Goal: Task Accomplishment & Management: Manage account settings

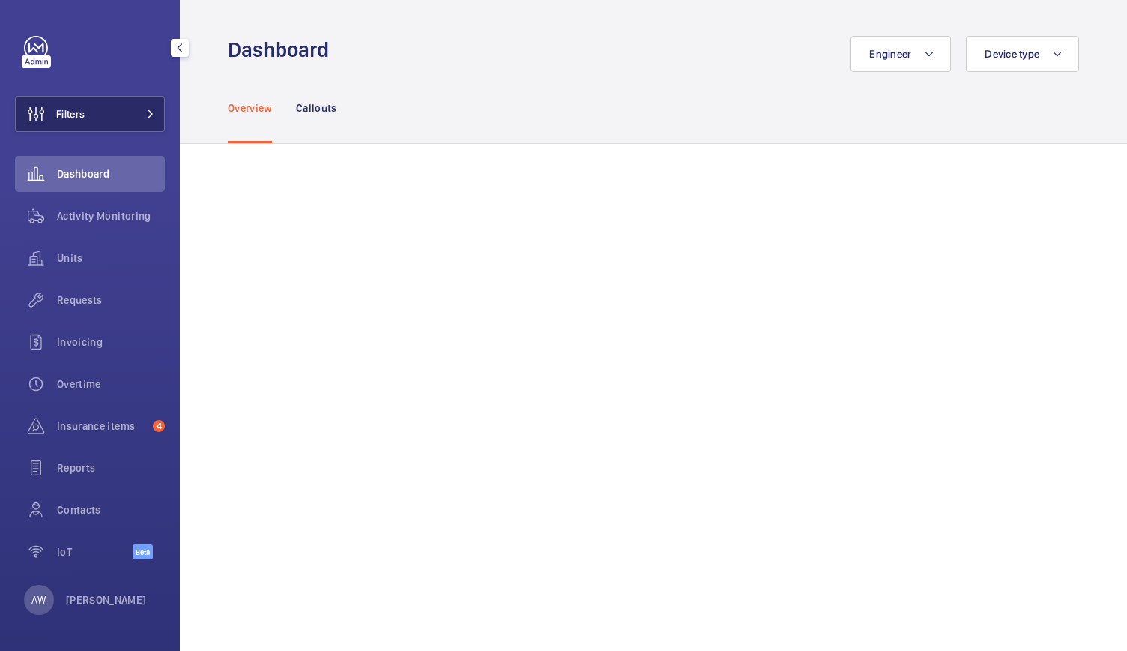
click at [114, 129] on button "Filters" at bounding box center [90, 114] width 150 height 36
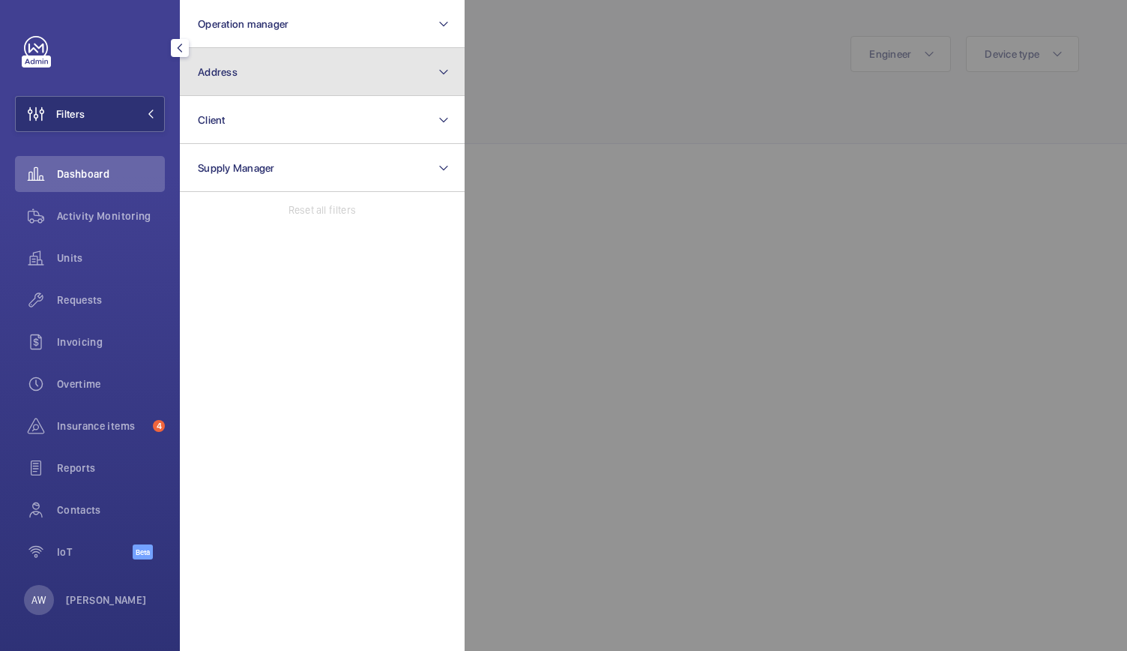
click at [203, 82] on button "Address" at bounding box center [322, 72] width 285 height 48
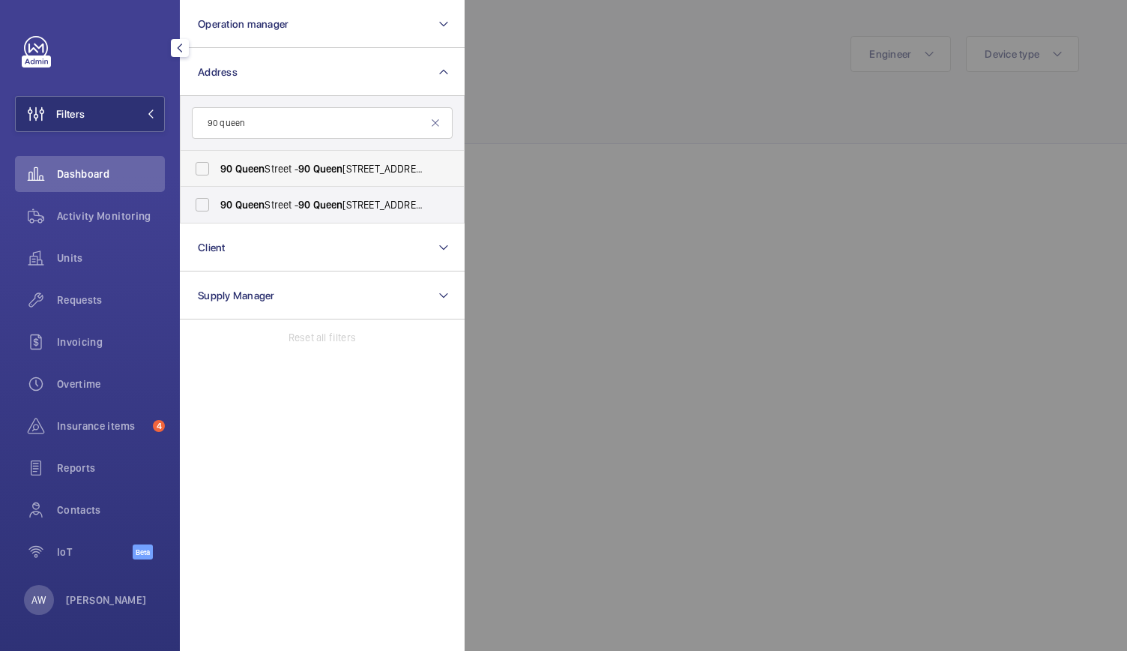
type input "90 queen"
click at [201, 168] on label "90 Queen Street - 90 Queen St, LONDON EC4N 1SA" at bounding box center [311, 169] width 261 height 36
click at [201, 168] on input "90 Queen Street - 90 Queen St, LONDON EC4N 1SA" at bounding box center [202, 169] width 30 height 30
checkbox input "true"
click at [207, 209] on label "90 Queen Street - 90 Queen St, LONDON EC4N 1SA" at bounding box center [311, 205] width 261 height 36
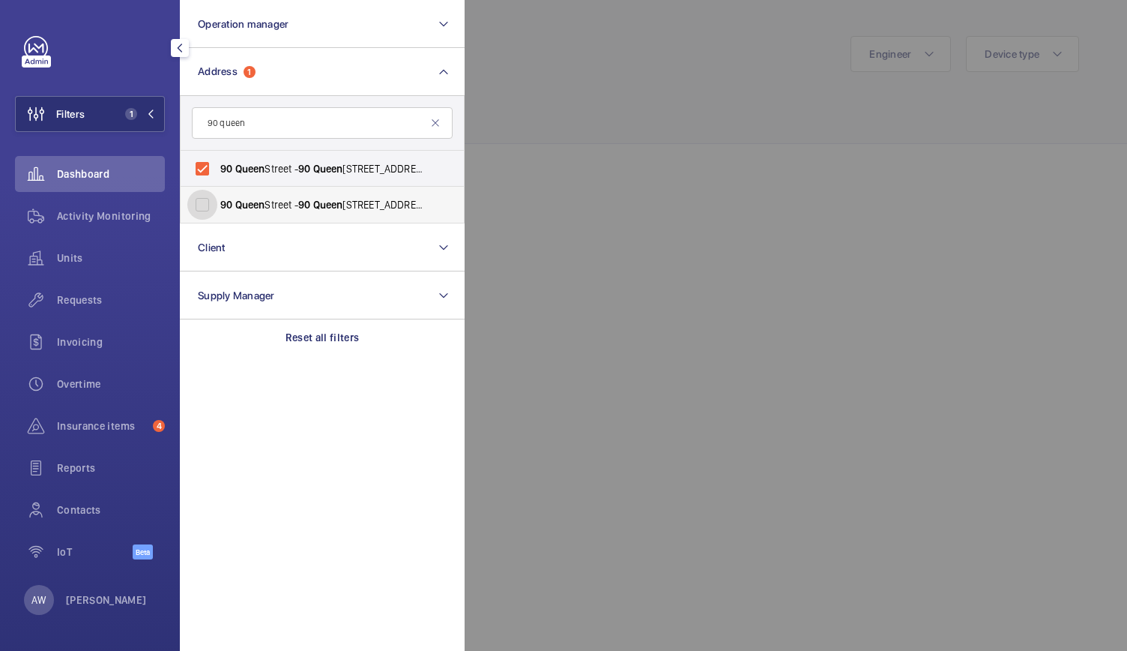
click at [207, 209] on input "90 Queen Street - 90 Queen St, LONDON EC4N 1SA" at bounding box center [202, 205] width 30 height 30
checkbox input "true"
click at [645, 97] on div at bounding box center [1028, 325] width 1127 height 651
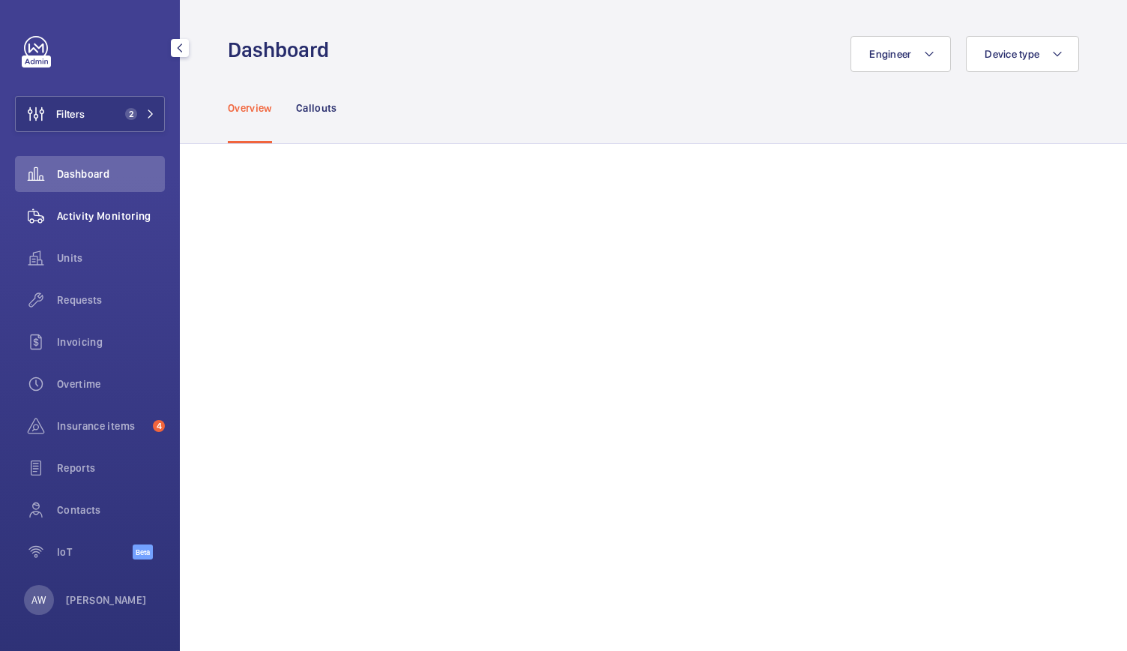
click at [119, 216] on span "Activity Monitoring" at bounding box center [111, 215] width 108 height 15
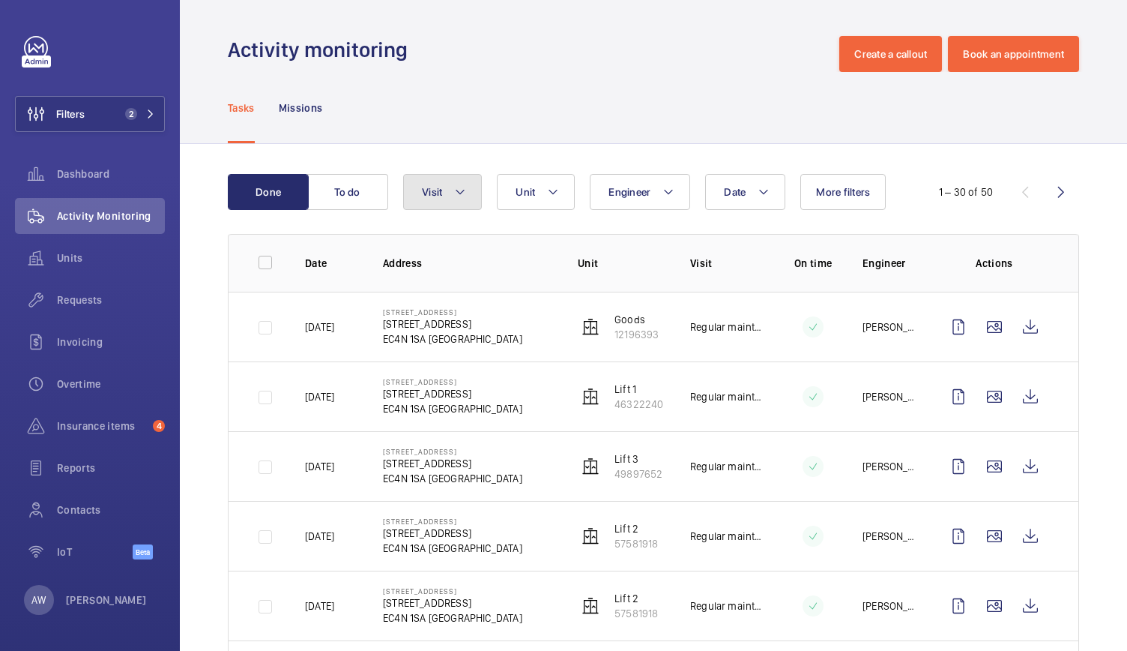
click at [426, 194] on span "Visit" at bounding box center [432, 192] width 20 height 12
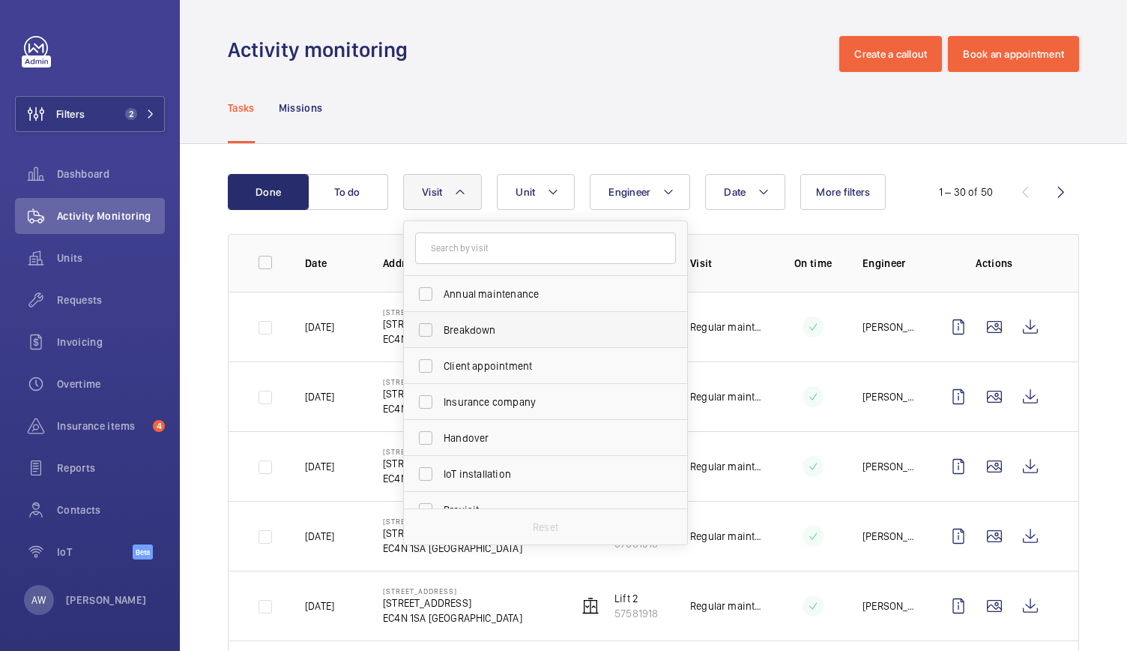
click at [423, 328] on label "Breakdown" at bounding box center [534, 330] width 261 height 36
click at [423, 328] on input "Breakdown" at bounding box center [426, 330] width 30 height 30
checkbox input "true"
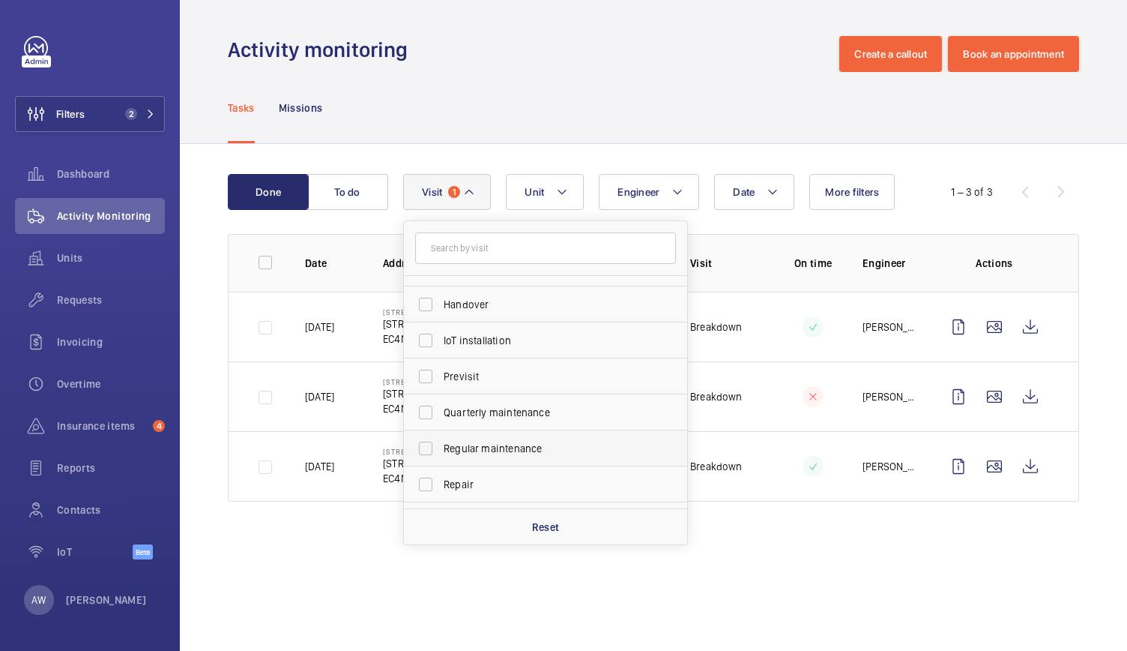
scroll to position [235, 0]
click at [424, 497] on label "Trapped passenger" at bounding box center [534, 490] width 261 height 36
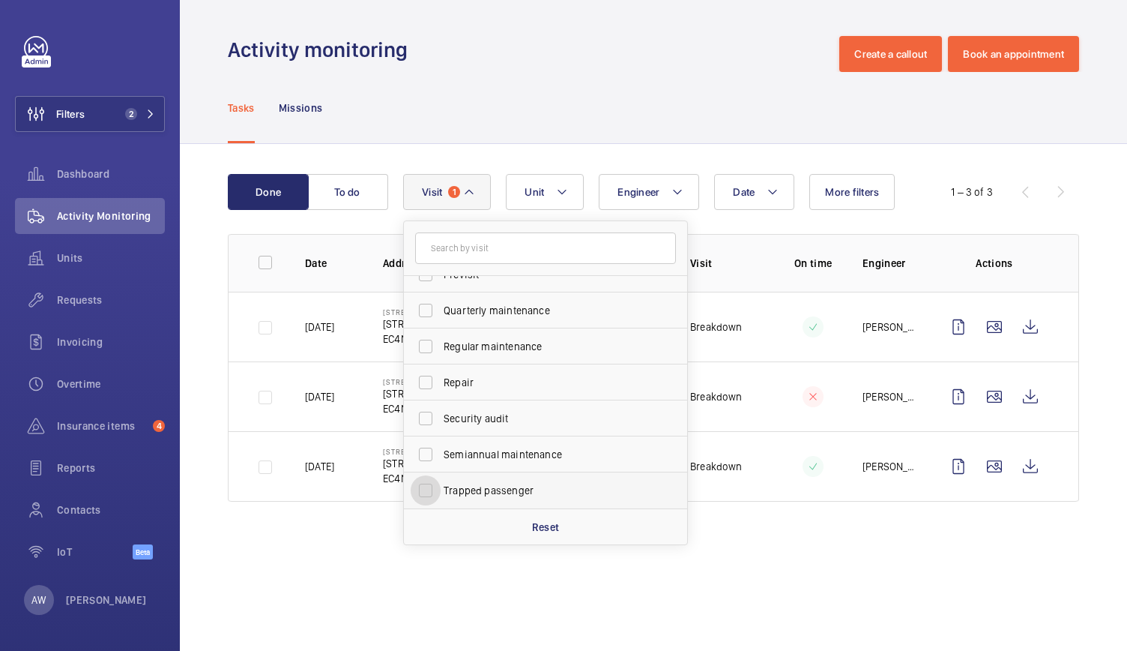
click at [424, 497] on input "Trapped passenger" at bounding box center [426, 490] width 30 height 30
checkbox input "true"
click at [375, 552] on wm-front-admin-operations-monitoring "Activity monitoring Create a callout Book an appointment Tasks Missions Done To…" at bounding box center [653, 325] width 947 height 651
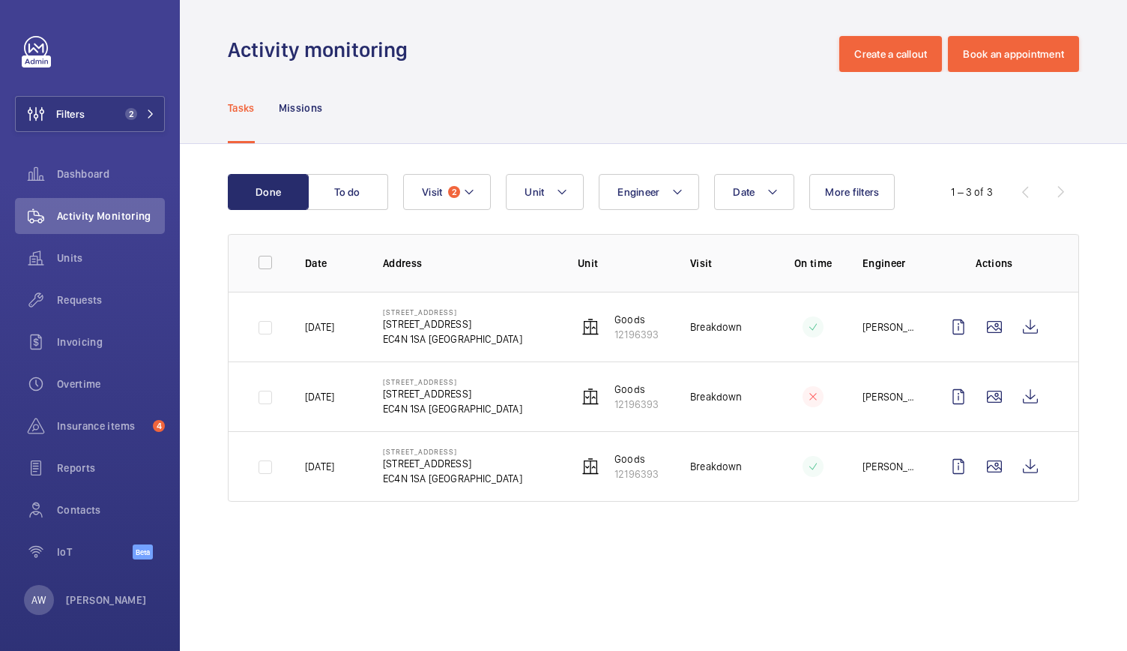
click at [375, 552] on wm-front-admin-operations-monitoring "Activity monitoring Create a callout Book an appointment Tasks Missions Done To…" at bounding box center [653, 325] width 947 height 651
click at [397, 564] on wm-front-admin-operations-monitoring "Activity monitoring Create a callout Book an appointment Tasks Missions Done To…" at bounding box center [653, 325] width 947 height 651
click at [78, 457] on div "Reports" at bounding box center [90, 468] width 150 height 36
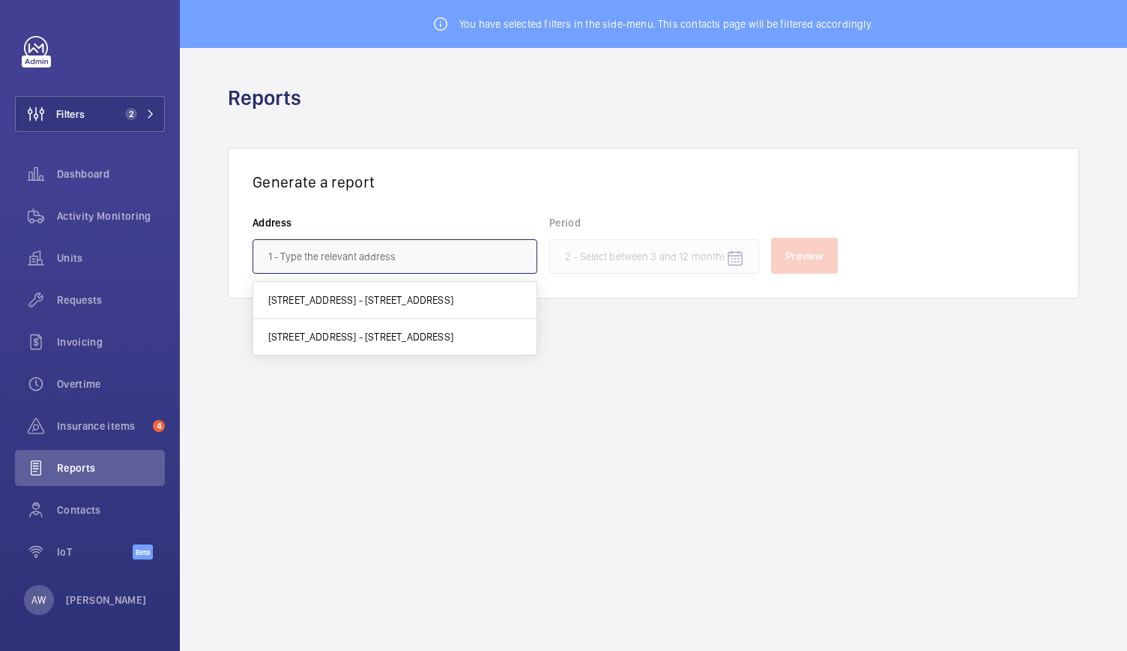
click at [403, 264] on input "text" at bounding box center [395, 256] width 285 height 34
click at [390, 286] on mat-option "90 Queen Street - 90 Queen St, LONDON EC4N 1SA" at bounding box center [394, 300] width 283 height 37
type input "90 Queen Street - 90 Queen St, LONDON EC4N 1SA"
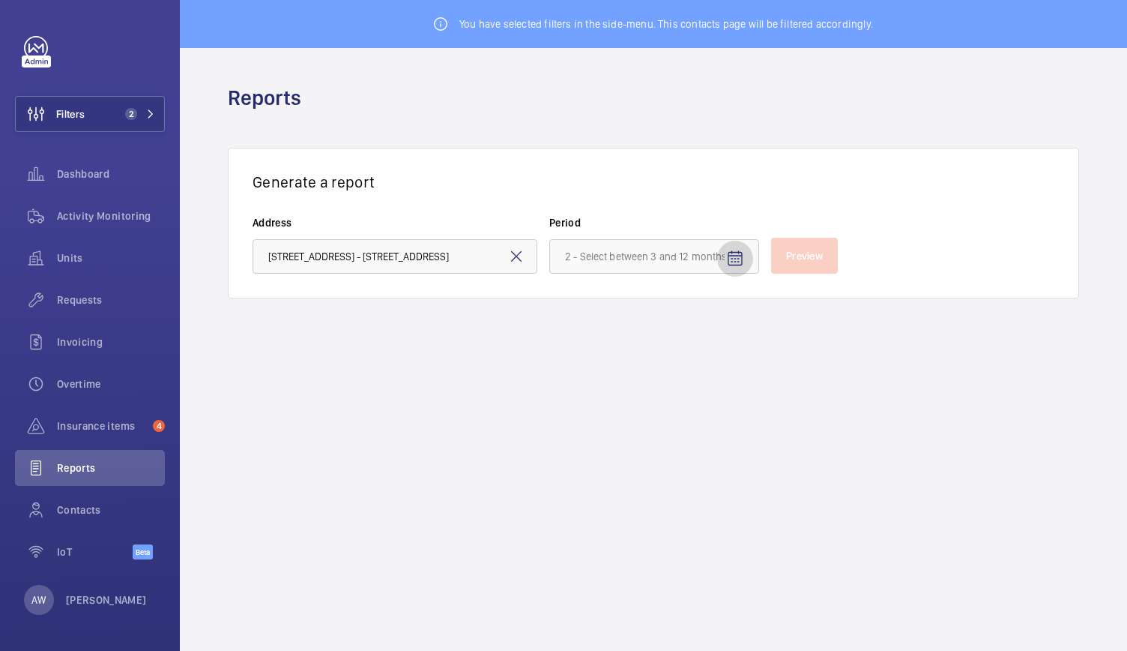
click at [736, 265] on mat-icon "Open calendar" at bounding box center [735, 259] width 18 height 18
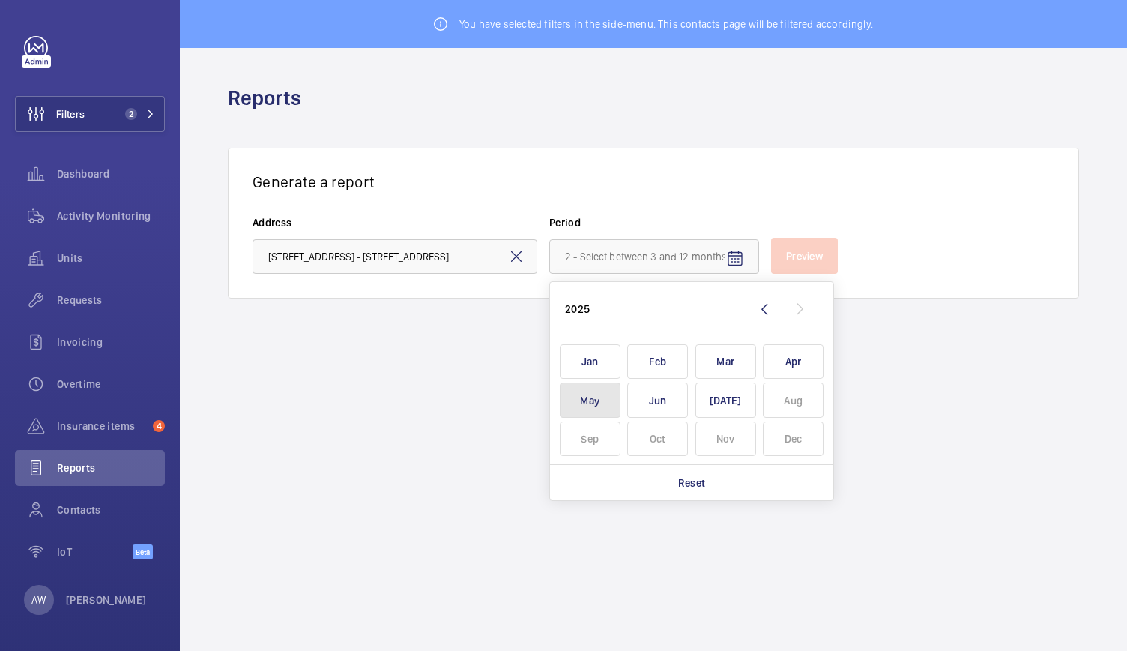
click at [596, 394] on span "May" at bounding box center [590, 399] width 61 height 35
click at [714, 408] on span "Jul" at bounding box center [726, 399] width 61 height 35
type input "May 2025 - July 2025"
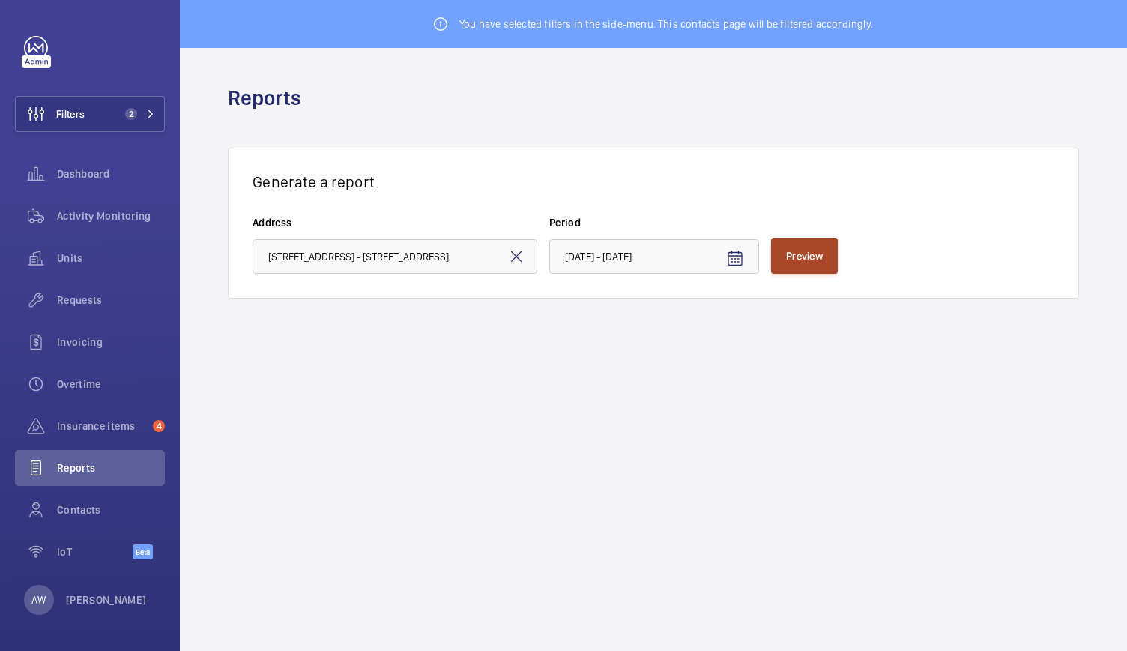
click at [801, 247] on button "Preview" at bounding box center [804, 256] width 67 height 36
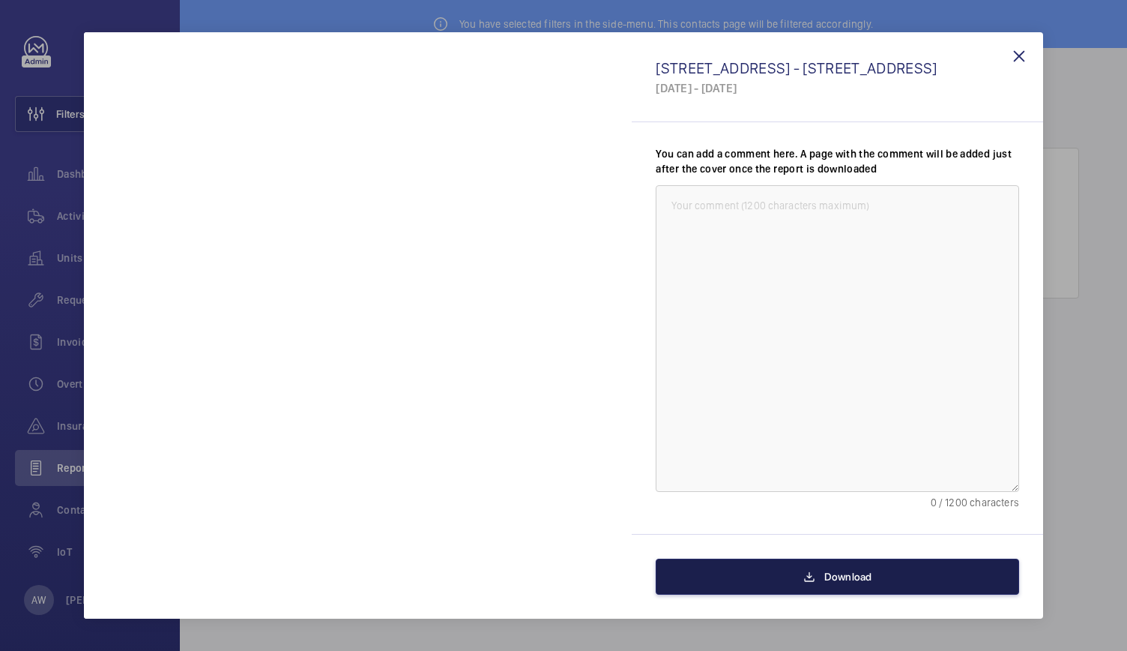
click at [754, 570] on button "Download" at bounding box center [838, 576] width 364 height 36
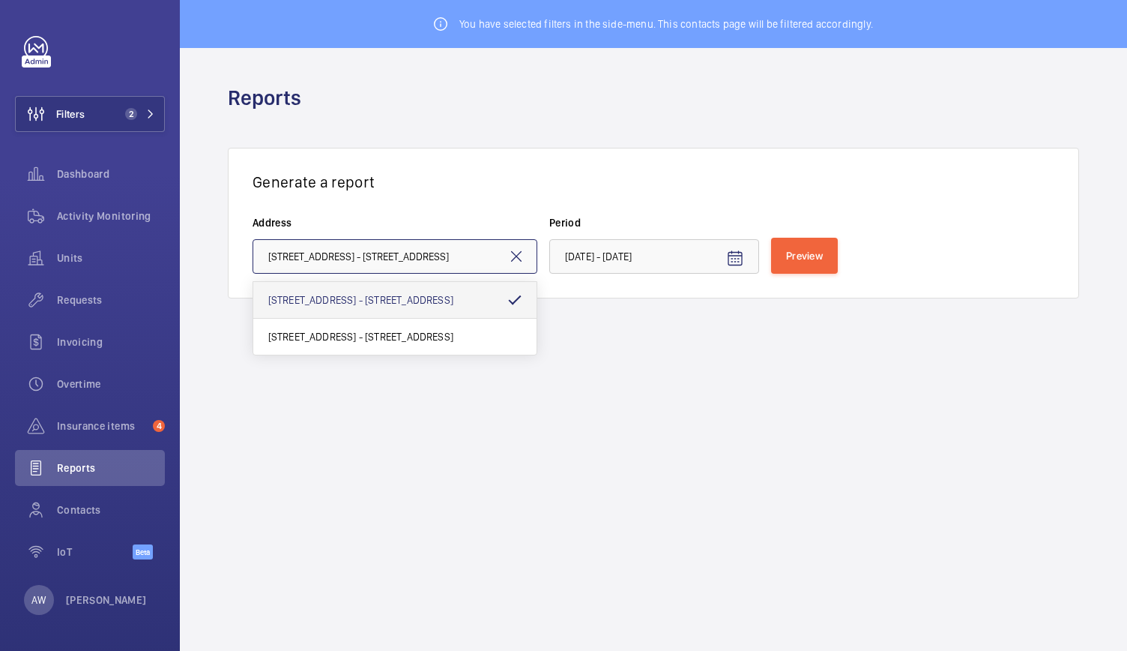
click at [445, 247] on input "90 Queen Street - 90 Queen St, LONDON EC4N 1SA" at bounding box center [395, 256] width 285 height 34
click at [411, 337] on span "90 Queen Street - 90 Queen St, LONDON EC4N 1SA" at bounding box center [360, 336] width 185 height 15
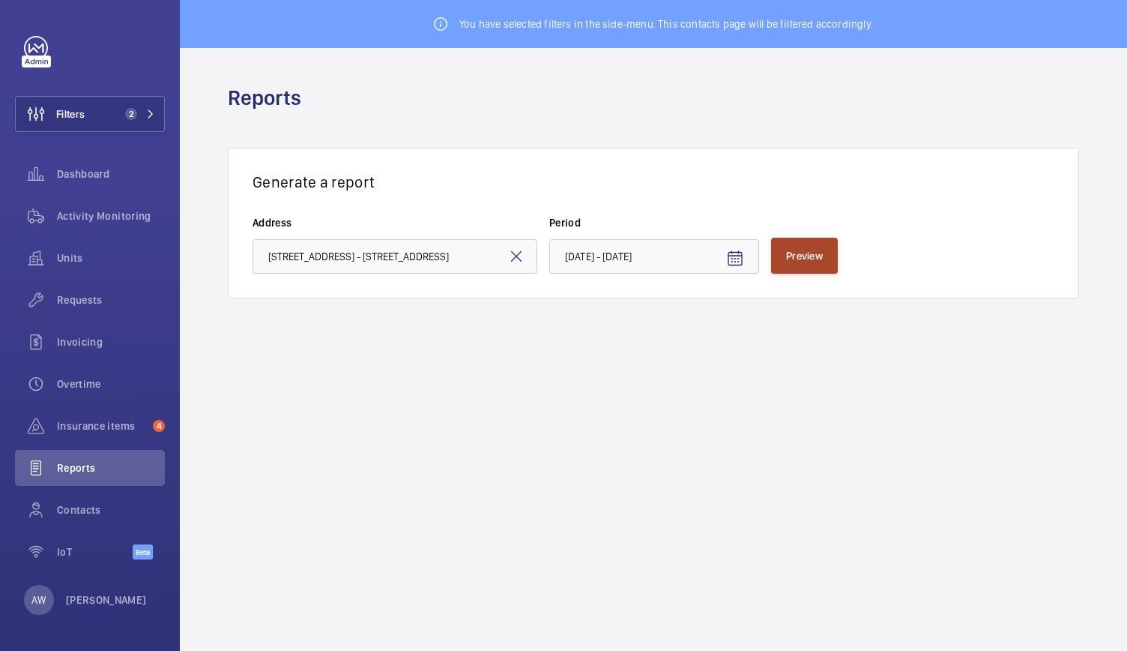
click at [821, 248] on button "Preview" at bounding box center [804, 256] width 67 height 36
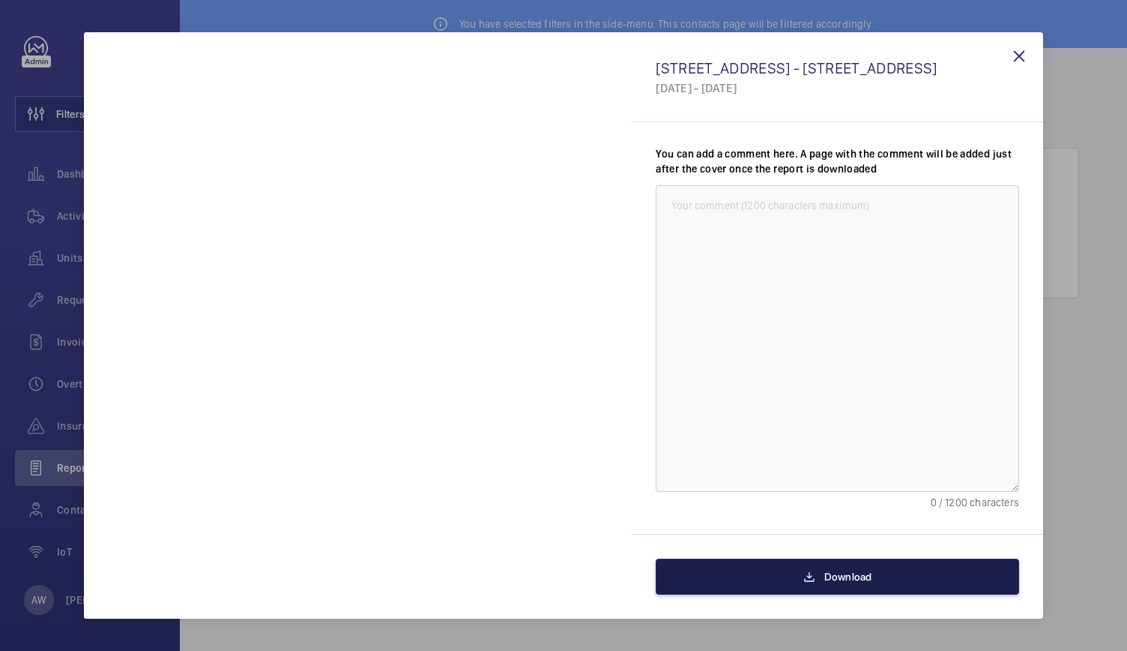
click at [741, 587] on button "Download" at bounding box center [838, 576] width 364 height 36
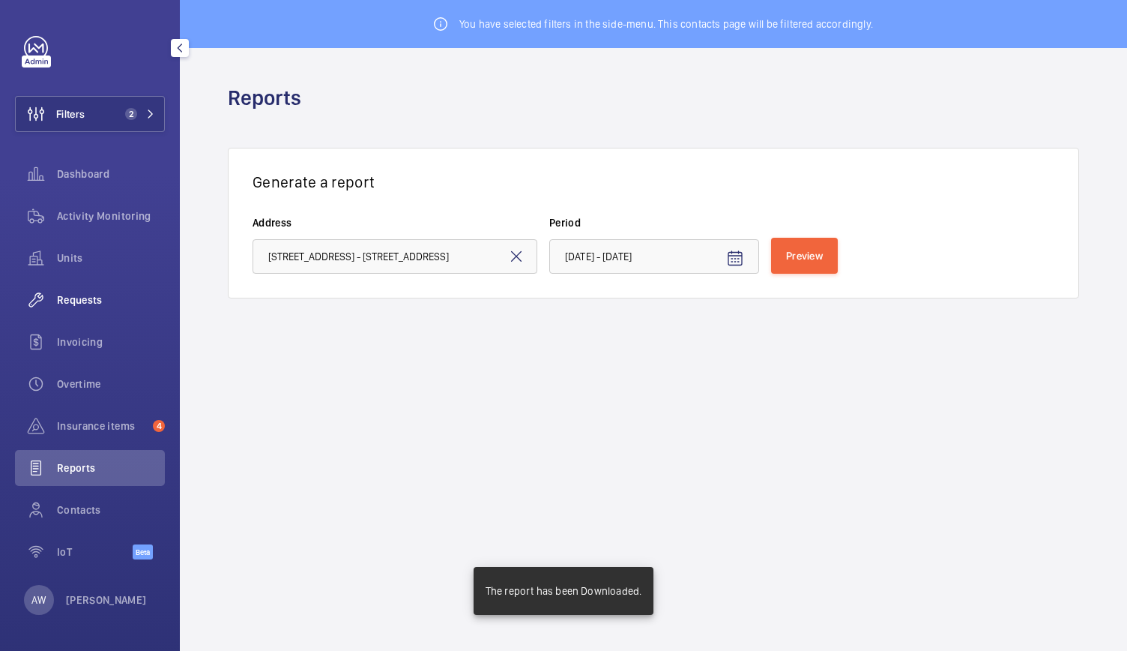
click at [87, 313] on div "Requests" at bounding box center [90, 300] width 150 height 36
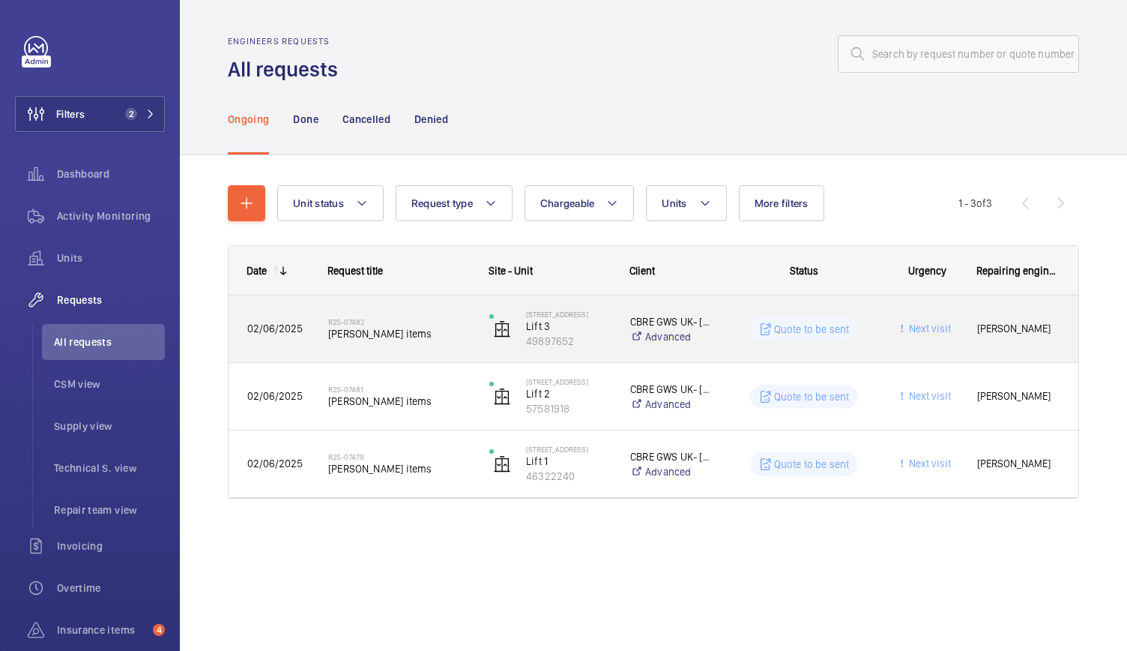
click at [444, 347] on div "R25-07482 Delap items" at bounding box center [399, 328] width 142 height 43
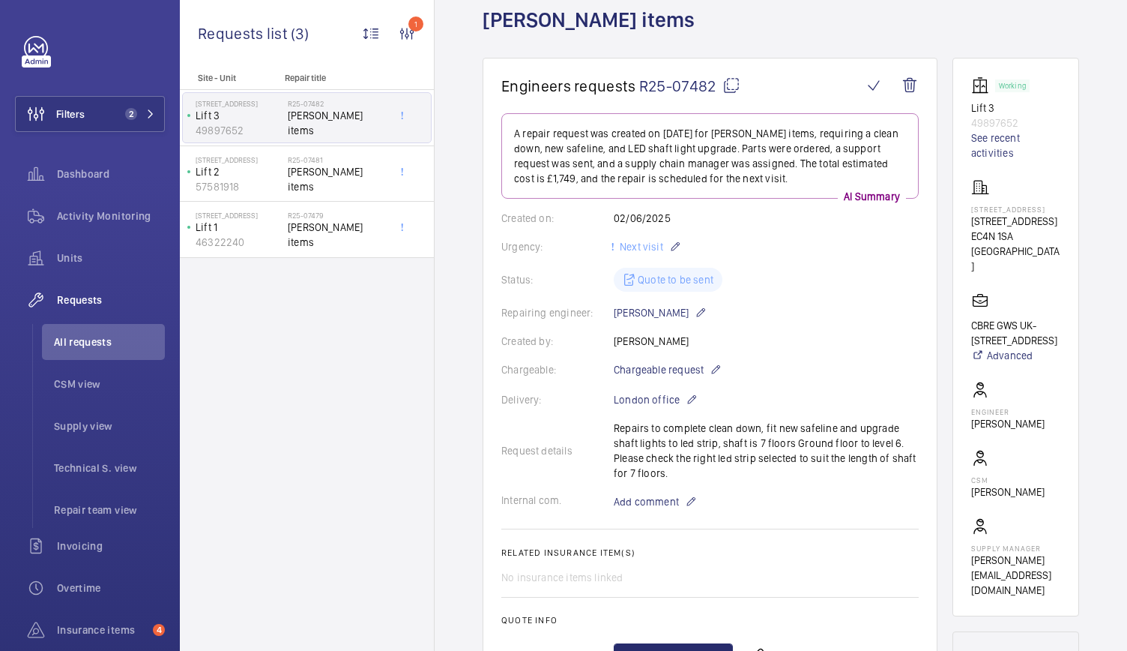
scroll to position [90, 0]
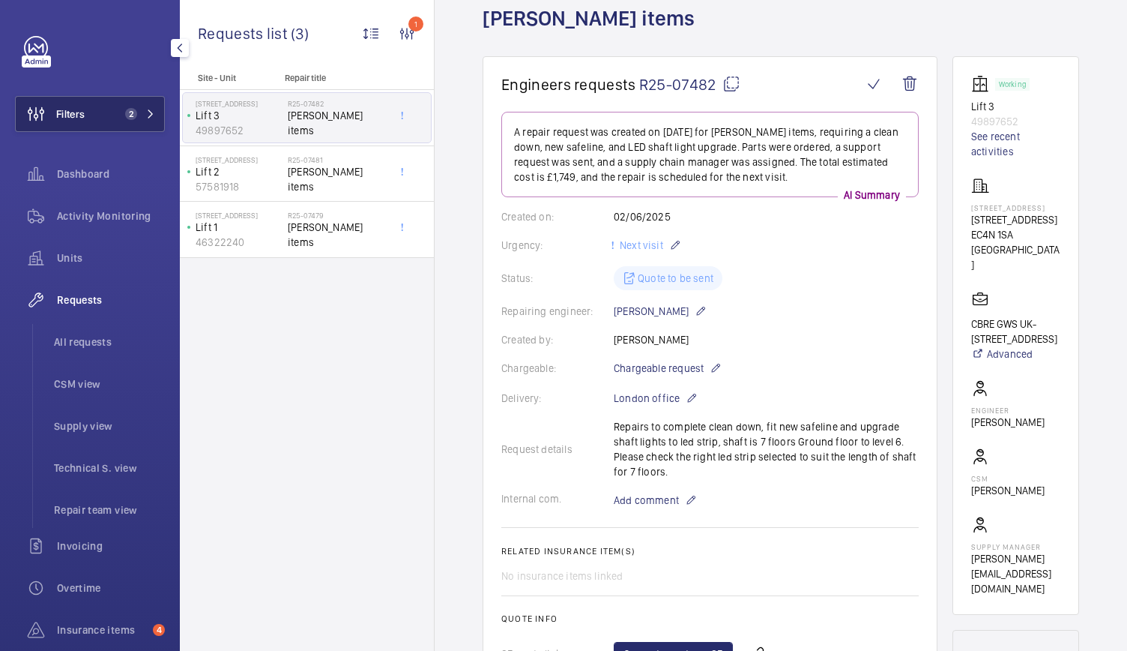
click at [114, 110] on button "Filters 2" at bounding box center [90, 114] width 150 height 36
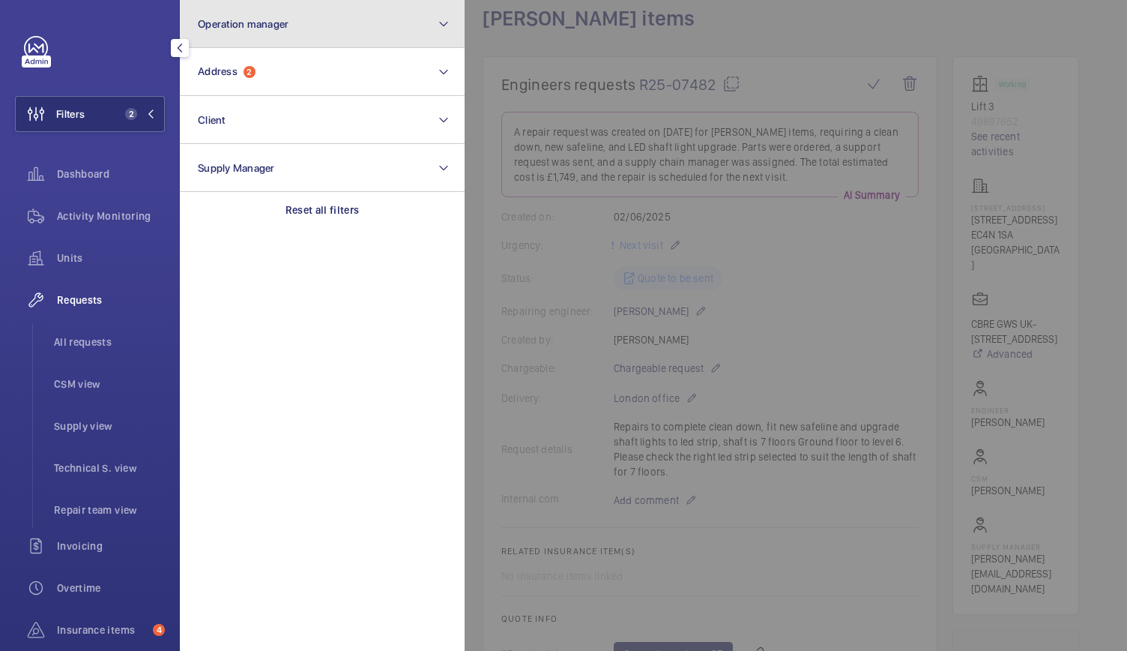
click at [283, 37] on button "Operation manager" at bounding box center [322, 24] width 285 height 48
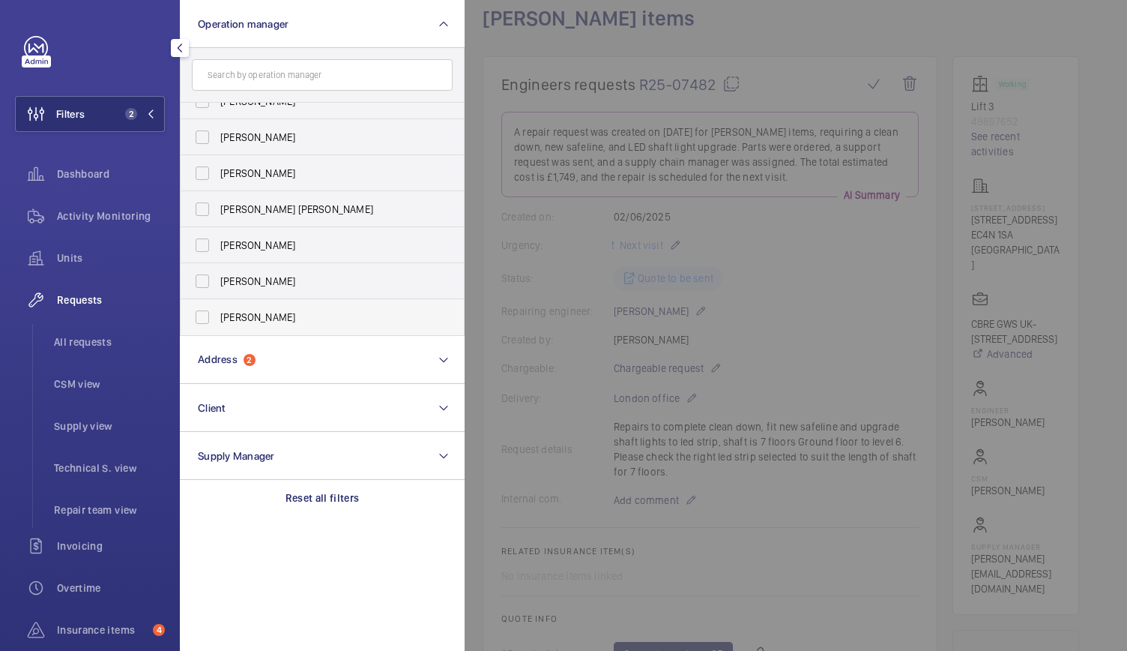
scroll to position [0, 0]
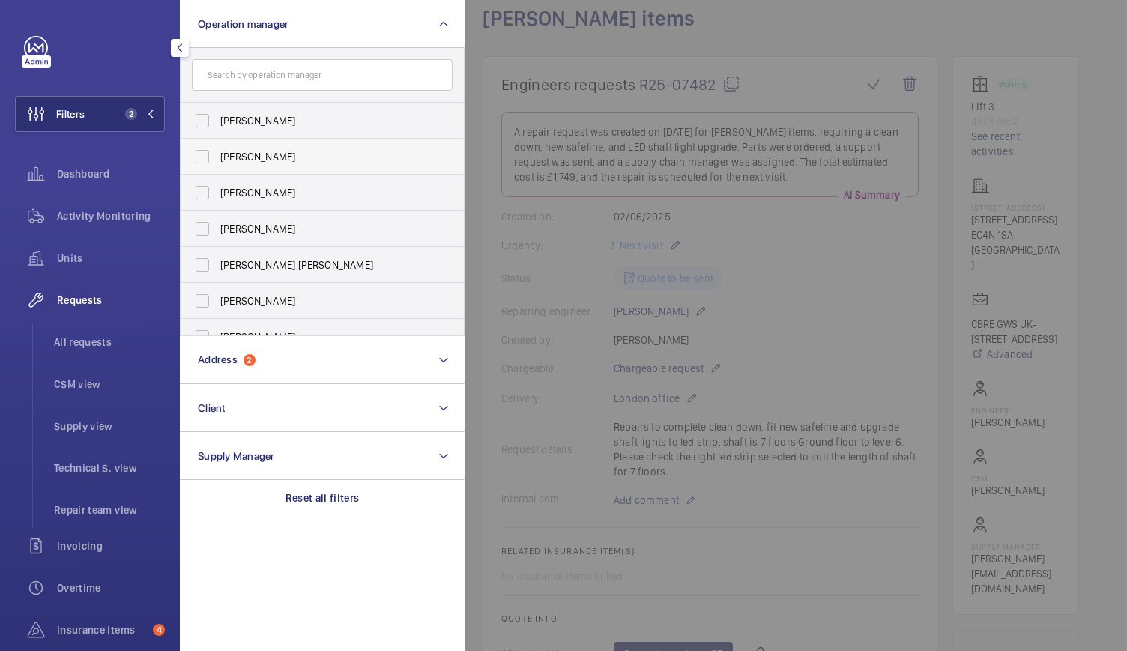
click at [202, 157] on label "[PERSON_NAME]" at bounding box center [311, 157] width 261 height 36
click at [202, 157] on input "[PERSON_NAME]" at bounding box center [202, 157] width 30 height 30
checkbox input "true"
click at [634, 58] on div at bounding box center [1028, 325] width 1127 height 651
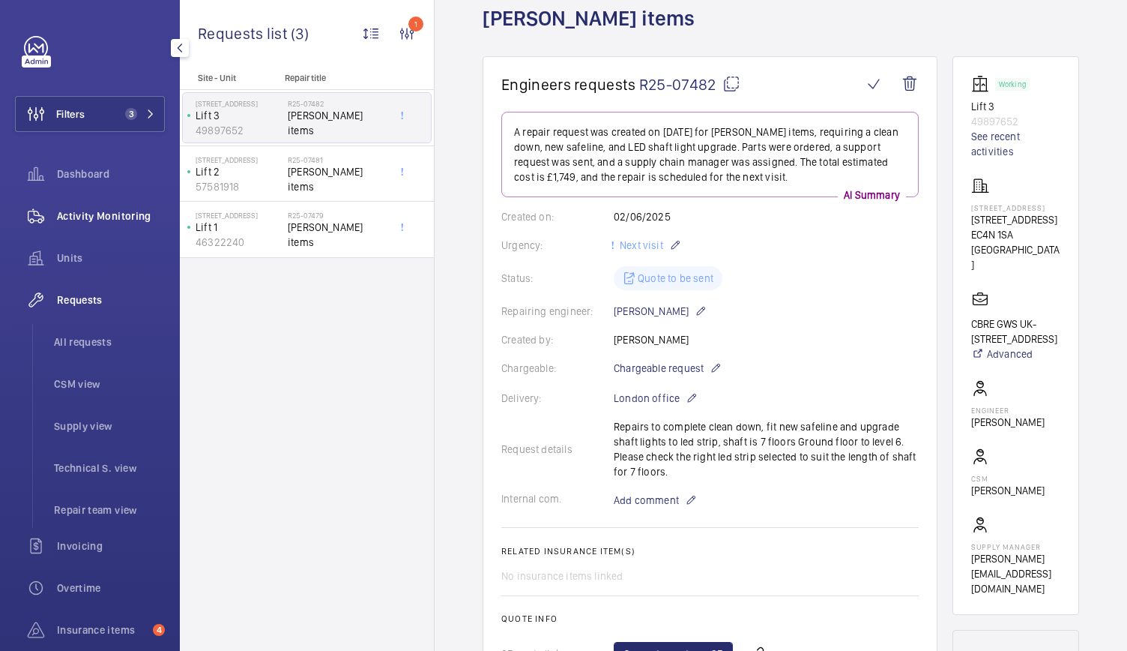
click at [86, 211] on span "Activity Monitoring" at bounding box center [111, 215] width 108 height 15
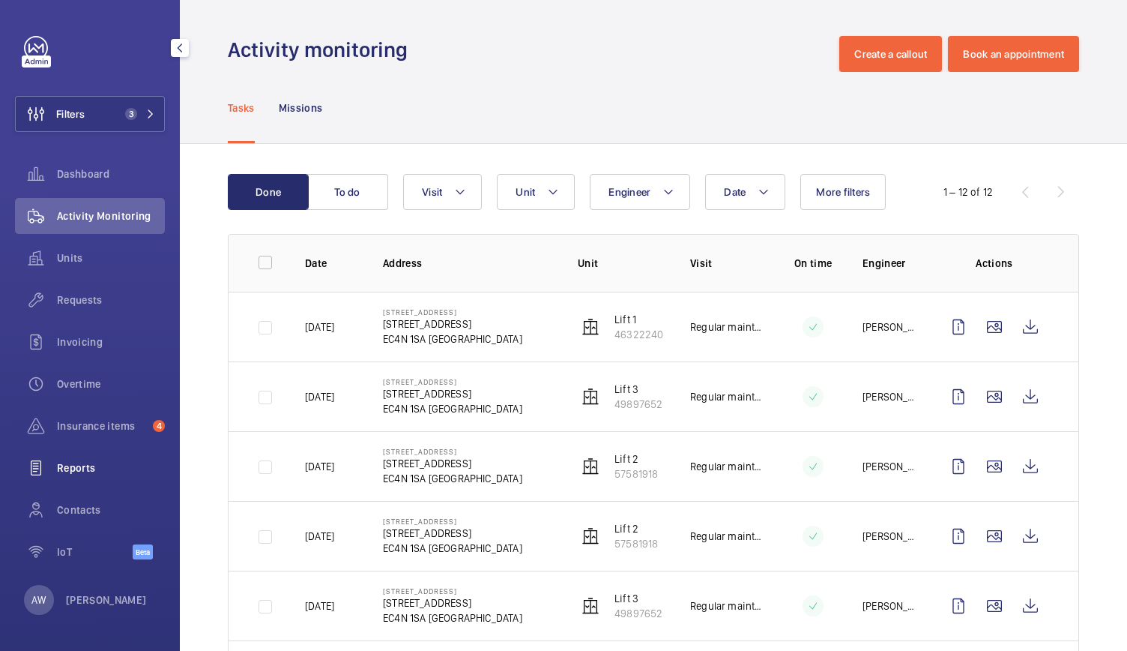
click at [91, 474] on span "Reports" at bounding box center [111, 467] width 108 height 15
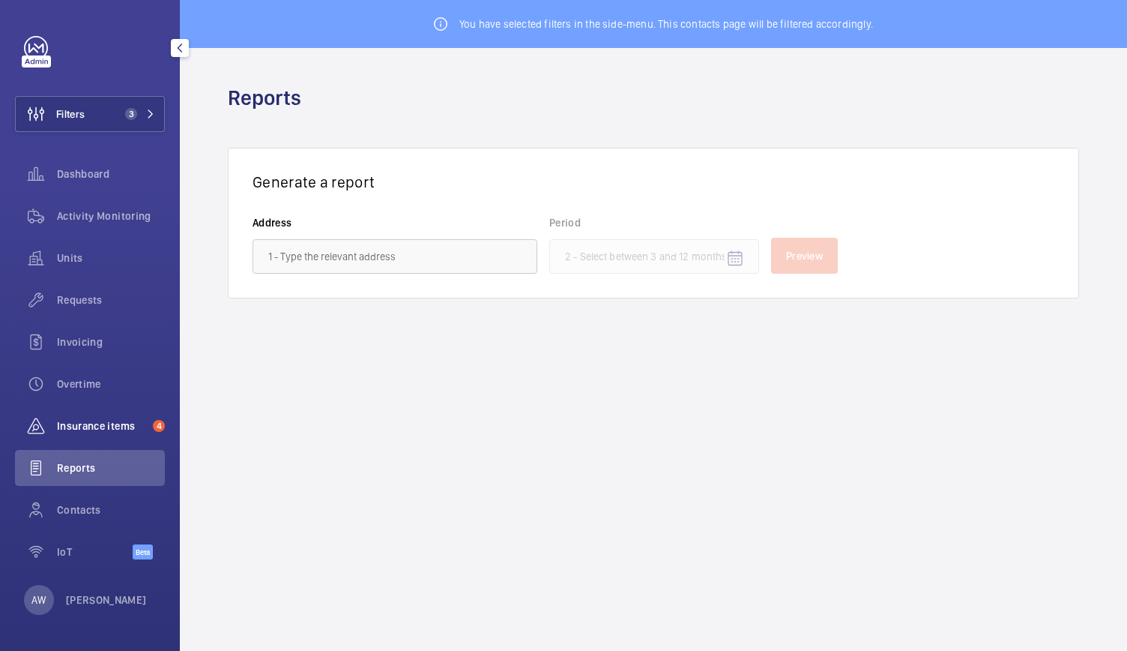
click at [139, 440] on div "Insurance items 4" at bounding box center [90, 426] width 150 height 36
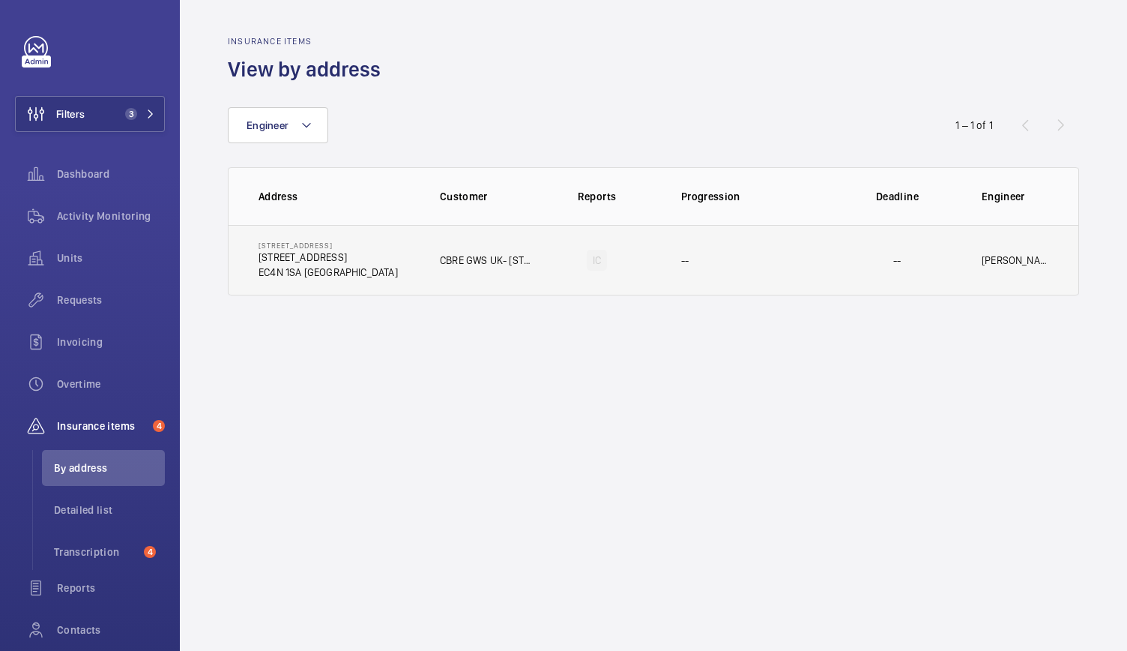
click at [418, 280] on td "CBRE GWS UK- 90 Queen Street" at bounding box center [476, 260] width 121 height 70
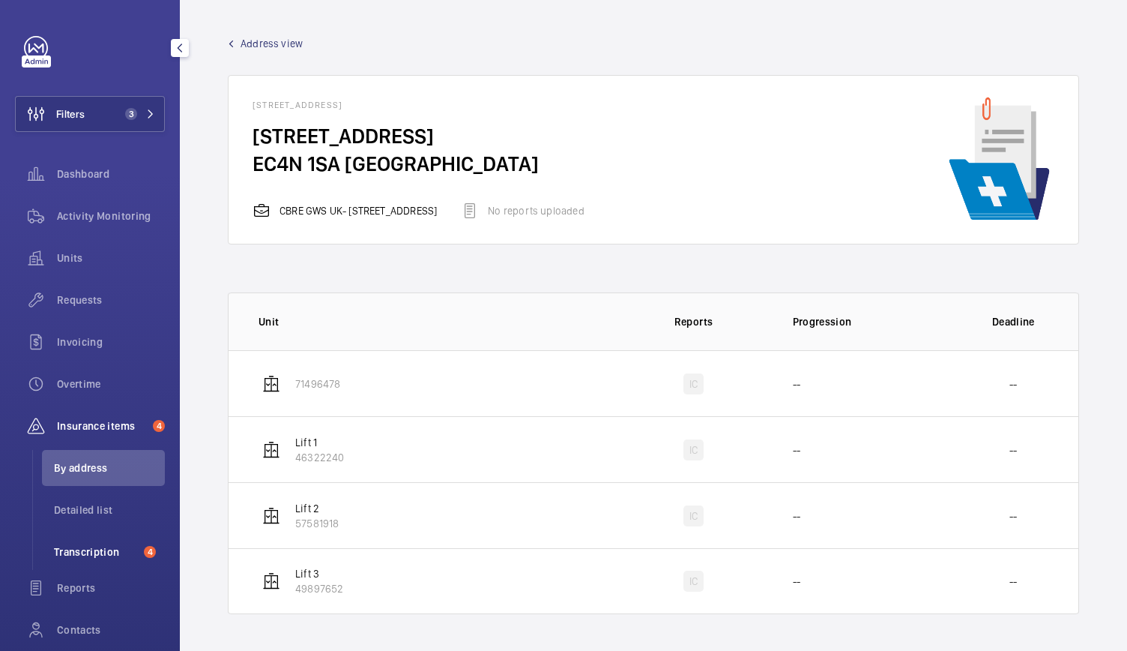
click at [106, 551] on span "Transcription" at bounding box center [96, 551] width 84 height 15
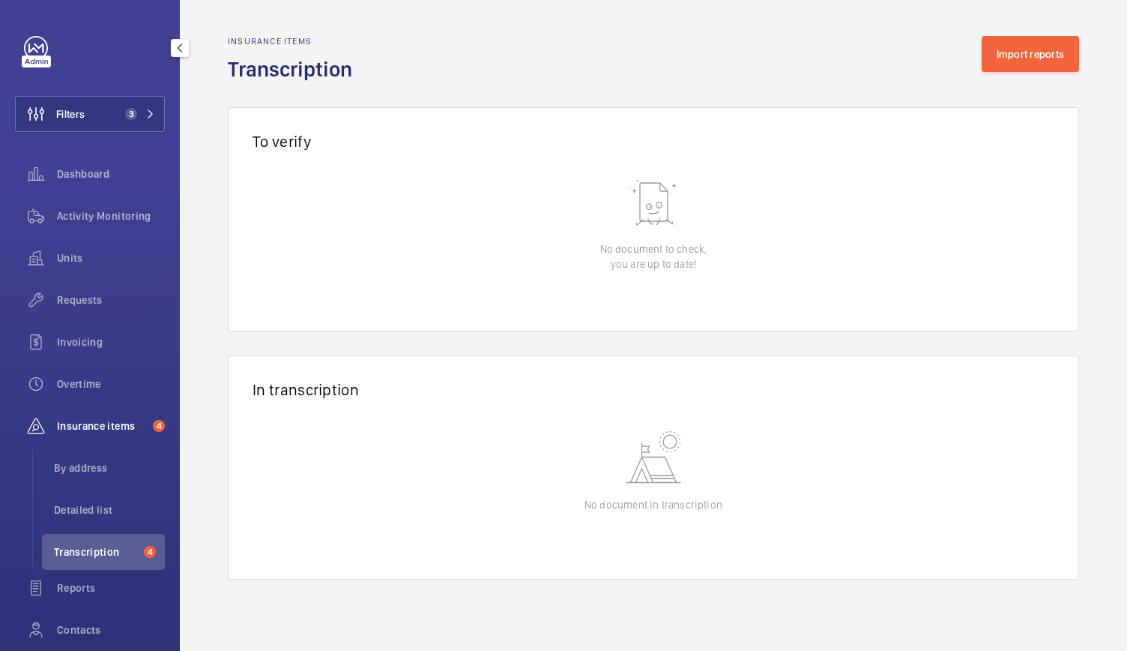
click at [106, 551] on span "Transcription" at bounding box center [96, 551] width 84 height 15
click at [90, 249] on div "Units" at bounding box center [90, 258] width 150 height 36
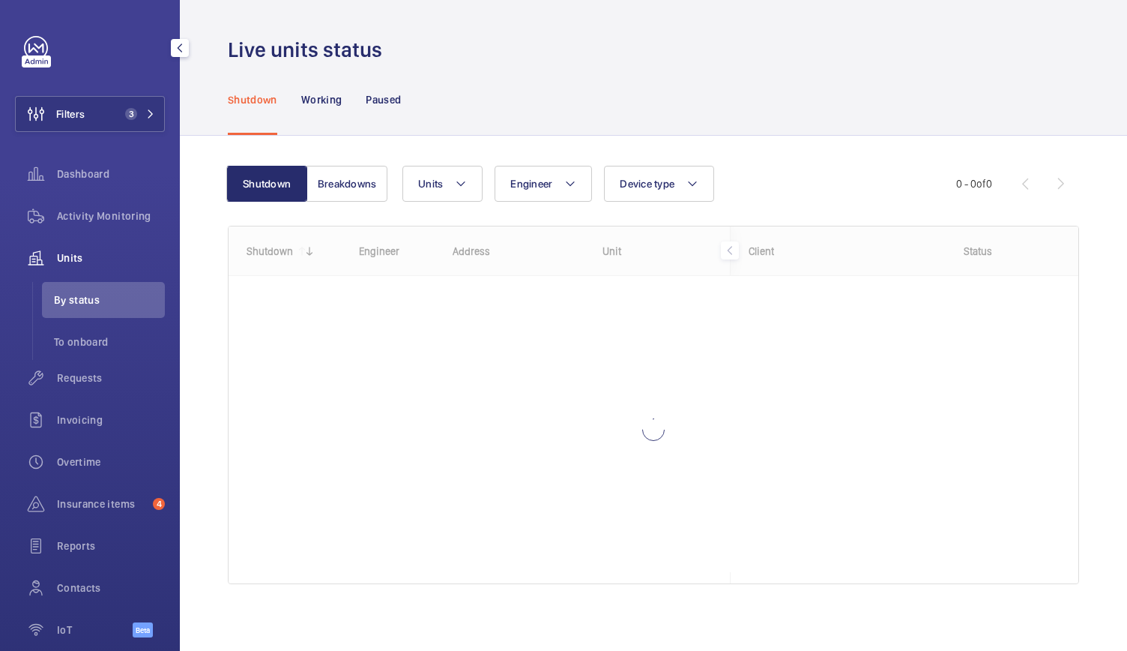
click at [90, 249] on div "Units" at bounding box center [90, 258] width 150 height 36
click at [97, 223] on span "Activity Monitoring" at bounding box center [111, 215] width 108 height 15
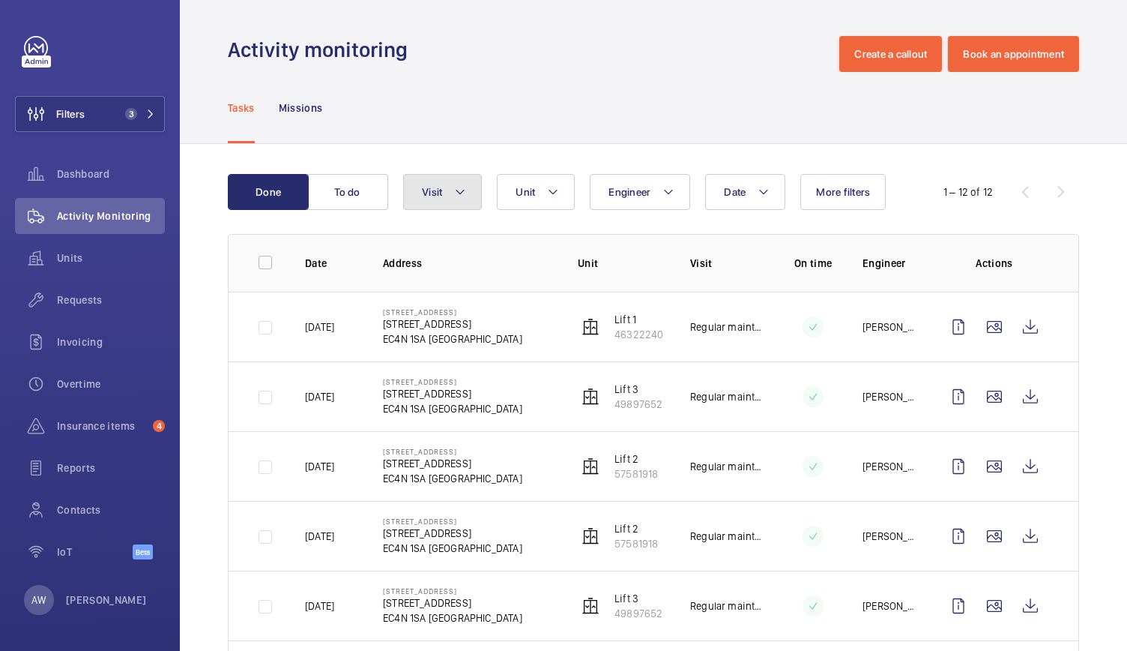
click at [461, 193] on mat-icon at bounding box center [460, 192] width 12 height 18
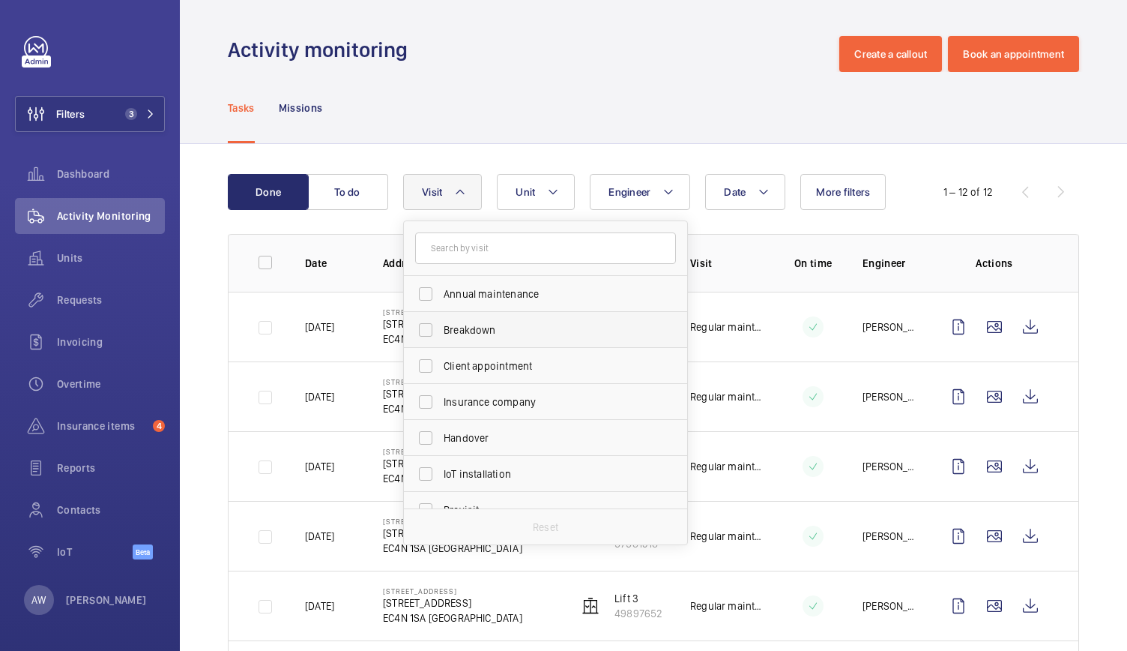
click at [427, 321] on label "Breakdown" at bounding box center [534, 330] width 261 height 36
click at [427, 321] on input "Breakdown" at bounding box center [426, 330] width 30 height 30
checkbox input "true"
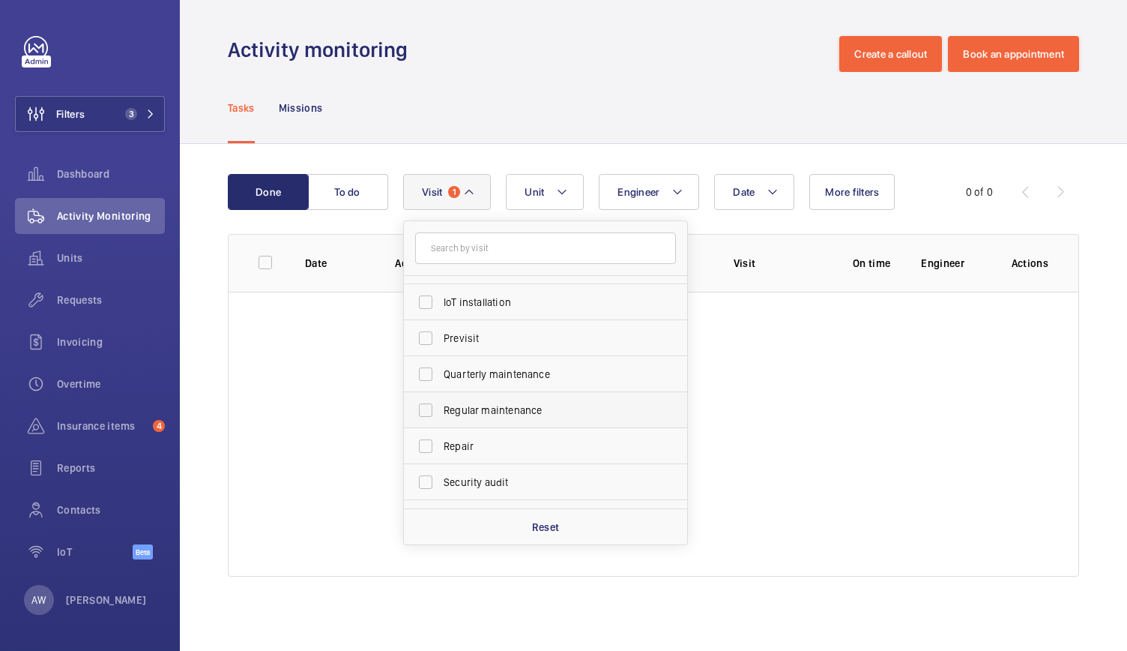
scroll to position [227, 0]
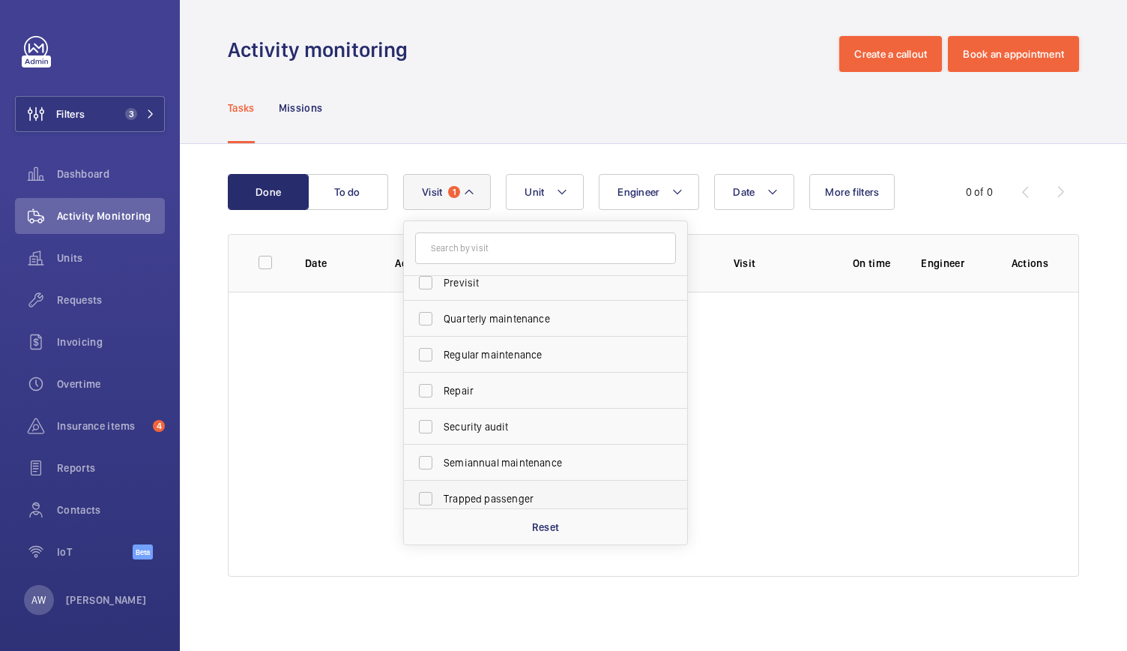
click at [429, 503] on label "Trapped passenger" at bounding box center [534, 498] width 261 height 36
click at [429, 503] on input "Trapped passenger" at bounding box center [426, 498] width 30 height 30
checkbox input "true"
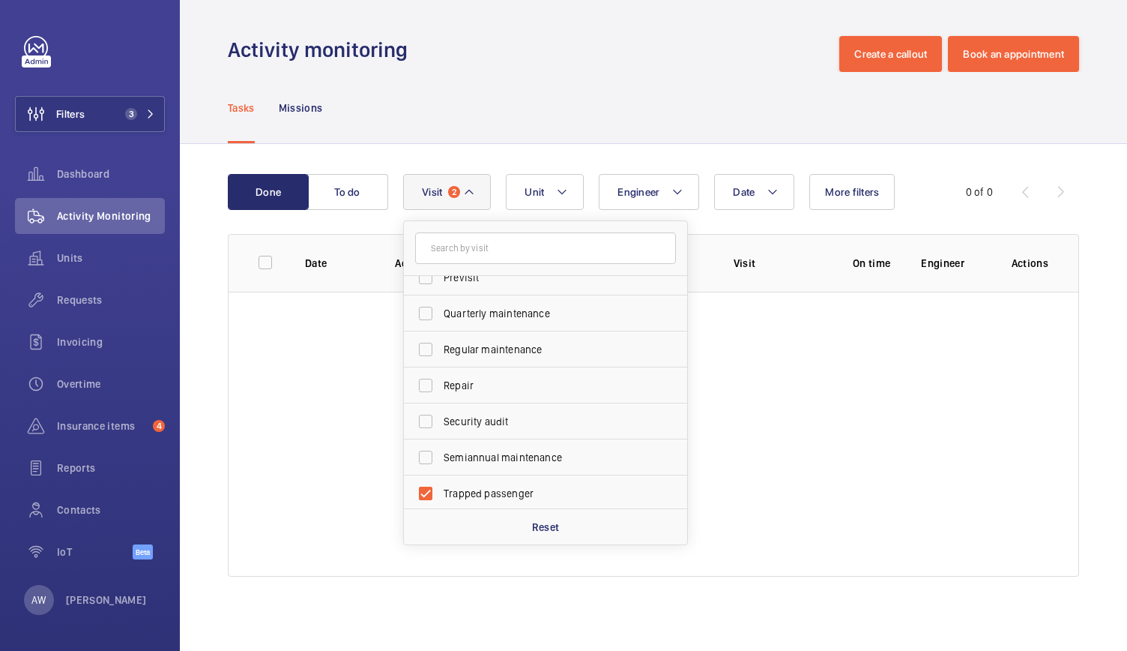
click at [561, 124] on div "Tasks Missions" at bounding box center [653, 107] width 851 height 71
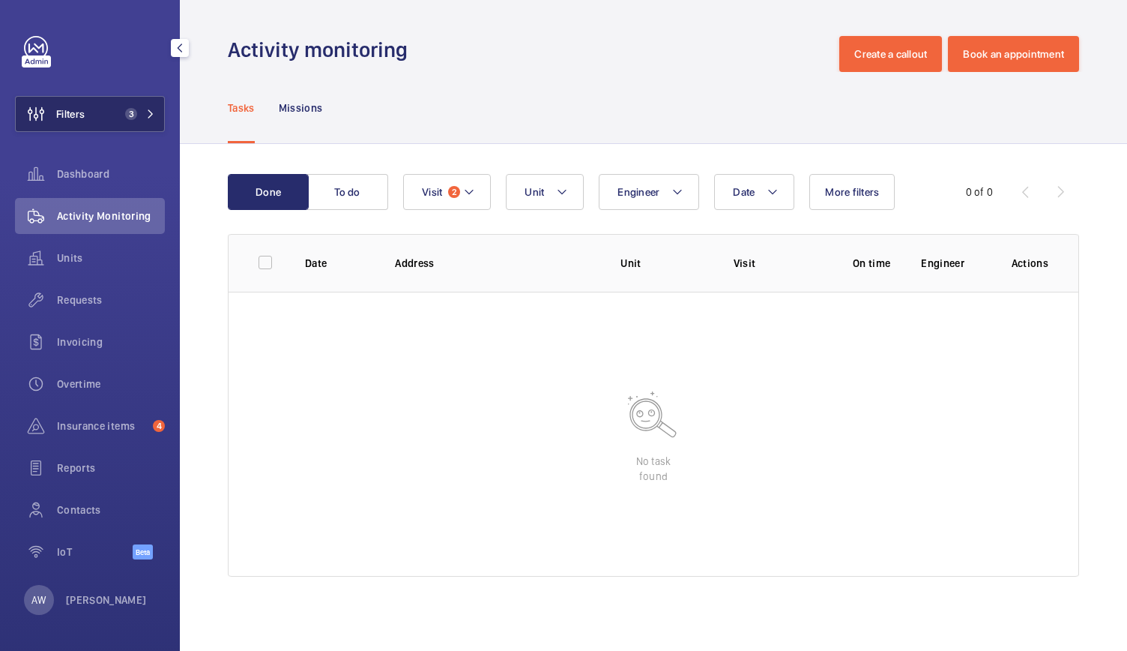
click at [145, 104] on button "Filters 3" at bounding box center [90, 114] width 150 height 36
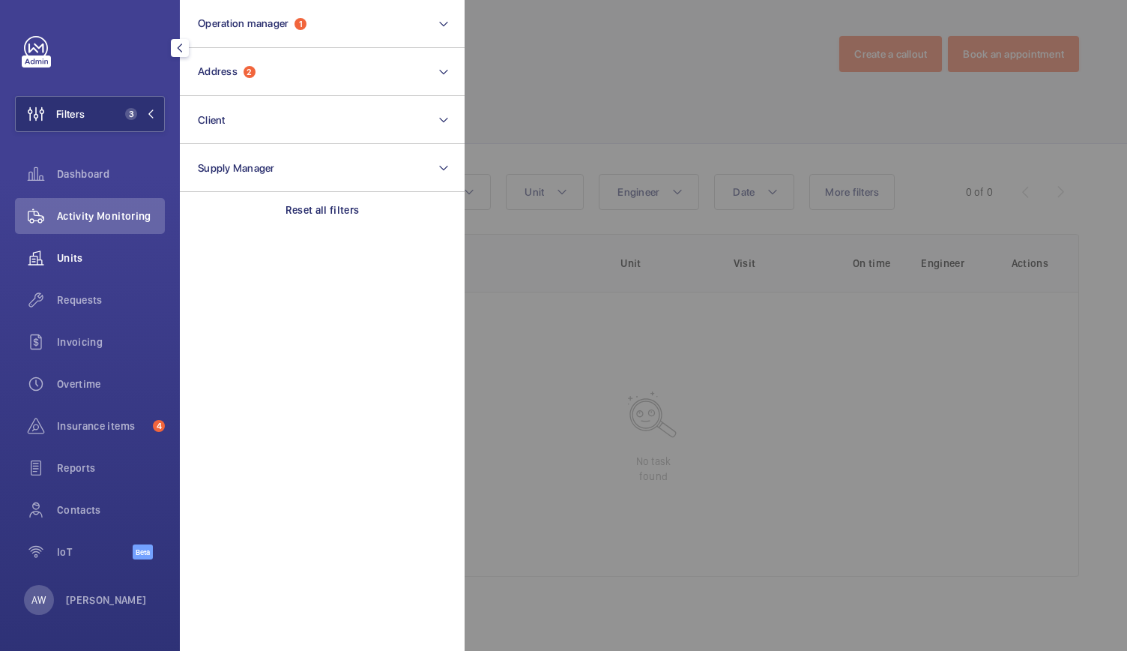
click at [124, 262] on span "Units" at bounding box center [111, 257] width 108 height 15
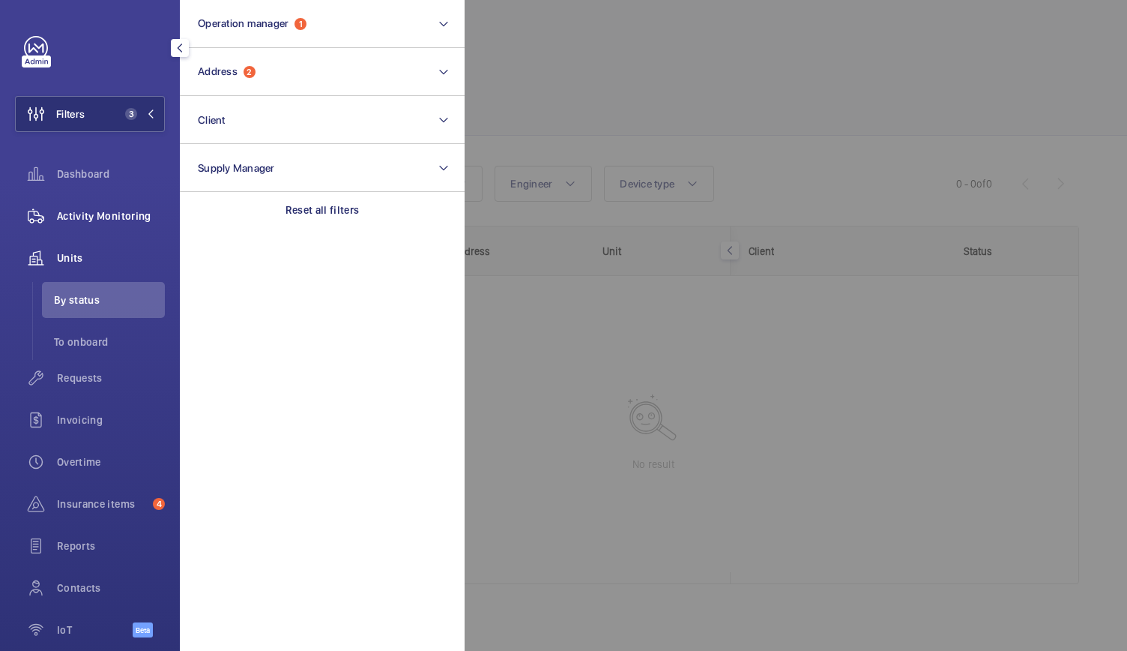
click at [127, 226] on div "Activity Monitoring" at bounding box center [90, 216] width 150 height 36
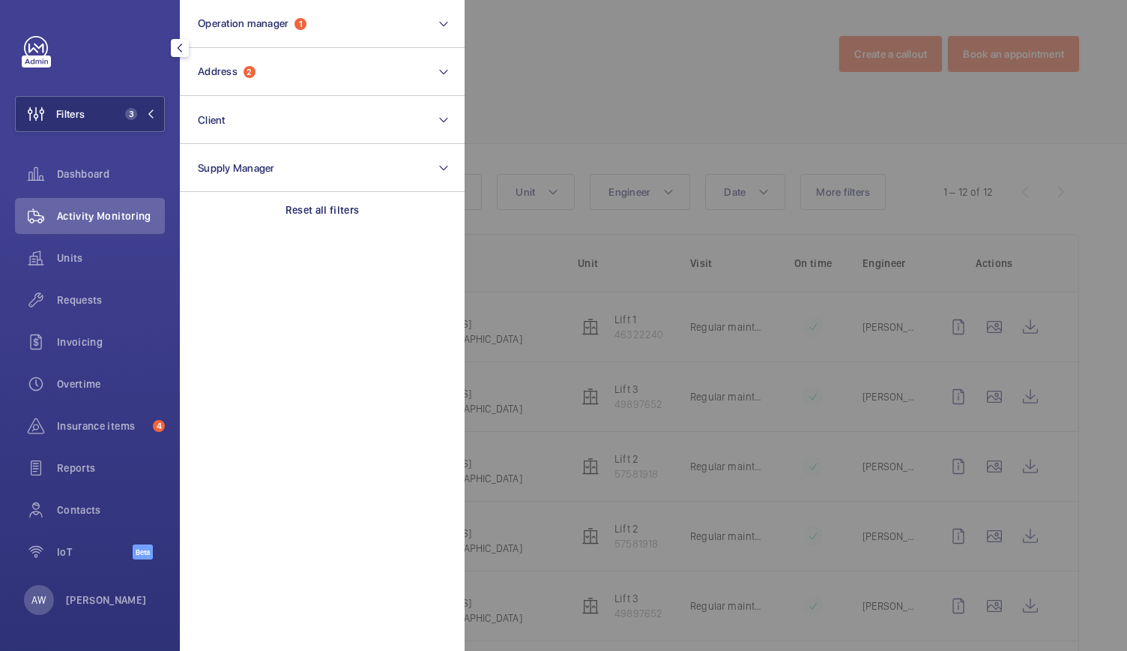
click at [630, 121] on div at bounding box center [1028, 325] width 1127 height 651
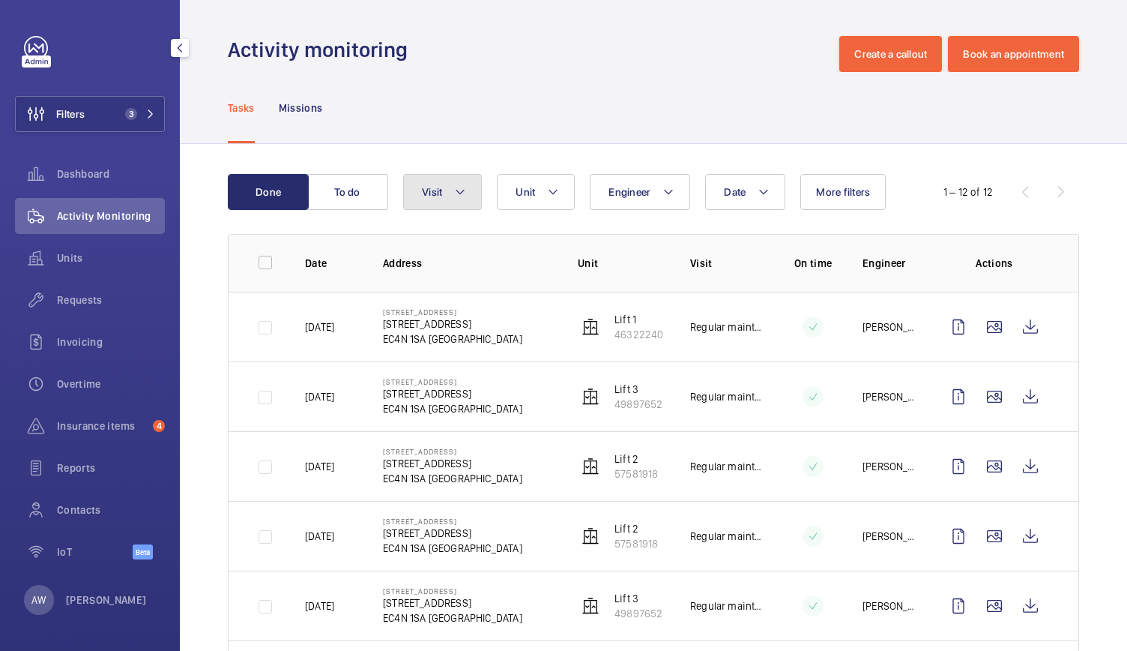
click at [443, 198] on button "Visit" at bounding box center [442, 192] width 79 height 36
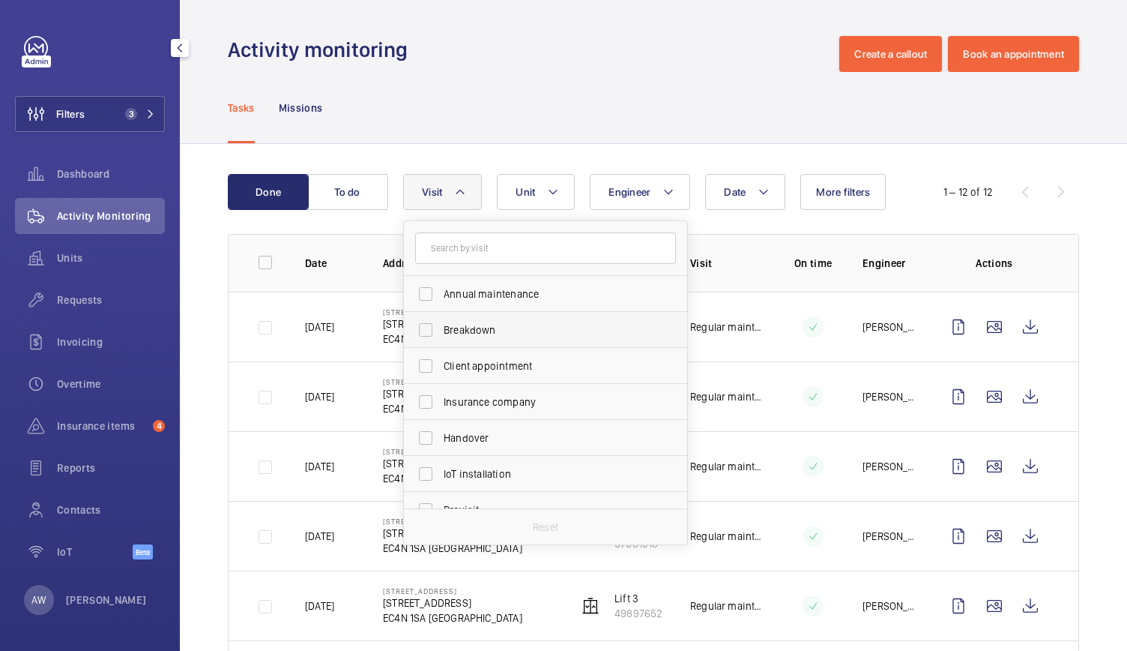
click at [429, 331] on label "Breakdown" at bounding box center [534, 330] width 261 height 36
click at [429, 331] on input "Breakdown" at bounding box center [426, 330] width 30 height 30
checkbox input "true"
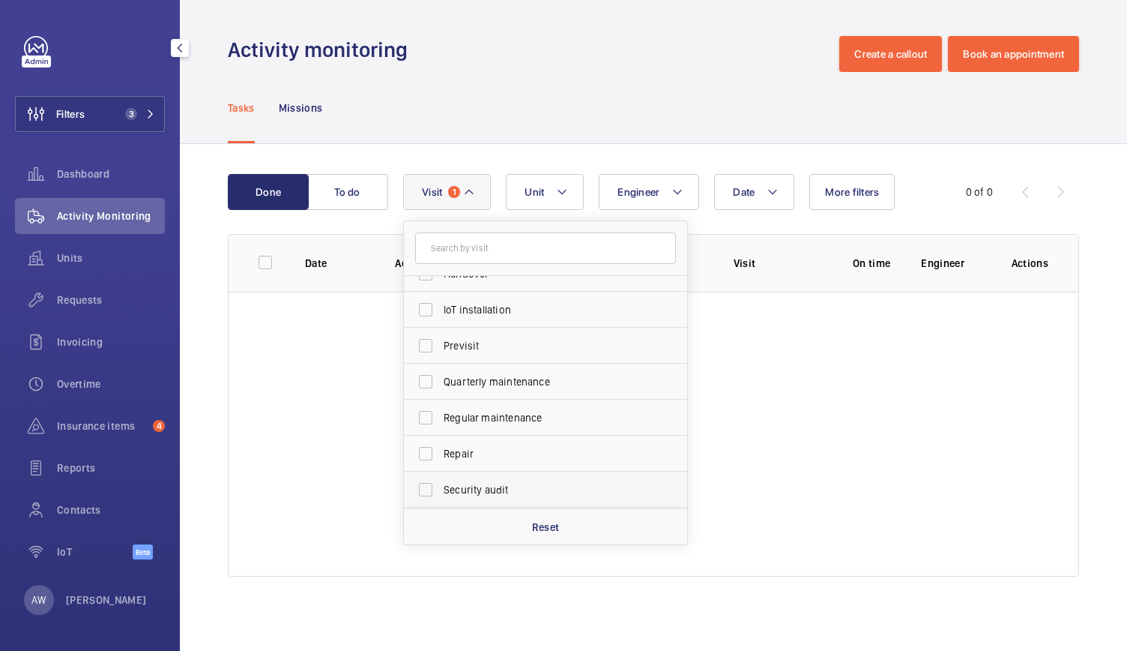
scroll to position [235, 0]
click at [427, 488] on label "Trapped passenger" at bounding box center [534, 490] width 261 height 36
click at [427, 488] on input "Trapped passenger" at bounding box center [426, 490] width 30 height 30
checkbox input "true"
click at [1045, 322] on wm-front-table-empty-state "No task found" at bounding box center [654, 434] width 850 height 285
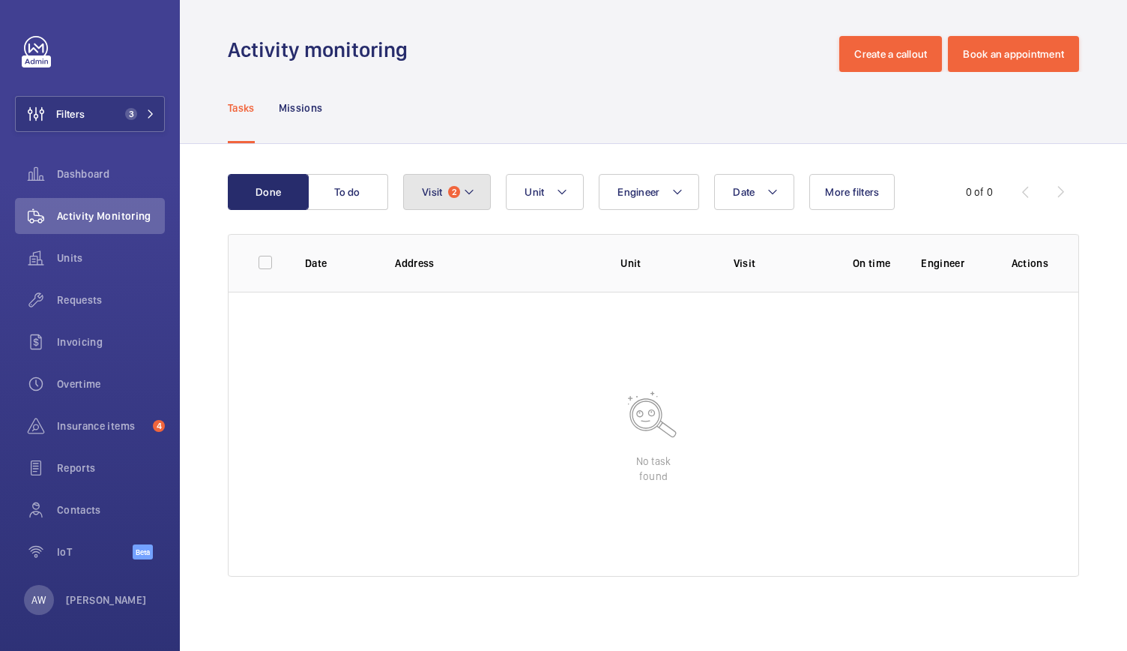
click at [460, 193] on button "Visit 2" at bounding box center [447, 192] width 88 height 36
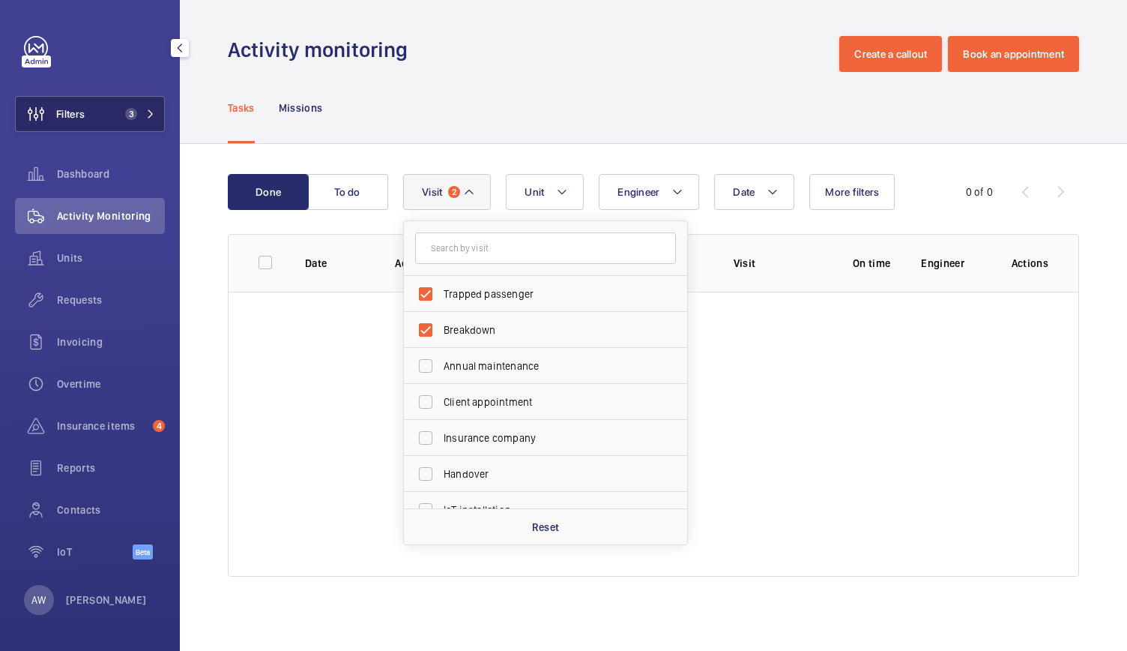
click at [125, 97] on button "Filters 3" at bounding box center [90, 114] width 150 height 36
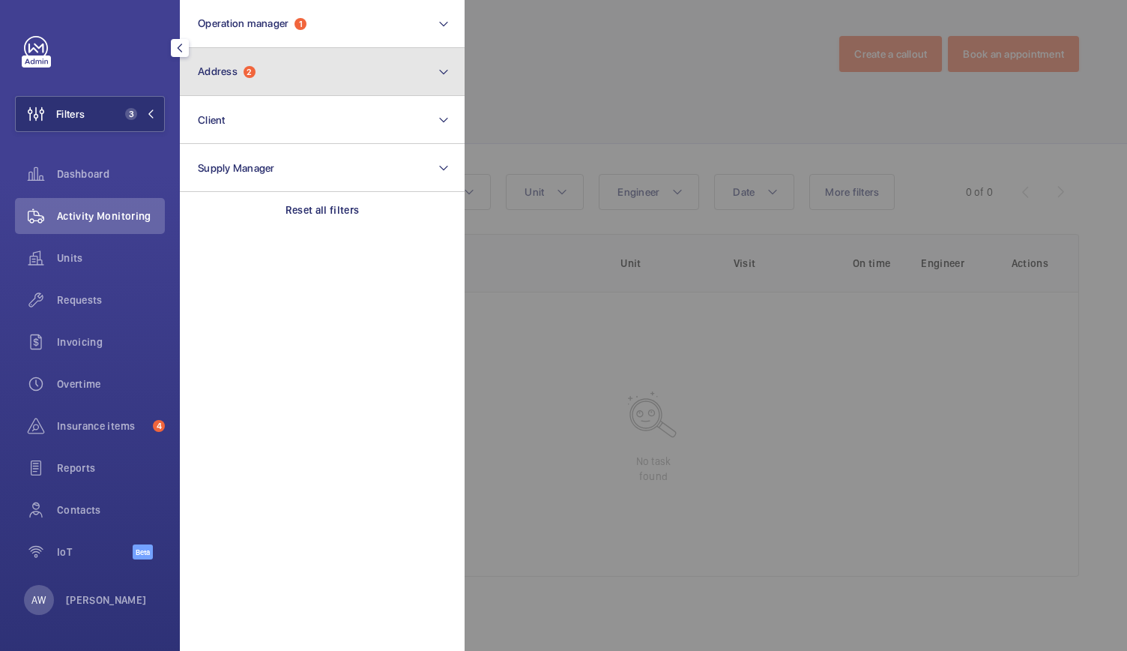
click at [282, 85] on button "Address 2" at bounding box center [322, 72] width 285 height 48
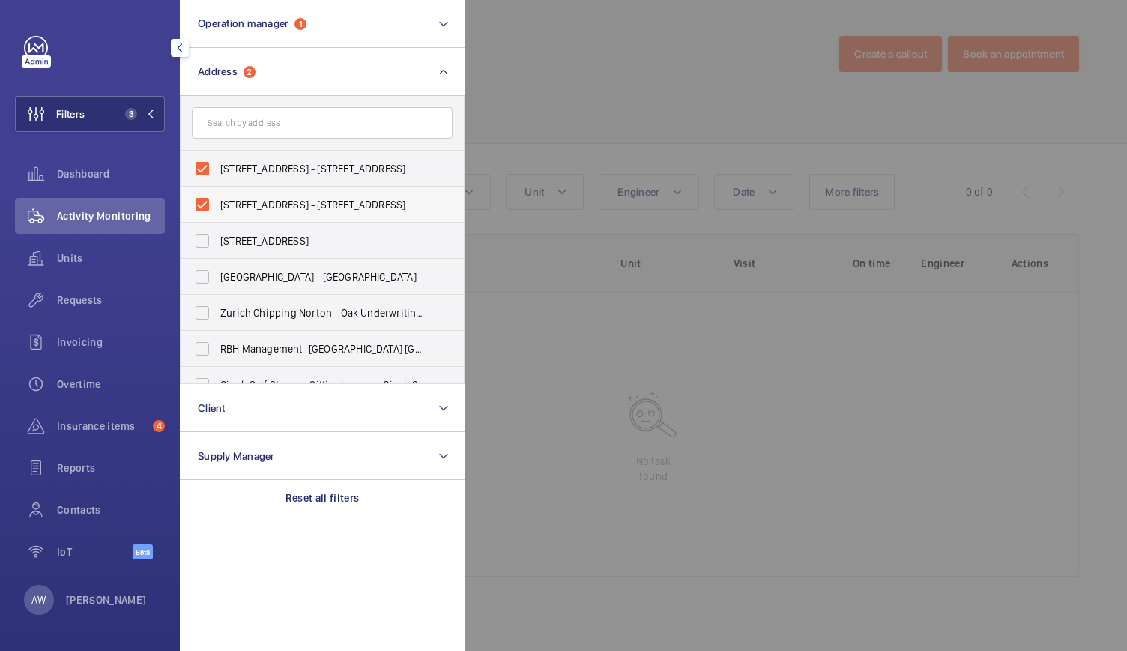
click at [237, 204] on span "90 Queen Street - 90 Queen St, LONDON EC4N 1SA" at bounding box center [323, 204] width 206 height 15
click at [217, 204] on input "90 Queen Street - 90 Queen St, LONDON EC4N 1SA" at bounding box center [202, 205] width 30 height 30
click at [205, 202] on label "90 Queen Street - 90 Queen St, LONDON EC4N 1SA" at bounding box center [311, 205] width 261 height 36
click at [205, 202] on input "90 Queen Street - 90 Queen St, LONDON EC4N 1SA" at bounding box center [202, 205] width 30 height 30
checkbox input "true"
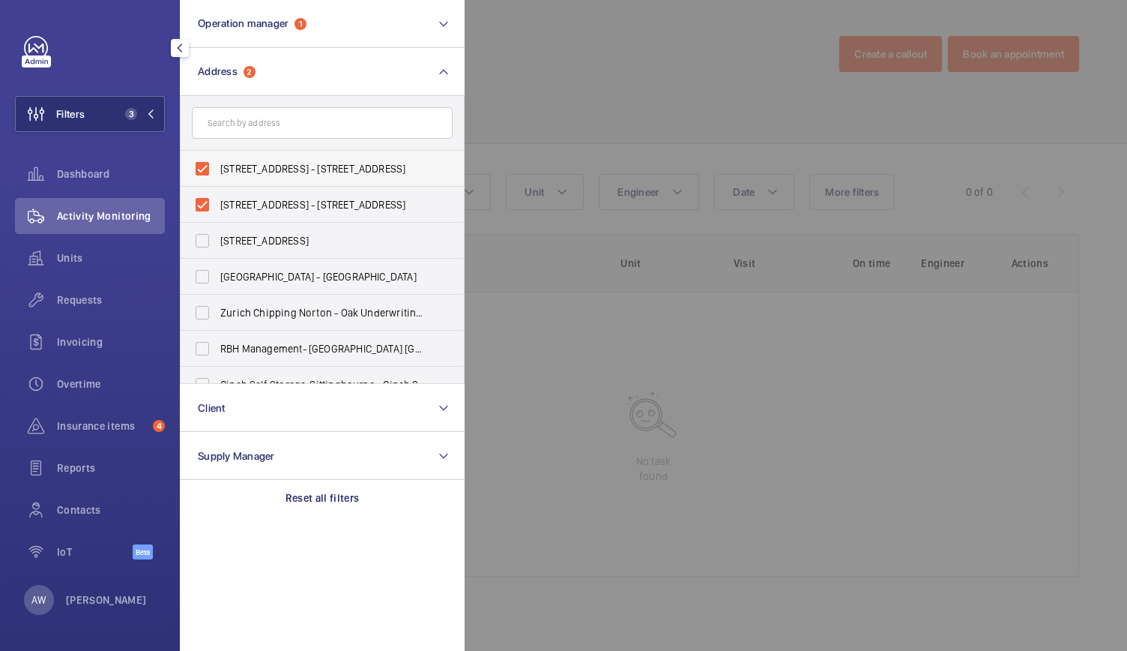
click at [202, 172] on label "90 Queen Street - 90 Queen St, LONDON EC4N 1SA" at bounding box center [311, 169] width 261 height 36
click at [202, 172] on input "90 Queen Street - 90 Queen St, LONDON EC4N 1SA" at bounding box center [202, 169] width 30 height 30
click at [202, 172] on label "90 Queen Street - 90 Queen St, LONDON EC4N 1SA" at bounding box center [311, 169] width 261 height 36
click at [202, 172] on input "90 Queen Street - 90 Queen St, LONDON EC4N 1SA" at bounding box center [202, 169] width 30 height 30
checkbox input "true"
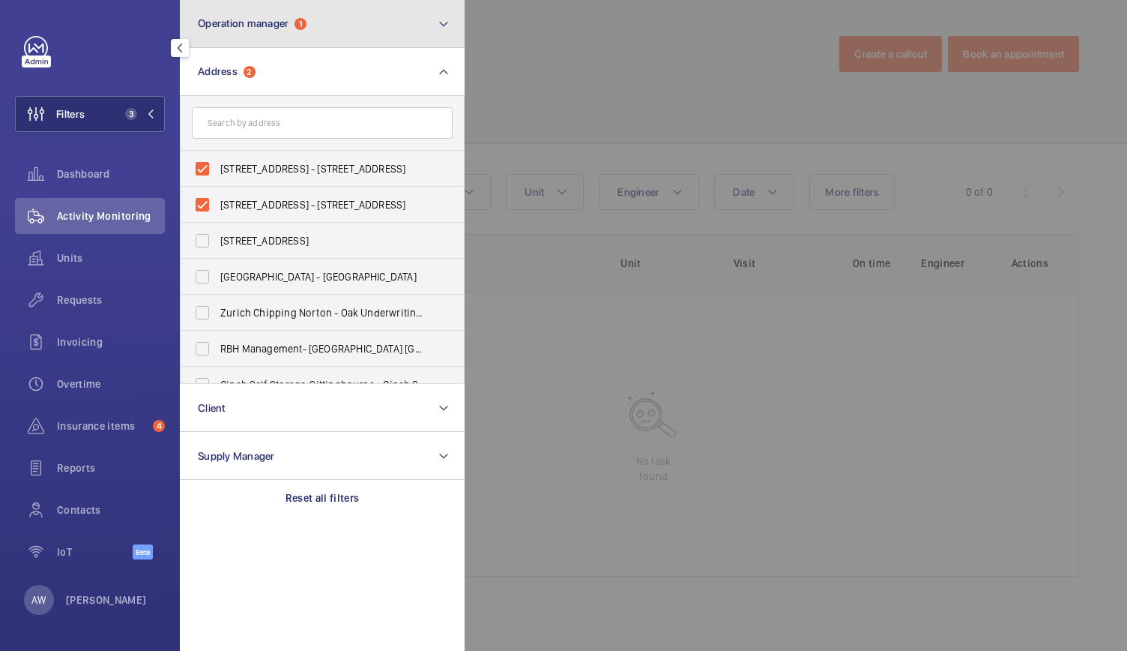
click at [259, 20] on span "Operation manager" at bounding box center [243, 23] width 91 height 12
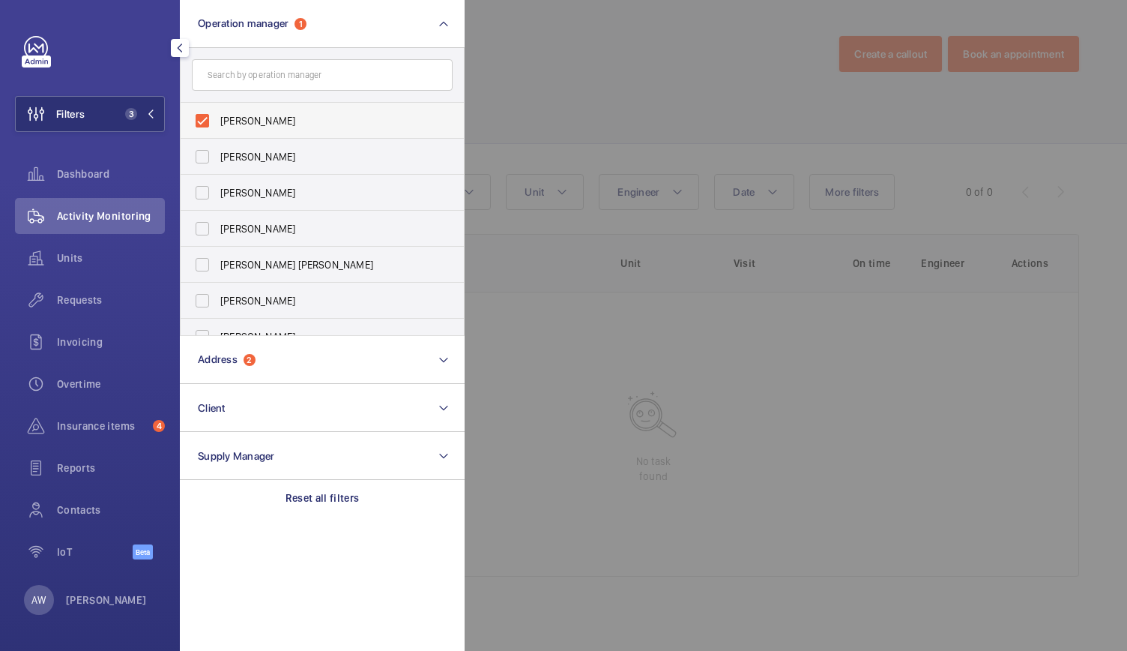
click at [201, 114] on label "[PERSON_NAME]" at bounding box center [311, 121] width 261 height 36
click at [201, 114] on input "[PERSON_NAME]" at bounding box center [202, 121] width 30 height 30
checkbox input "false"
click at [552, 62] on div at bounding box center [1028, 325] width 1127 height 651
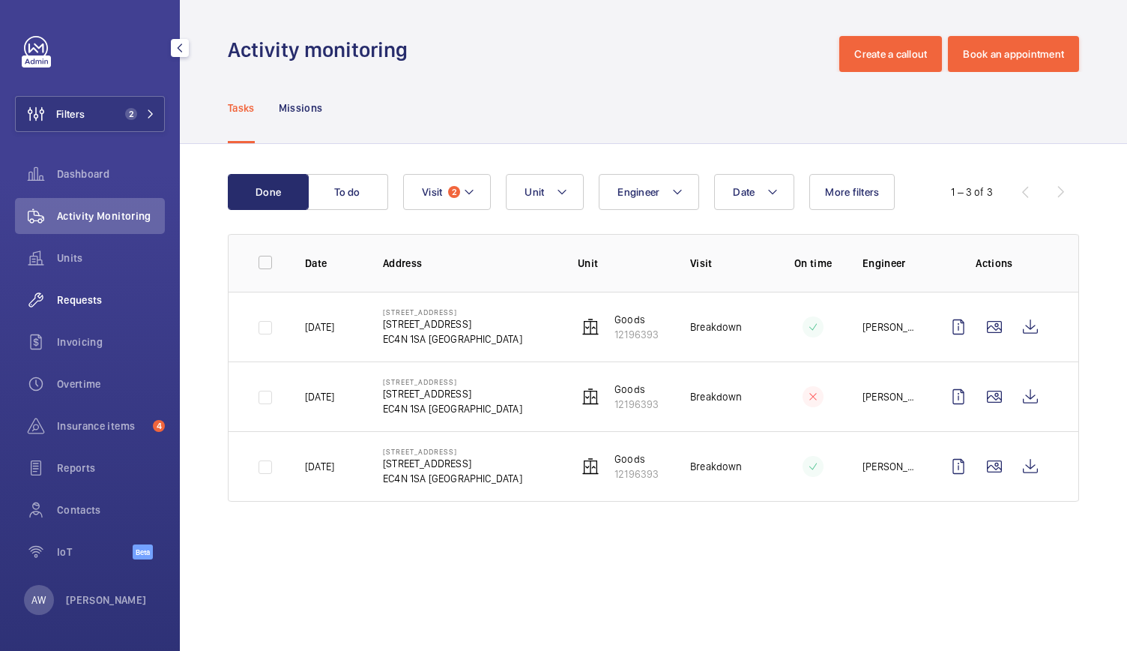
click at [91, 314] on div "Requests" at bounding box center [90, 300] width 150 height 36
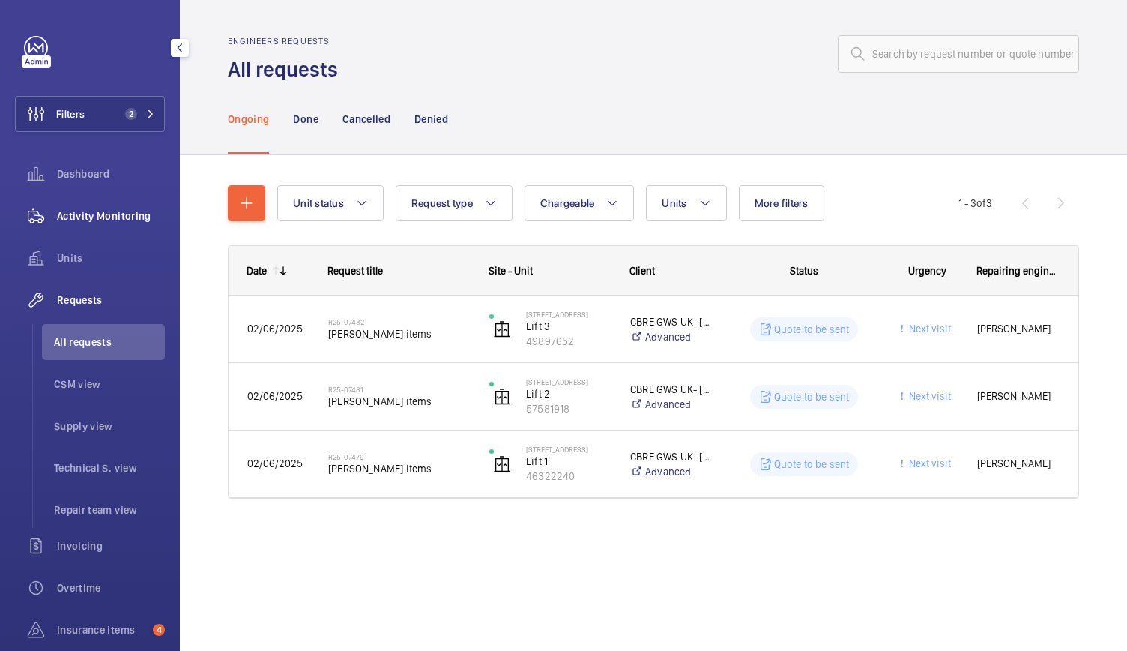
click at [112, 230] on div "Activity Monitoring" at bounding box center [90, 216] width 150 height 36
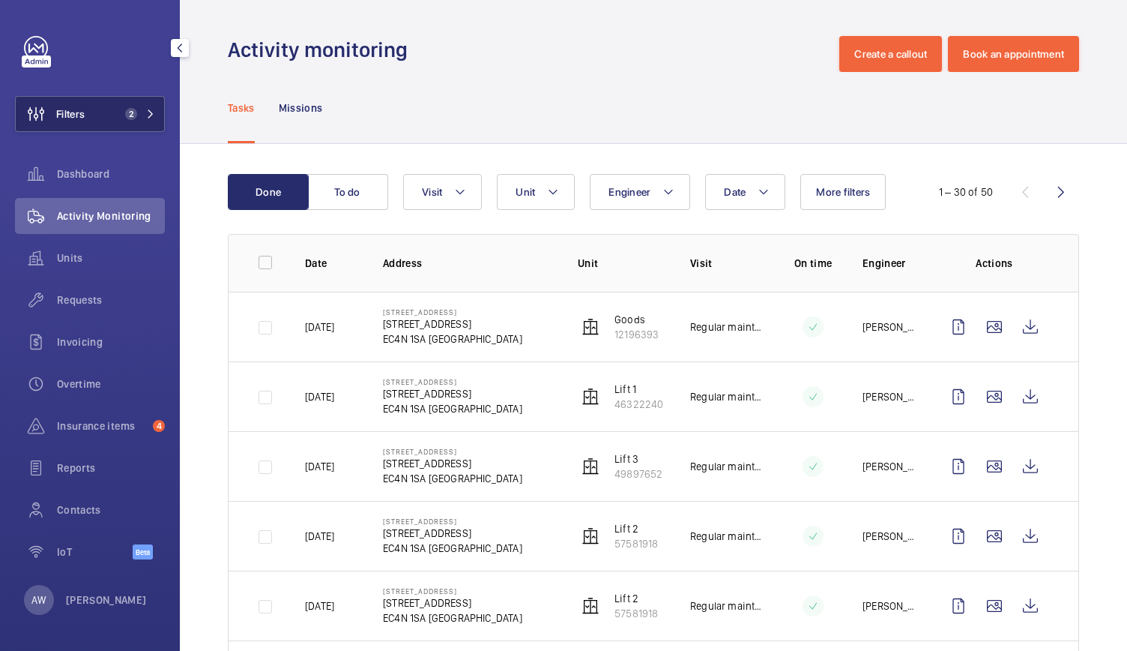
click at [148, 112] on mat-icon at bounding box center [150, 113] width 9 height 9
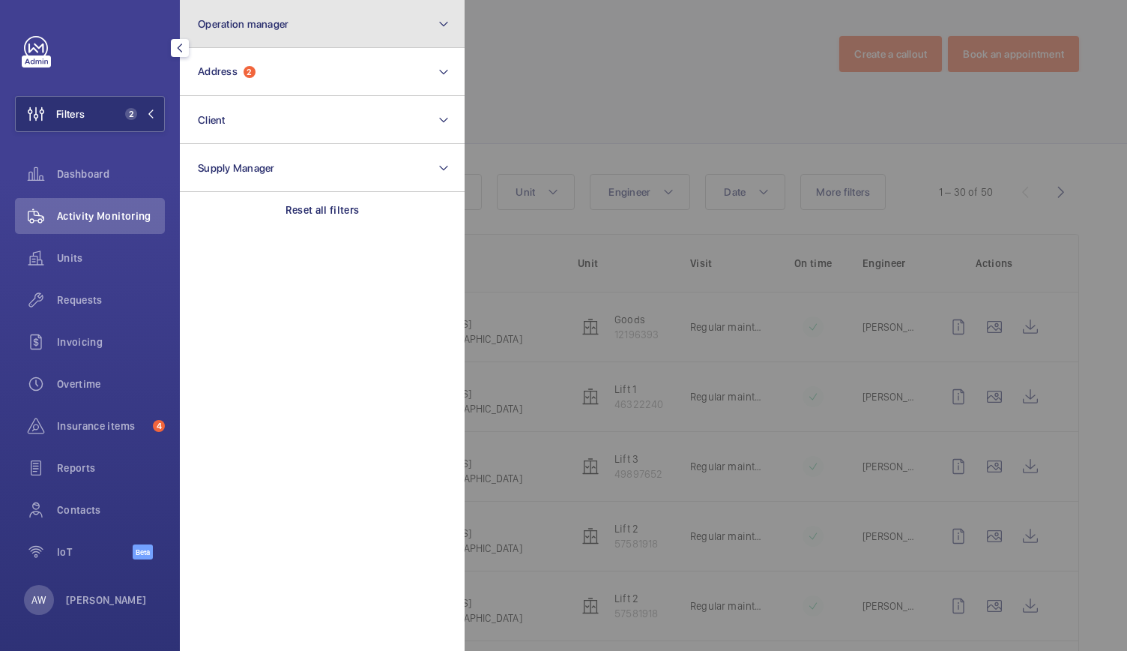
click at [237, 11] on button "Operation manager" at bounding box center [322, 24] width 285 height 48
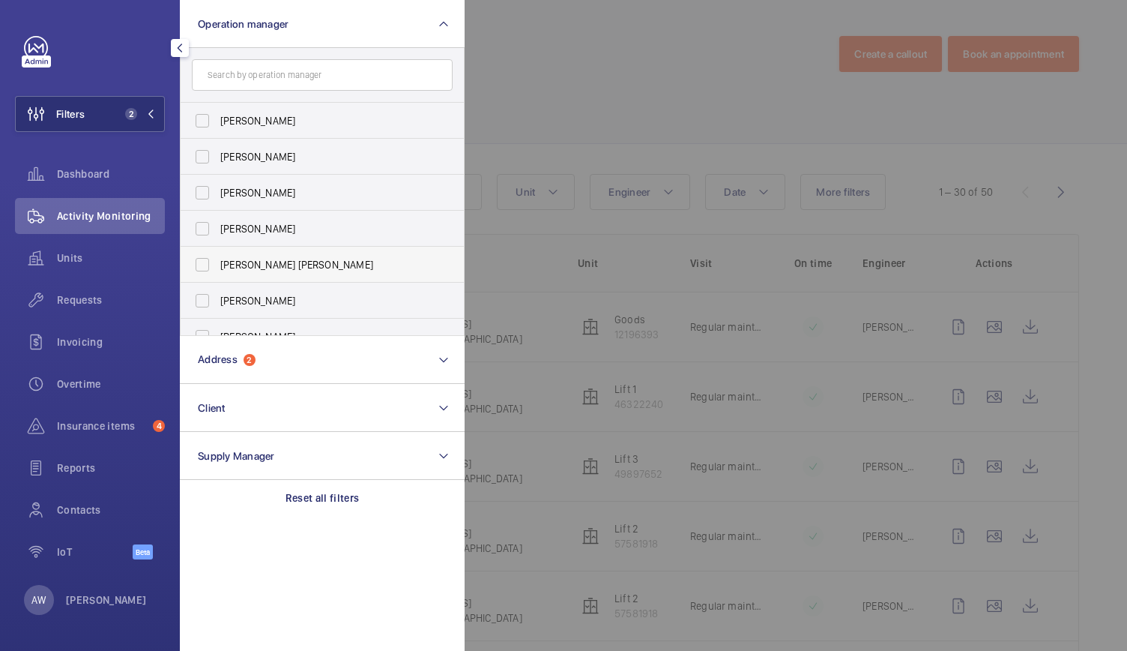
scroll to position [55, 0]
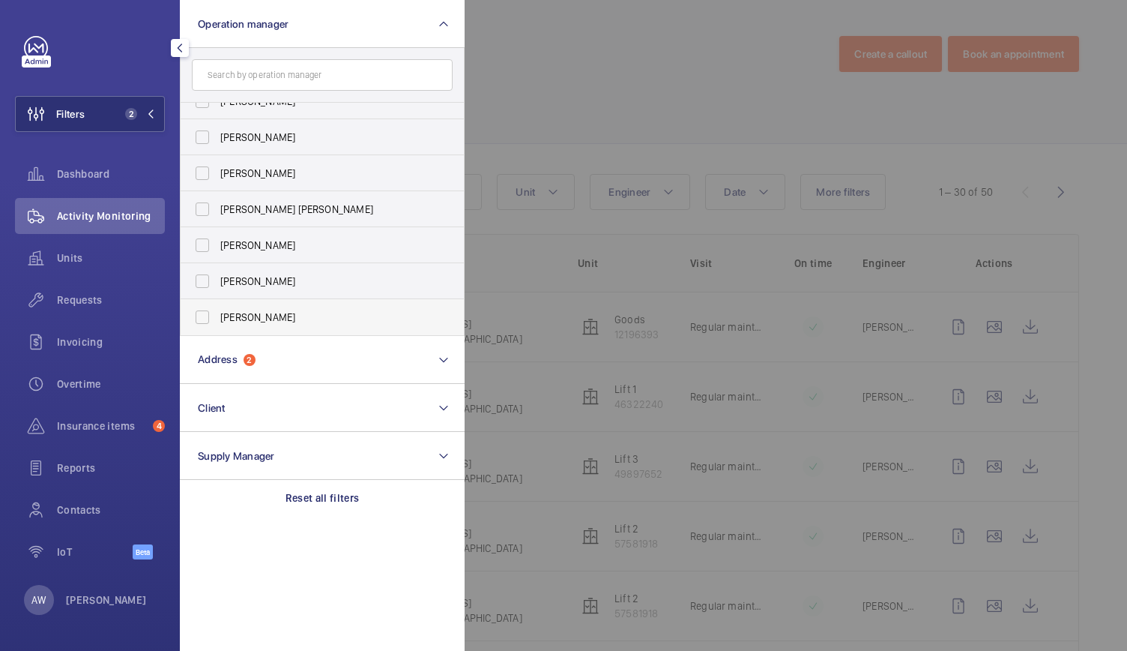
click at [204, 314] on label "[PERSON_NAME]" at bounding box center [311, 317] width 261 height 36
click at [204, 314] on input "[PERSON_NAME]" at bounding box center [202, 317] width 30 height 30
click at [204, 314] on label "[PERSON_NAME]" at bounding box center [311, 317] width 261 height 36
click at [204, 314] on input "[PERSON_NAME]" at bounding box center [202, 317] width 30 height 30
checkbox input "false"
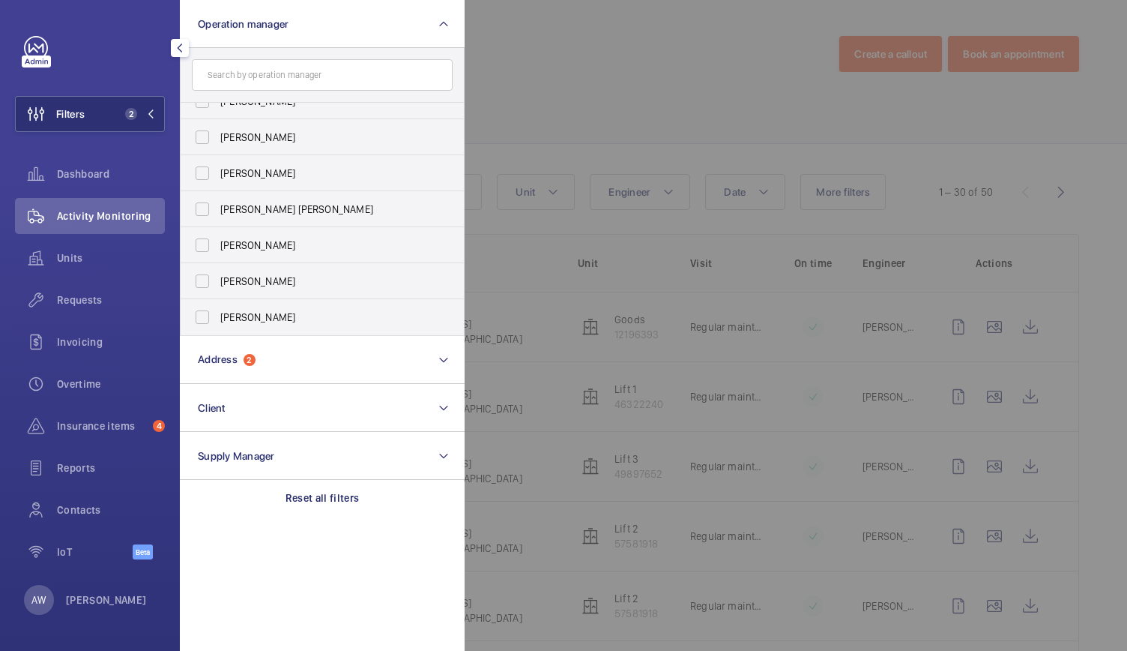
click at [612, 52] on div at bounding box center [1028, 325] width 1127 height 651
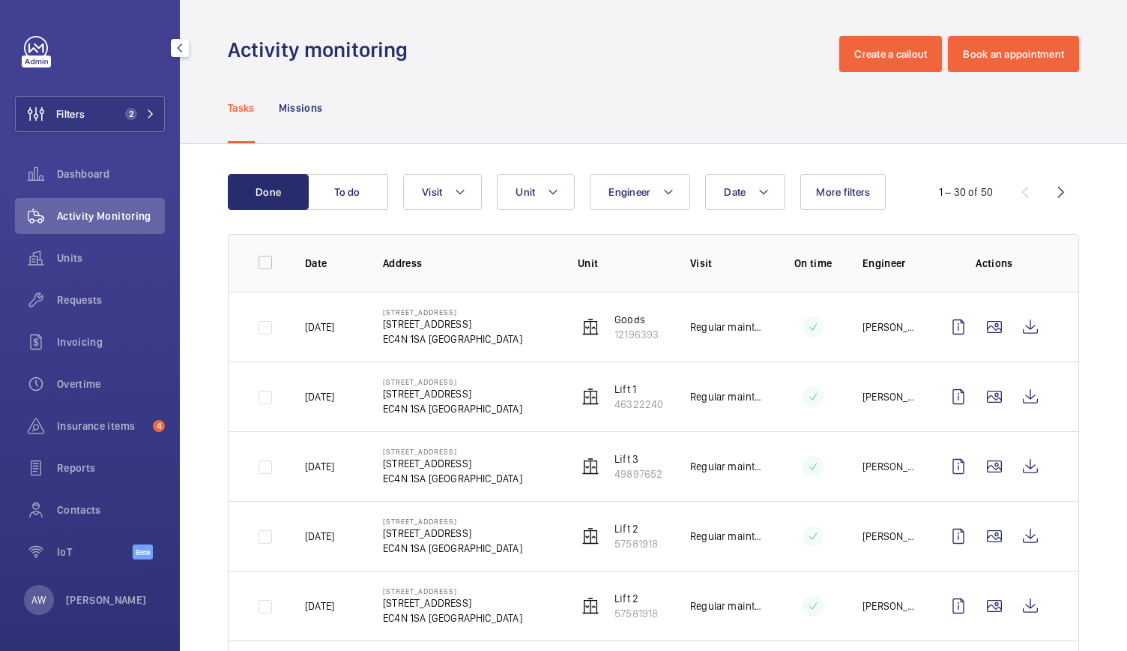
click at [612, 52] on div "Activity monitoring Create a callout Book an appointment" at bounding box center [653, 54] width 851 height 36
click at [461, 202] on button "Visit" at bounding box center [442, 192] width 79 height 36
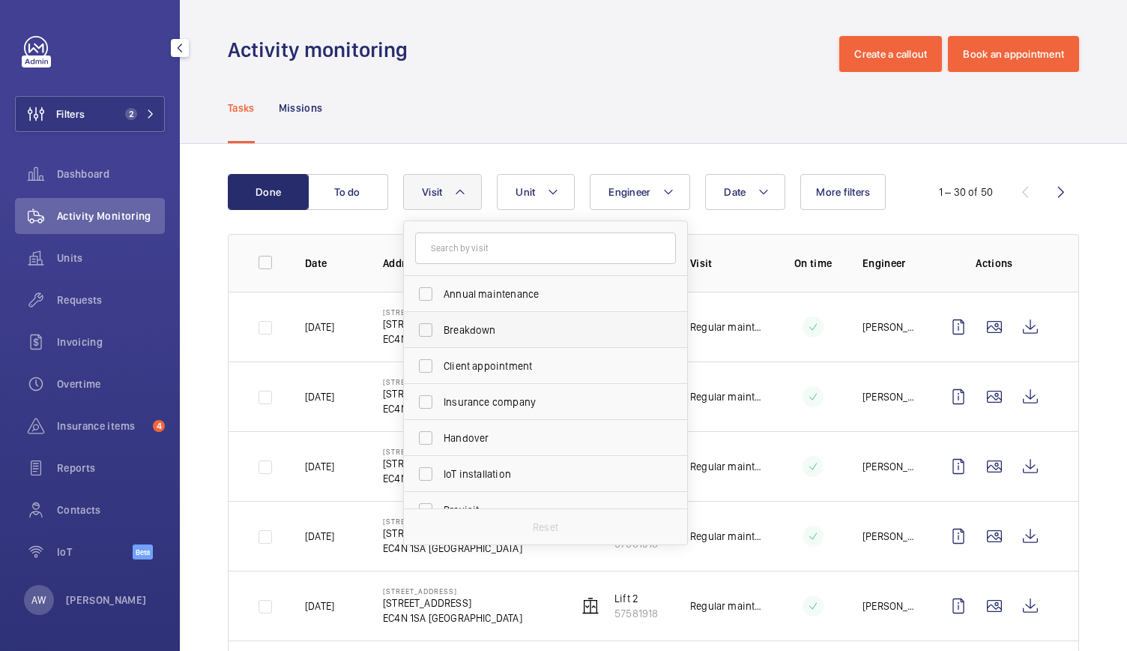
click at [438, 326] on label "Breakdown" at bounding box center [534, 330] width 261 height 36
click at [438, 326] on input "Breakdown" at bounding box center [426, 330] width 30 height 30
checkbox input "true"
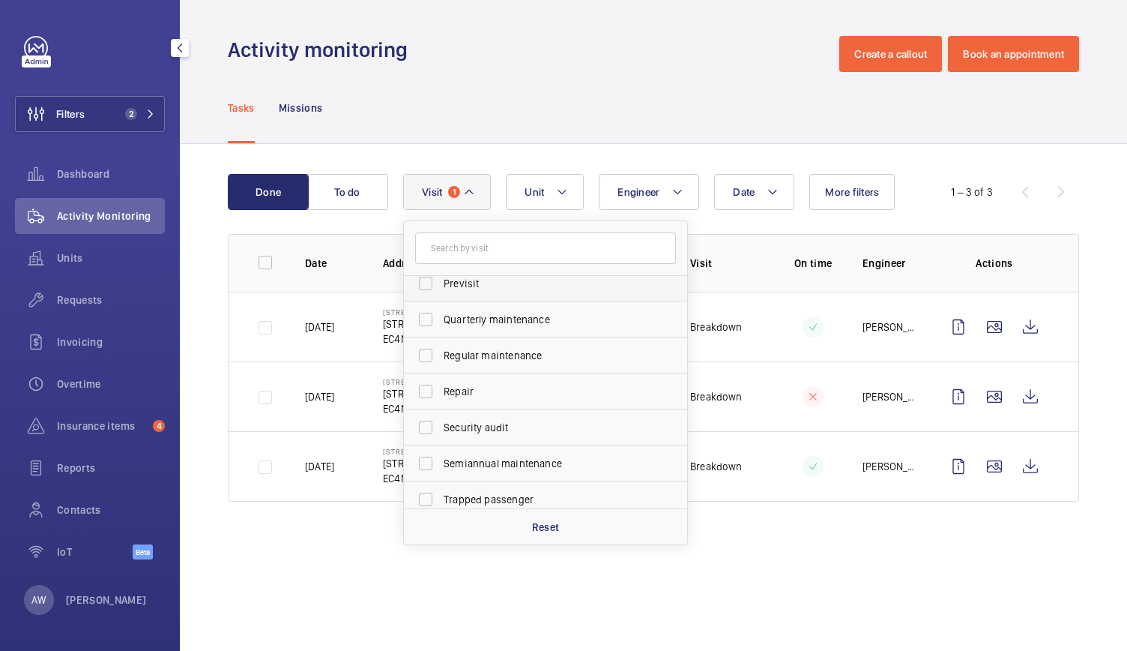
scroll to position [235, 0]
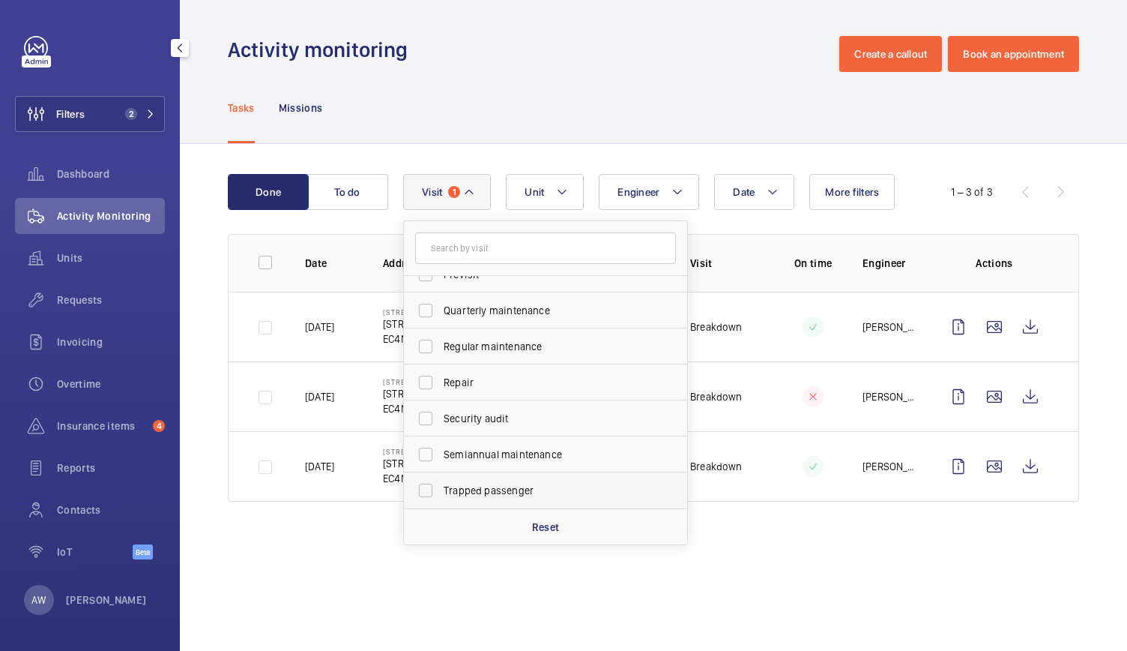
click at [423, 492] on label "Trapped passenger" at bounding box center [534, 490] width 261 height 36
click at [423, 492] on input "Trapped passenger" at bounding box center [426, 490] width 30 height 30
checkbox input "true"
click at [279, 585] on wm-front-admin-operations-monitoring "Activity monitoring Create a callout Book an appointment Tasks Missions Done To…" at bounding box center [653, 325] width 947 height 651
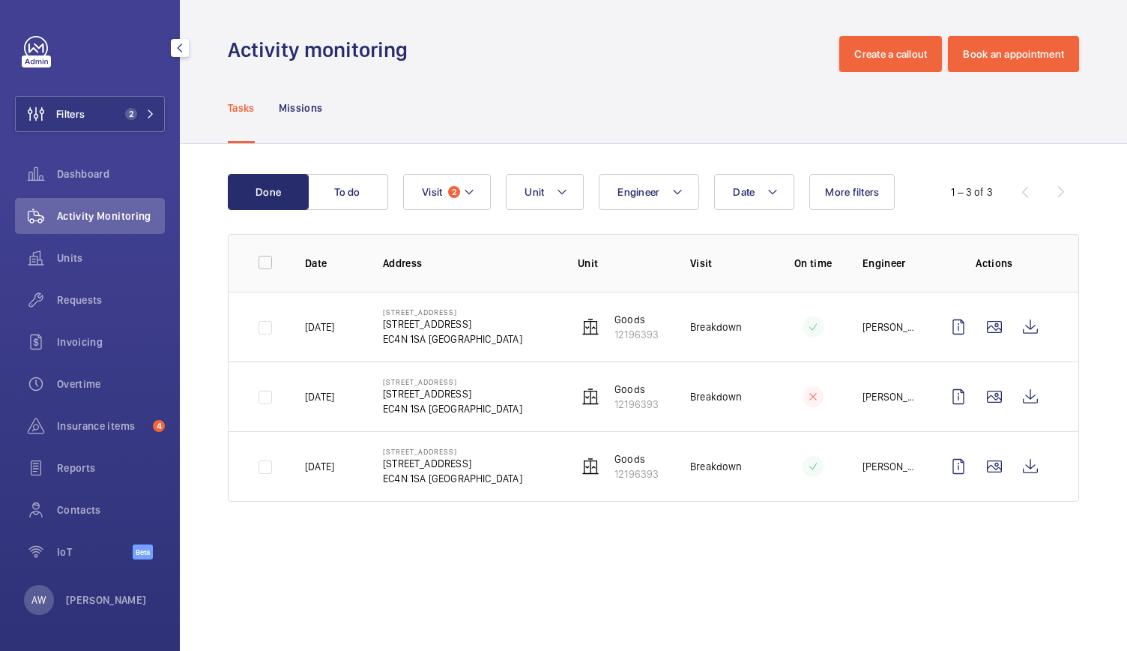
click at [567, 338] on td "Goods 12196393" at bounding box center [610, 327] width 112 height 70
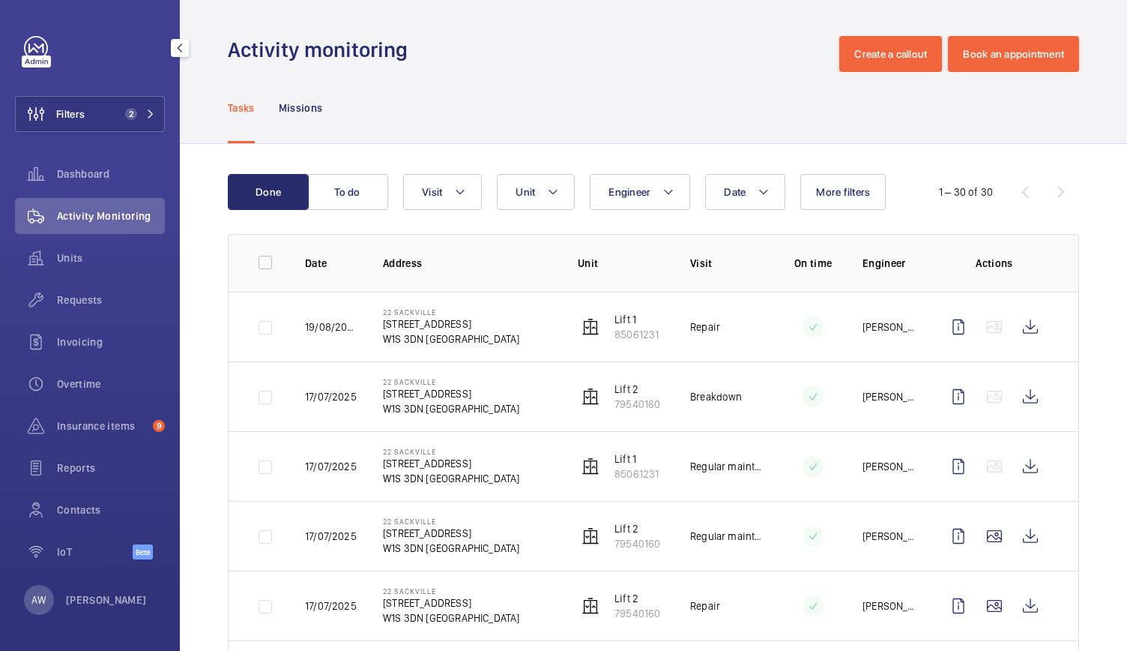
click at [142, 115] on span "2" at bounding box center [137, 114] width 36 height 12
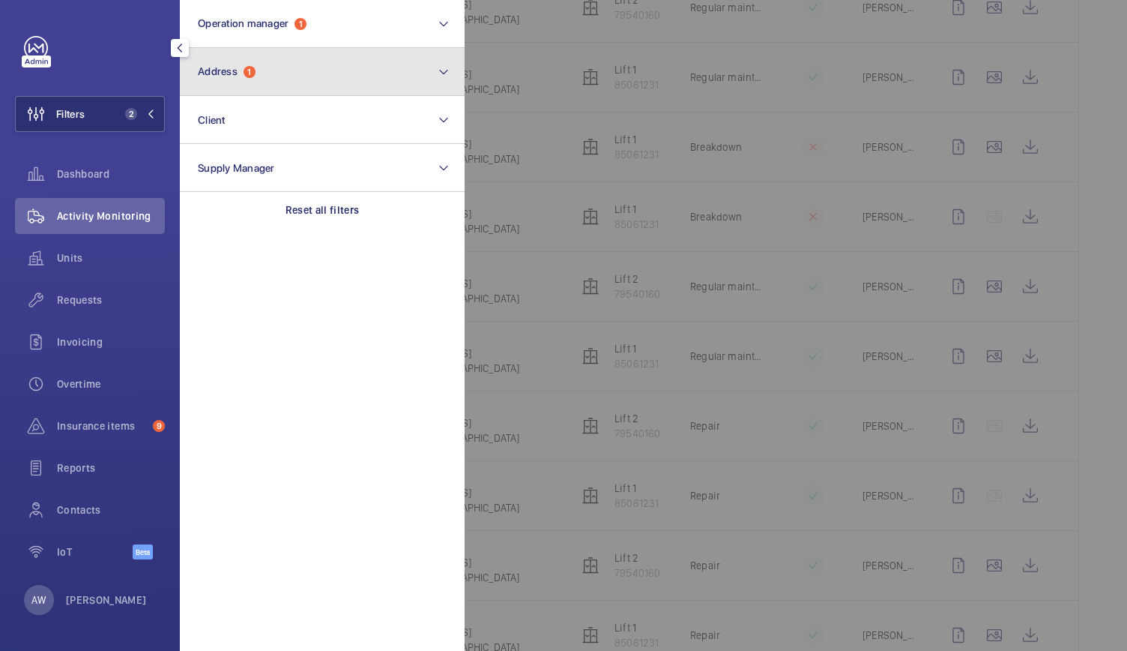
click at [239, 65] on span "Address 1" at bounding box center [227, 71] width 58 height 13
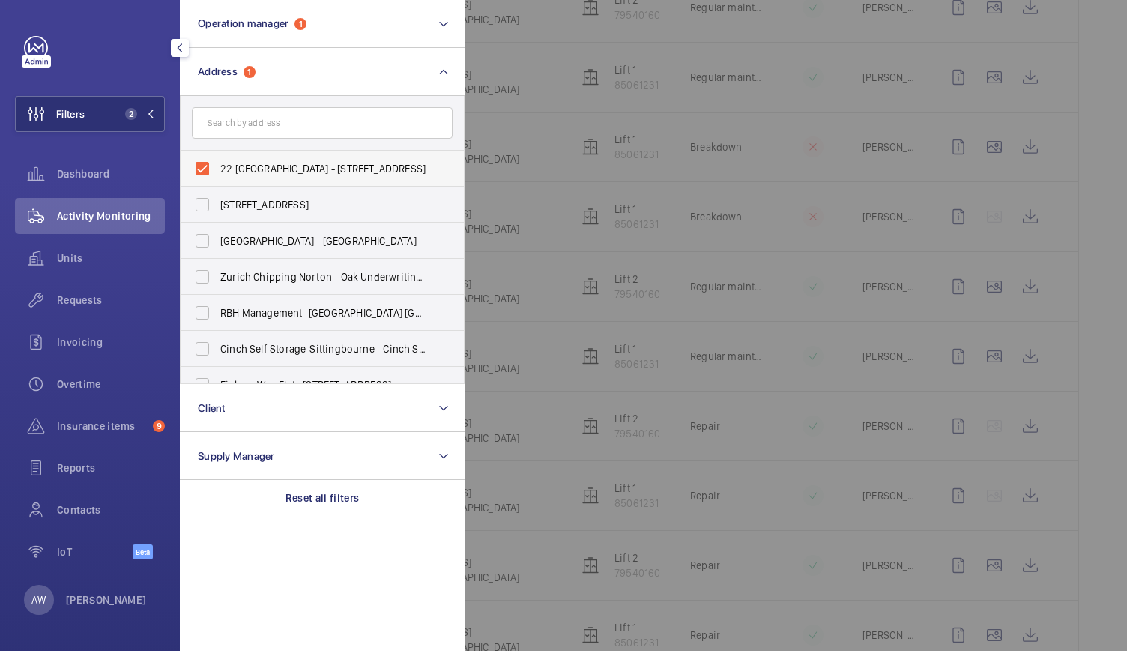
click at [199, 163] on label "22 [GEOGRAPHIC_DATA] - [STREET_ADDRESS]" at bounding box center [311, 169] width 261 height 36
click at [199, 163] on input "22 [GEOGRAPHIC_DATA] - [STREET_ADDRESS]" at bounding box center [202, 169] width 30 height 30
checkbox input "false"
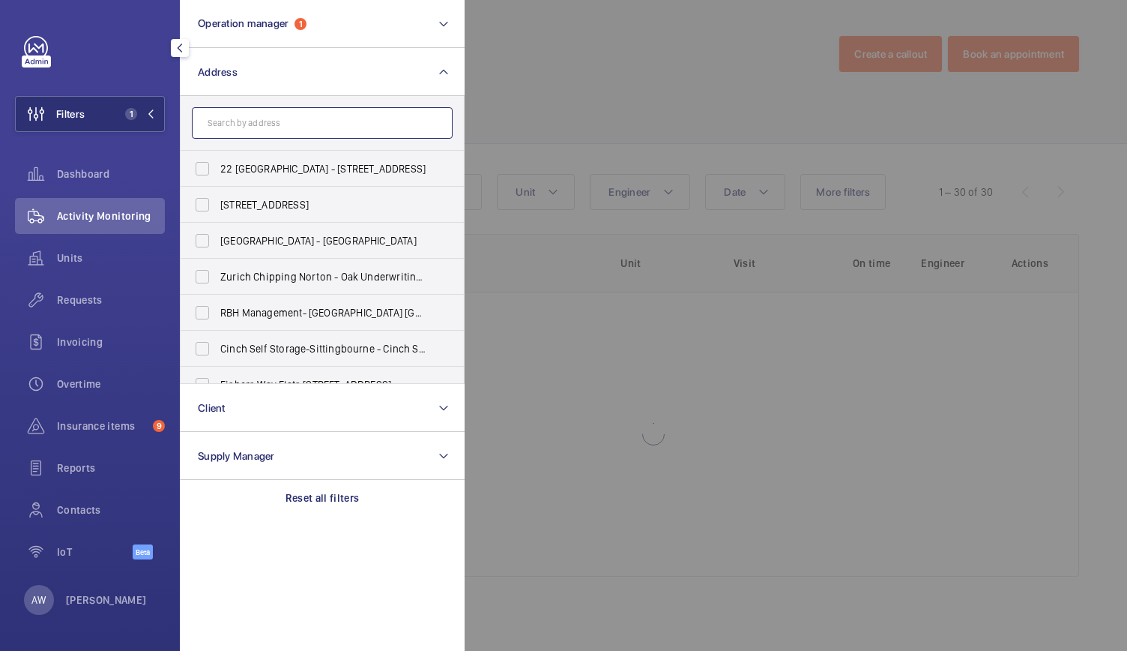
click at [244, 128] on input "text" at bounding box center [322, 122] width 261 height 31
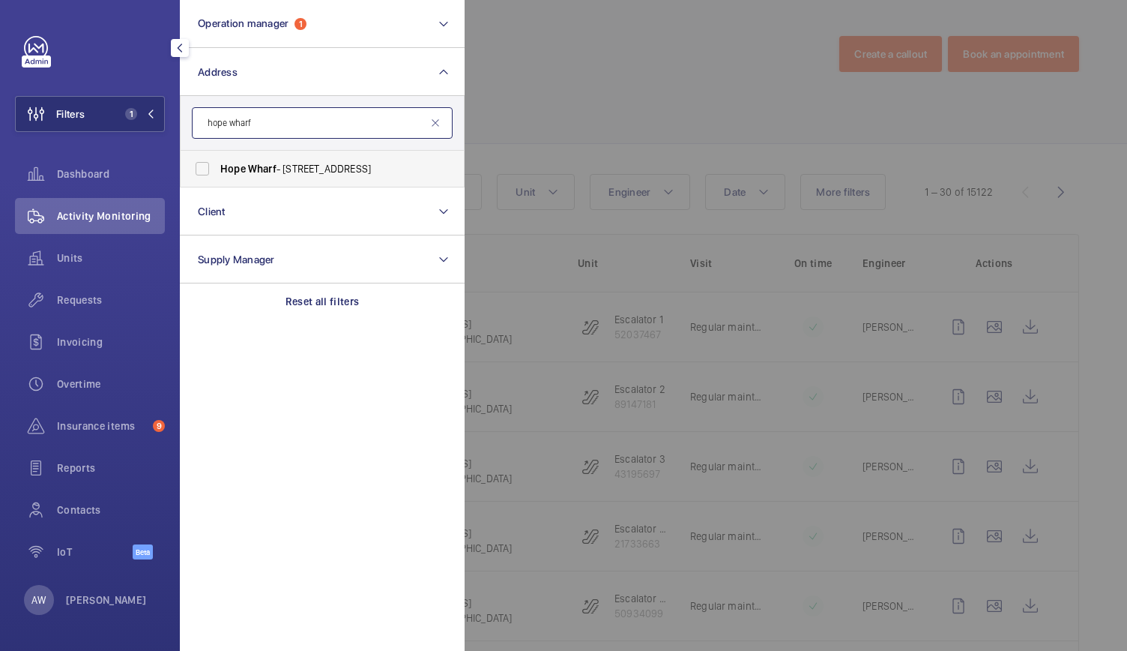
type input "hope wharf"
click at [256, 182] on label "Hope Wharf - [STREET_ADDRESS]" at bounding box center [311, 169] width 261 height 36
click at [217, 182] on input "Hope Wharf - [STREET_ADDRESS]" at bounding box center [202, 169] width 30 height 30
checkbox input "true"
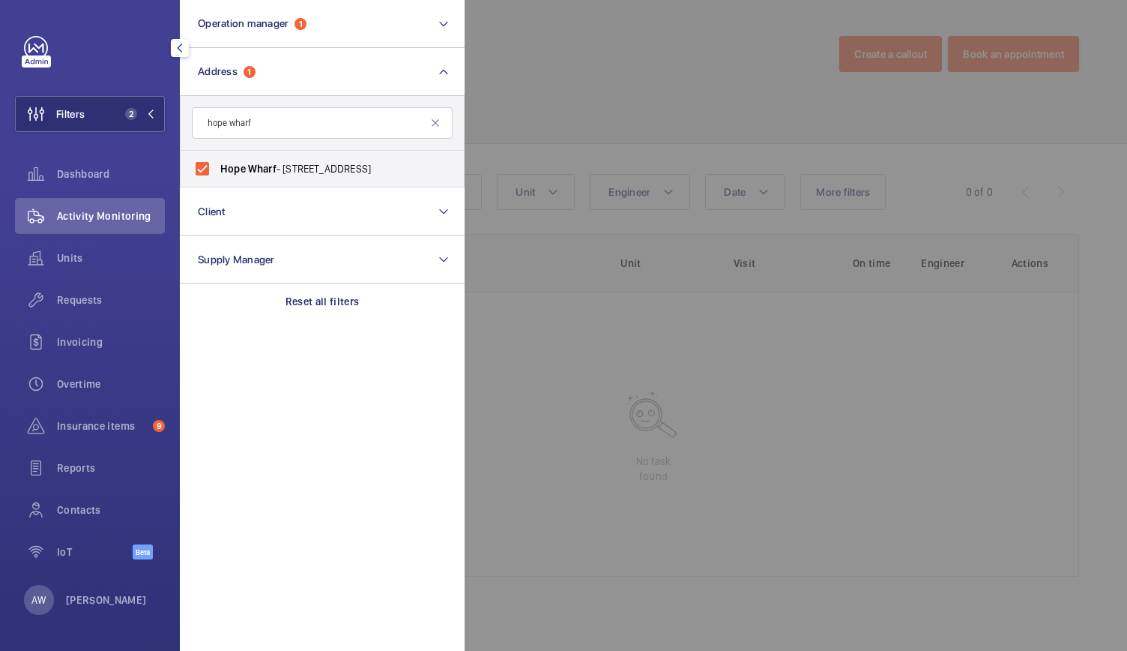
click at [729, 50] on div at bounding box center [1028, 325] width 1127 height 651
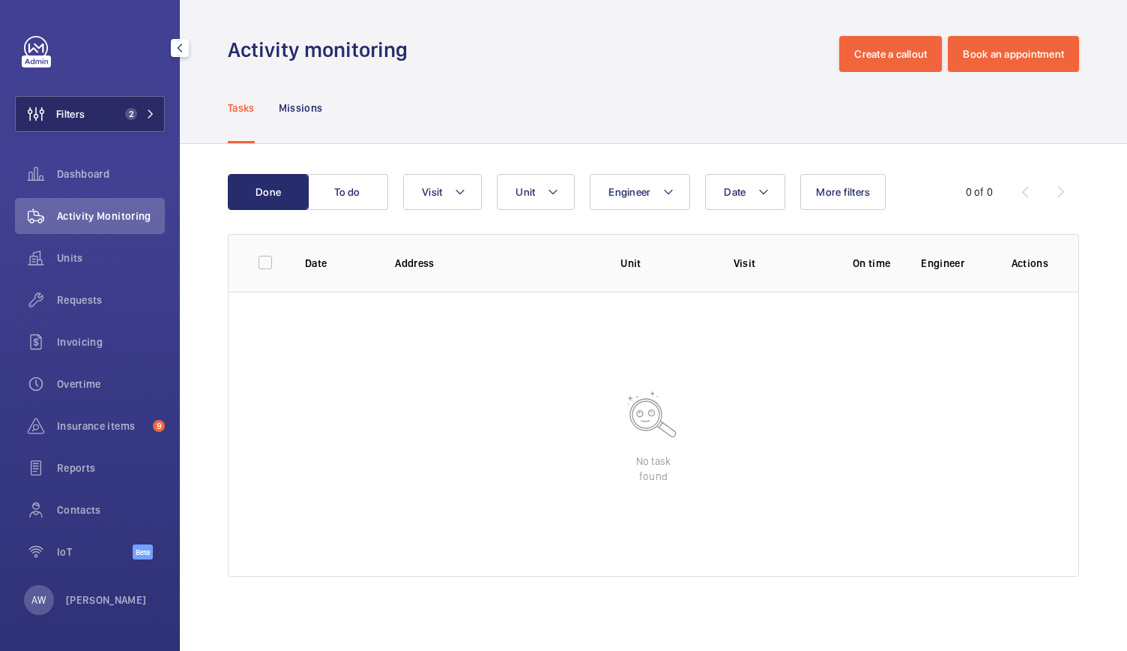
click at [108, 125] on button "Filters 2" at bounding box center [90, 114] width 150 height 36
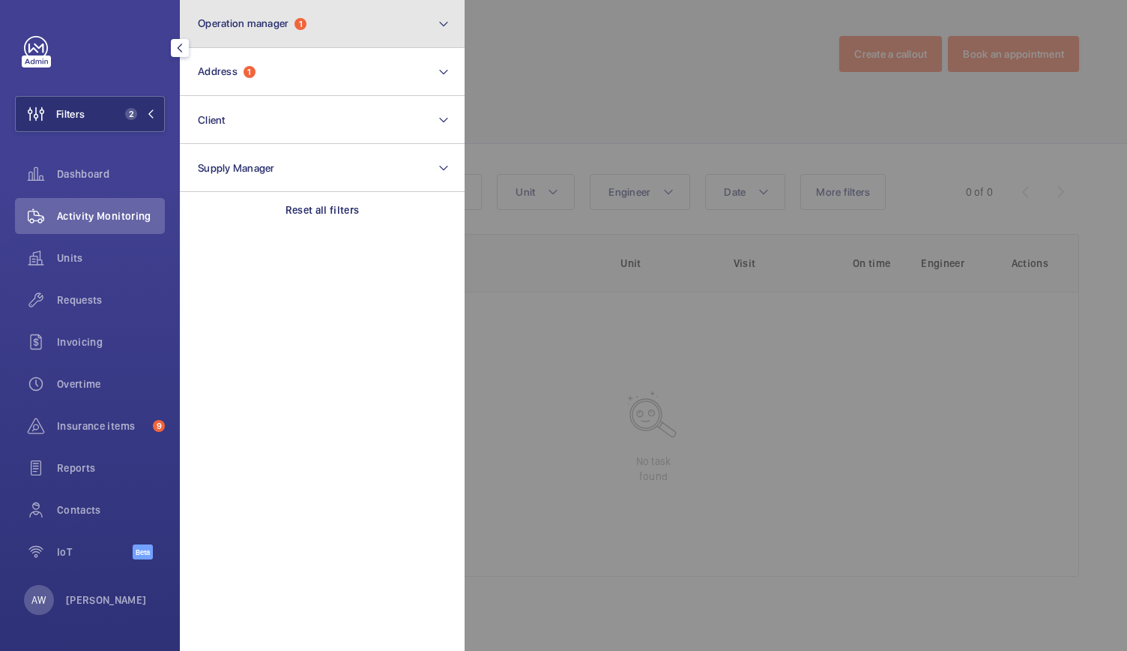
click at [260, 38] on button "Operation manager 1" at bounding box center [322, 24] width 285 height 48
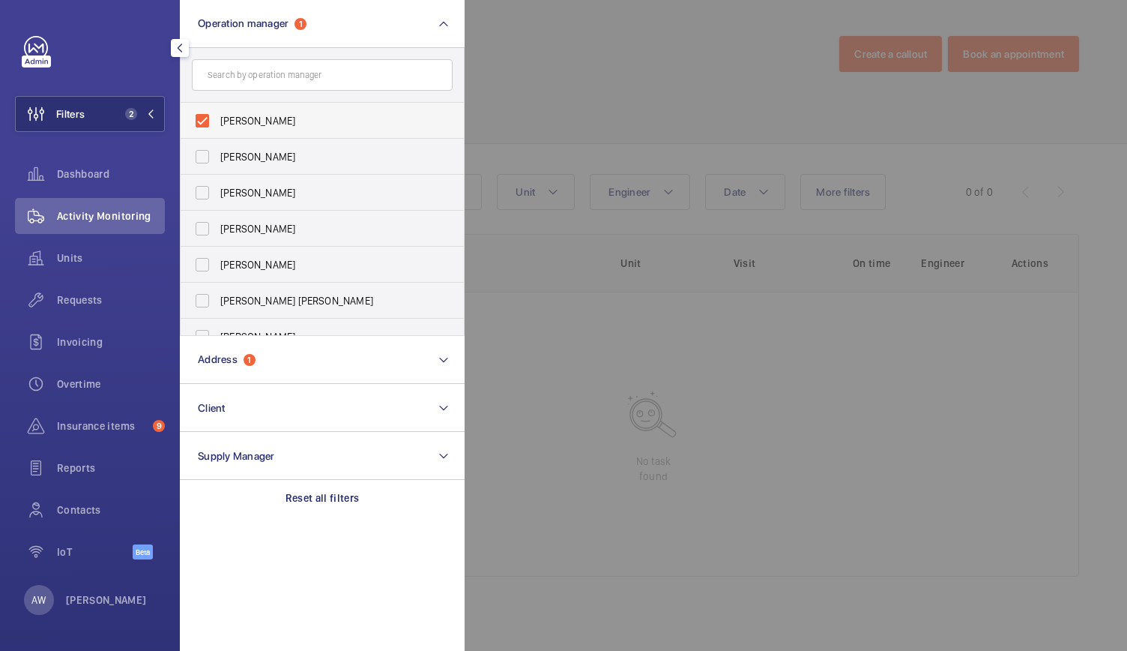
click at [200, 118] on label "[PERSON_NAME]" at bounding box center [311, 121] width 261 height 36
click at [200, 118] on input "[PERSON_NAME]" at bounding box center [202, 121] width 30 height 30
checkbox input "false"
click at [516, 61] on div at bounding box center [1028, 325] width 1127 height 651
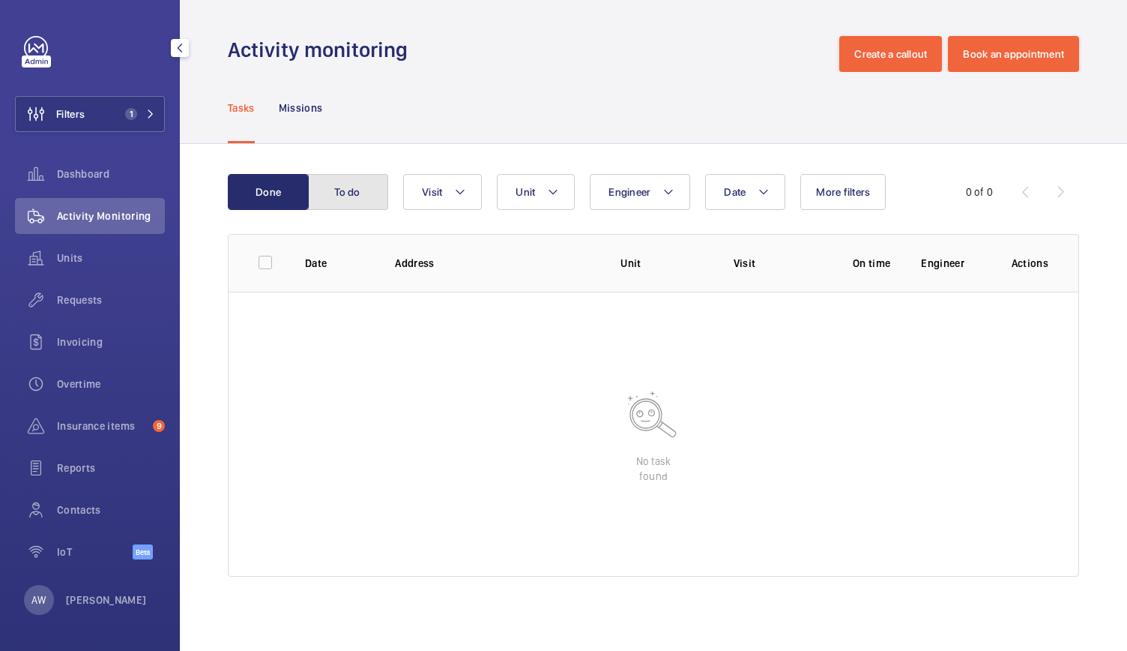
click at [347, 199] on button "To do" at bounding box center [347, 192] width 81 height 36
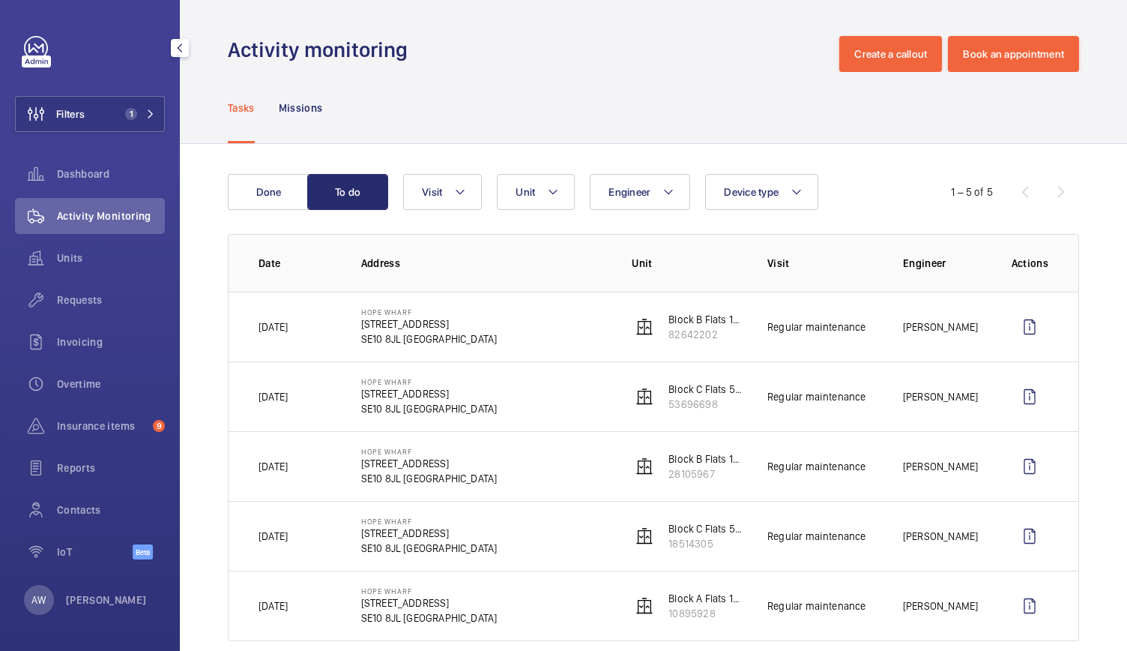
scroll to position [24, 0]
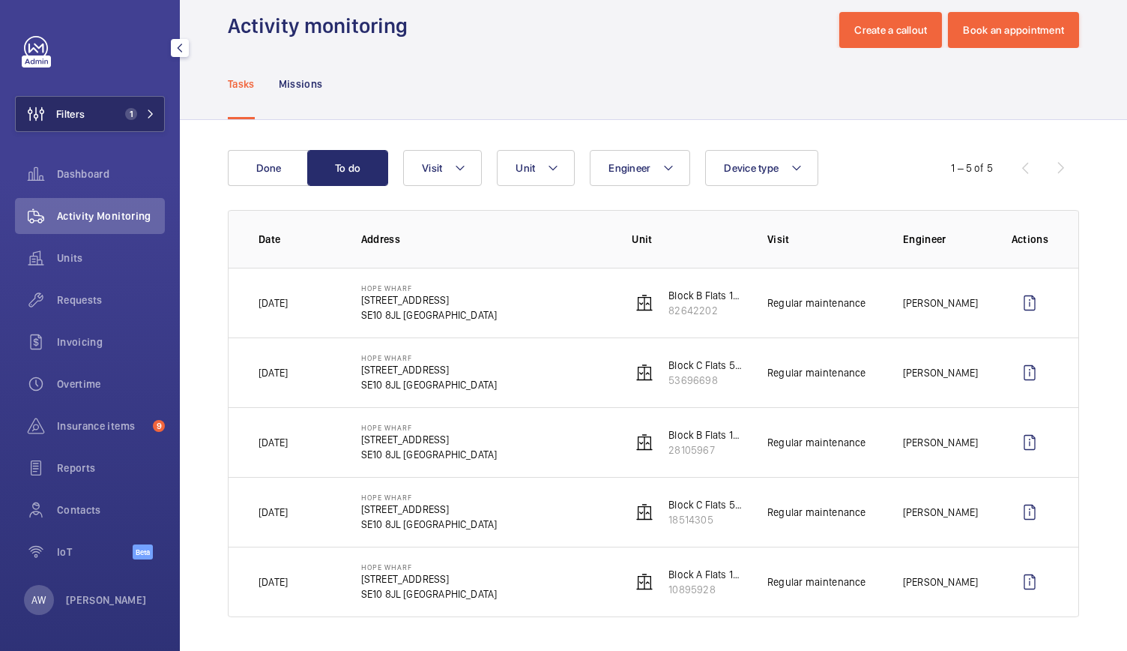
click at [144, 122] on button "Filters 1" at bounding box center [90, 114] width 150 height 36
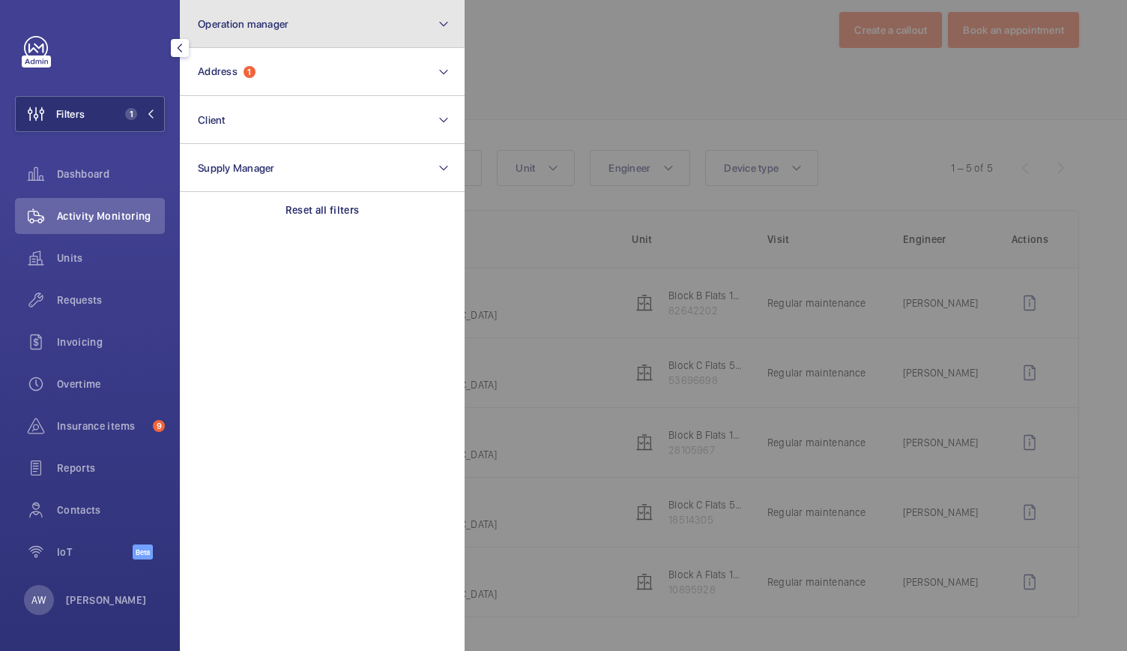
click at [285, 31] on button "Operation manager" at bounding box center [322, 24] width 285 height 48
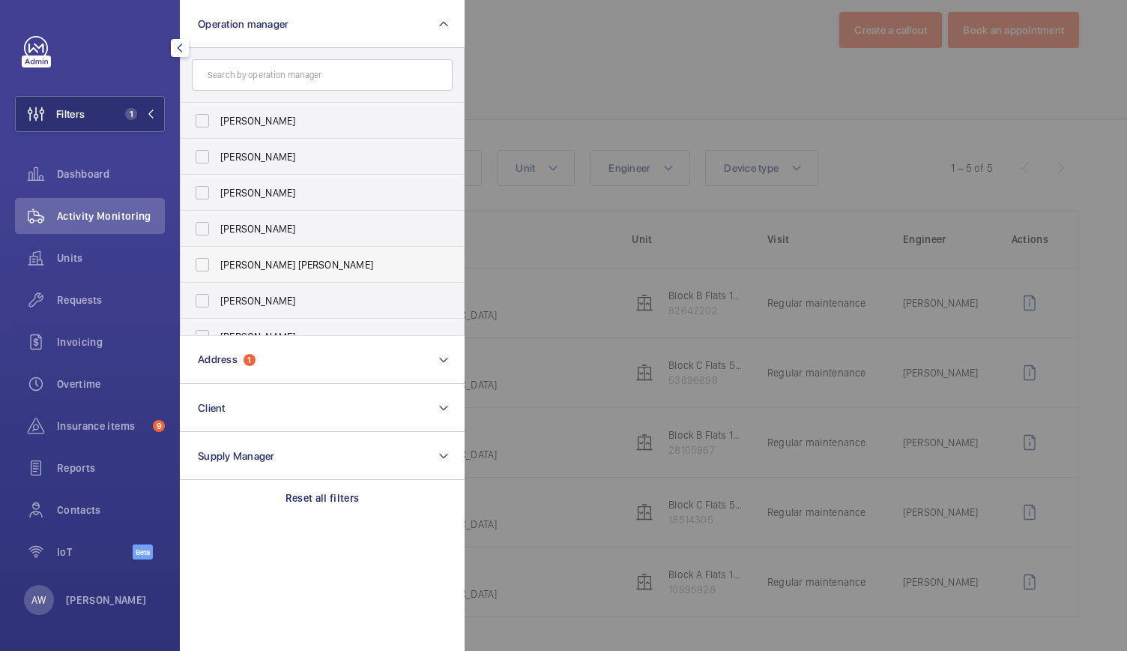
scroll to position [55, 0]
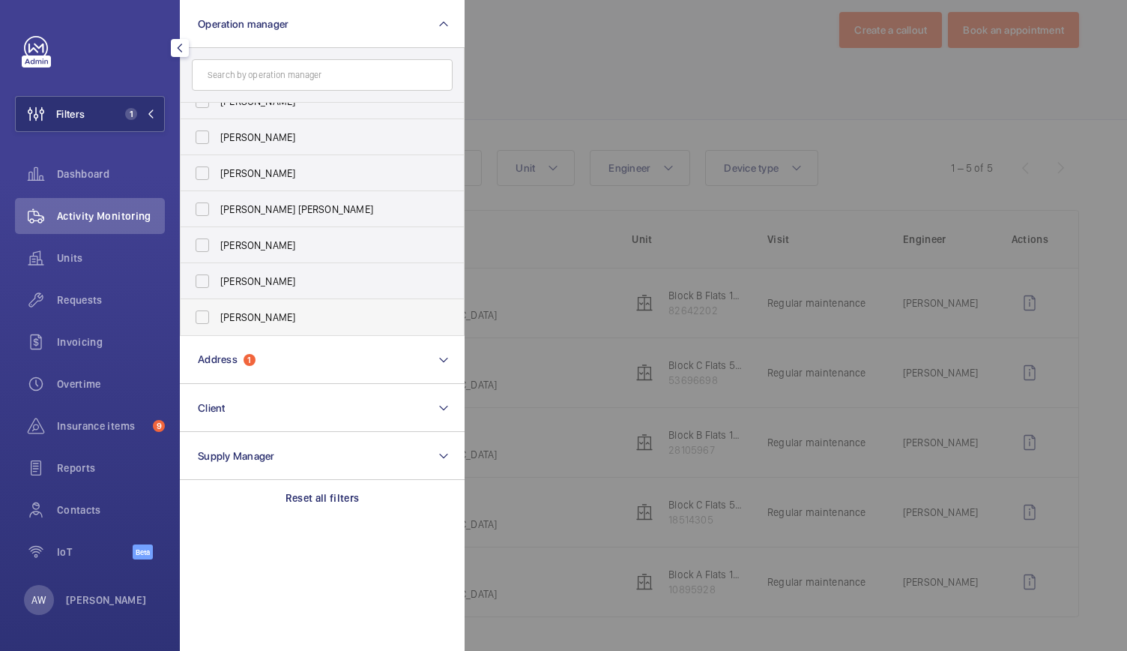
click at [196, 320] on label "[PERSON_NAME]" at bounding box center [311, 317] width 261 height 36
click at [196, 320] on input "[PERSON_NAME]" at bounding box center [202, 317] width 30 height 30
checkbox input "true"
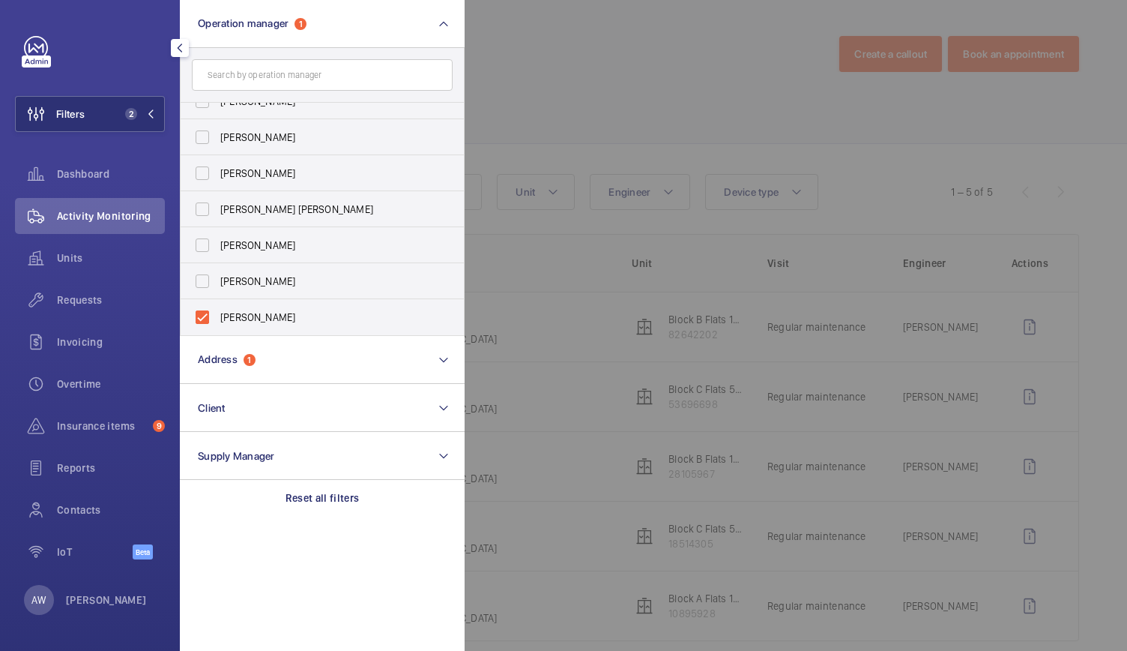
click at [579, 35] on div at bounding box center [1028, 325] width 1127 height 651
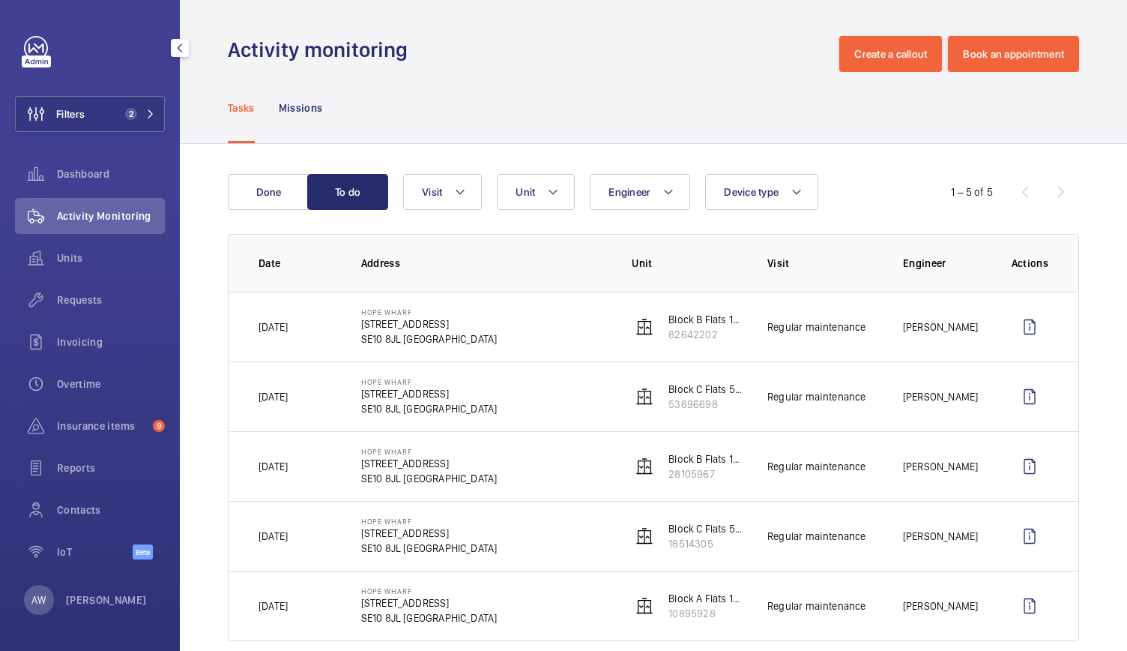
scroll to position [24, 0]
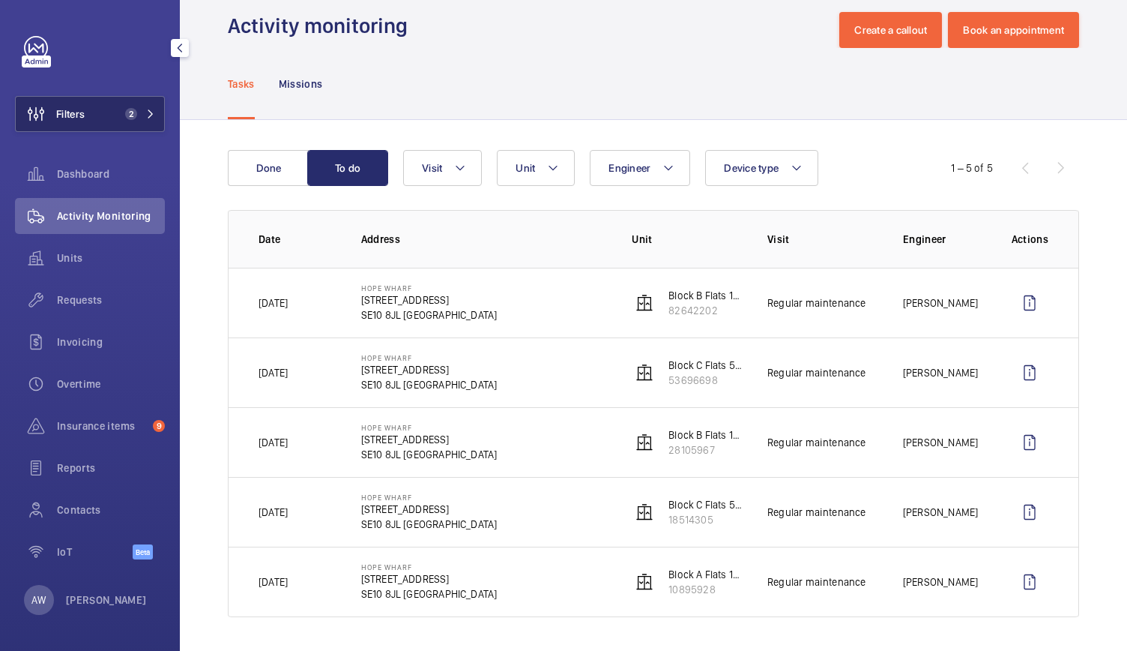
click at [67, 111] on span "Filters" at bounding box center [70, 113] width 28 height 15
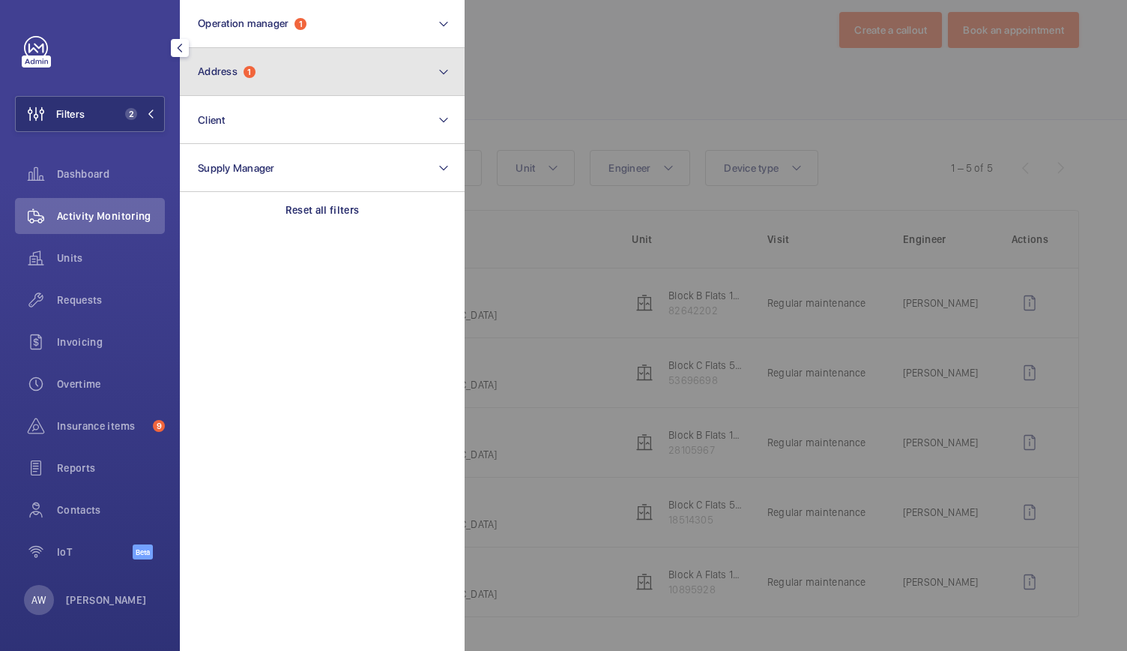
click at [243, 80] on button "Address 1" at bounding box center [322, 72] width 285 height 48
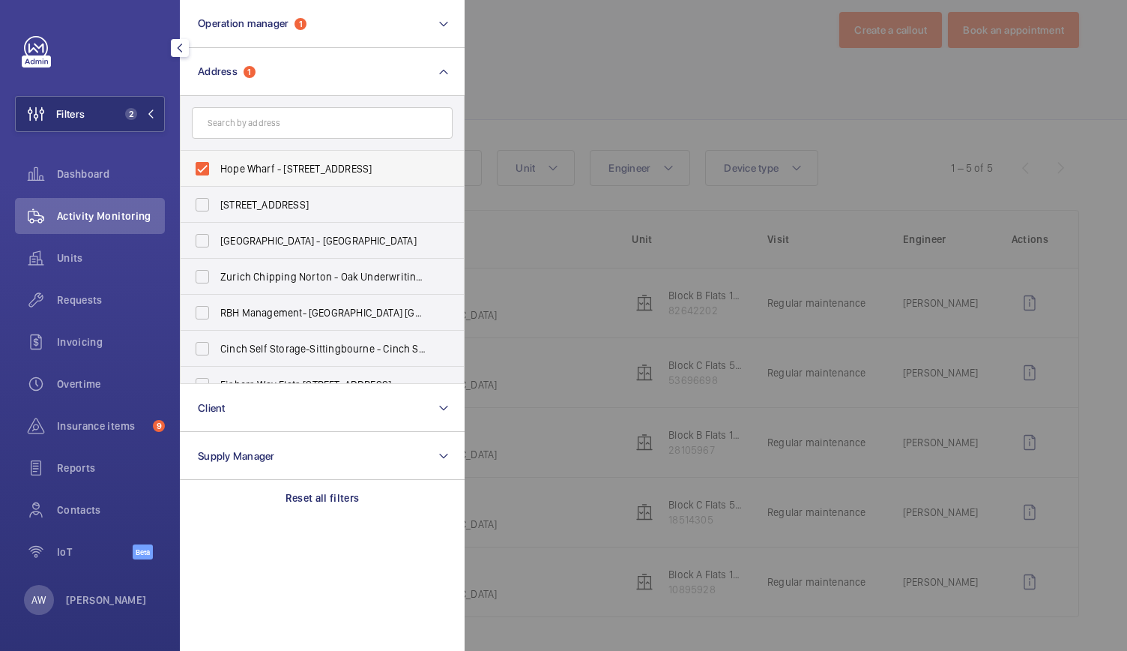
click at [207, 161] on label "Hope Wharf - [STREET_ADDRESS]" at bounding box center [311, 169] width 261 height 36
click at [207, 161] on input "Hope Wharf - [STREET_ADDRESS]" at bounding box center [202, 169] width 30 height 30
checkbox input "false"
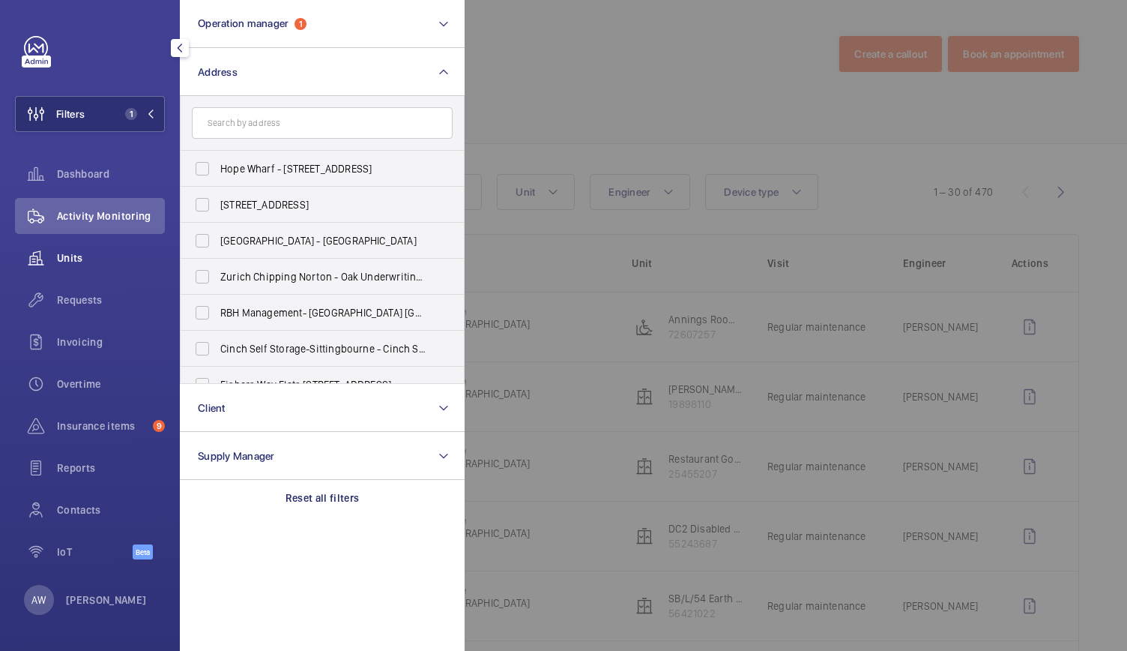
click at [69, 266] on div "Units" at bounding box center [90, 258] width 150 height 36
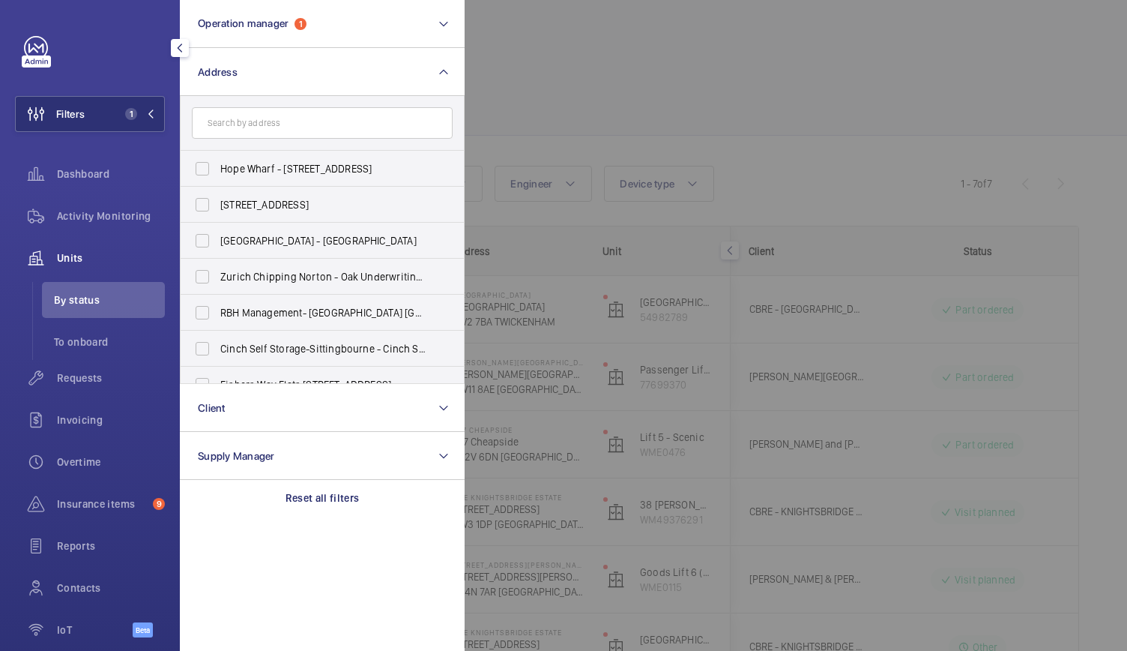
click at [523, 82] on div at bounding box center [1028, 325] width 1127 height 651
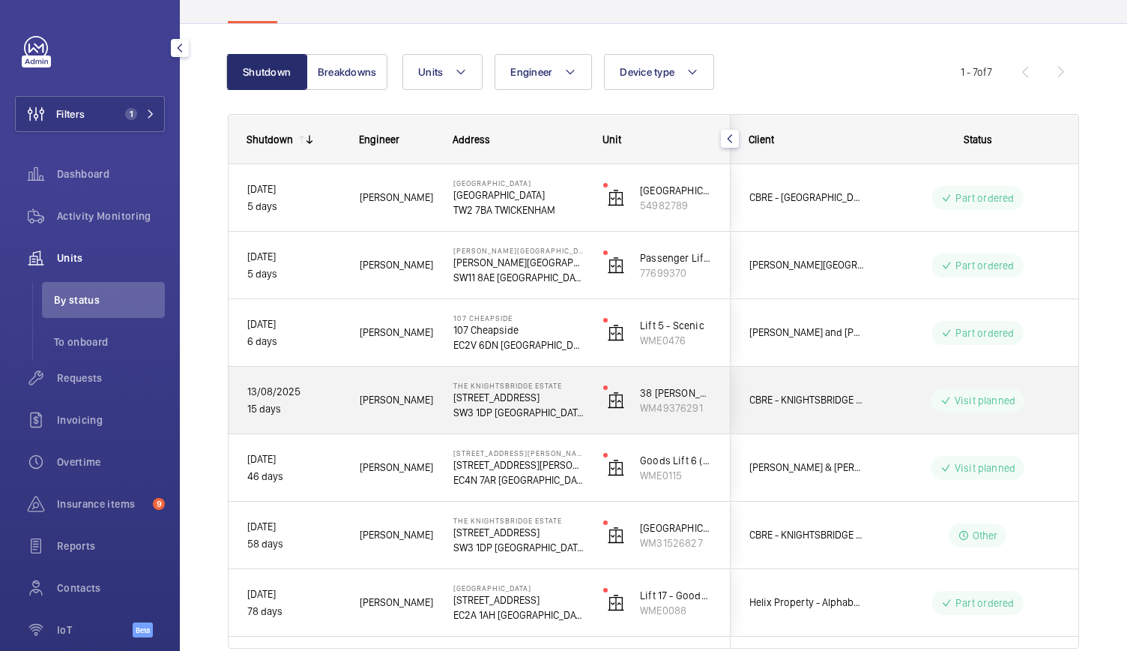
scroll to position [112, 0]
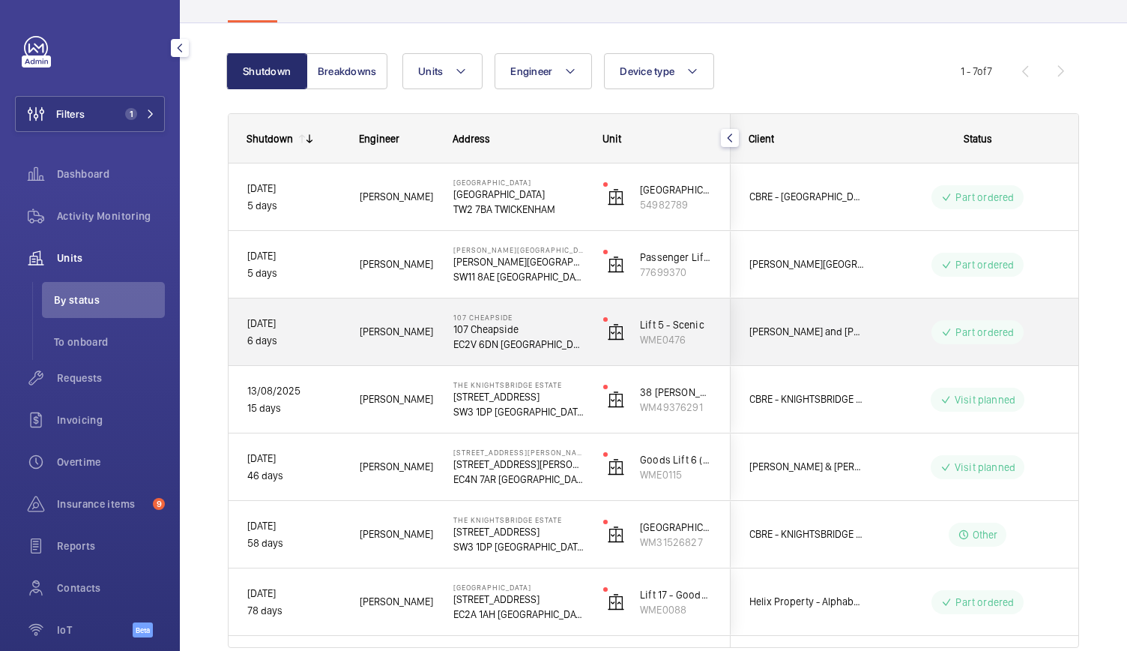
click at [575, 332] on p "107 Cheapside" at bounding box center [518, 329] width 130 height 15
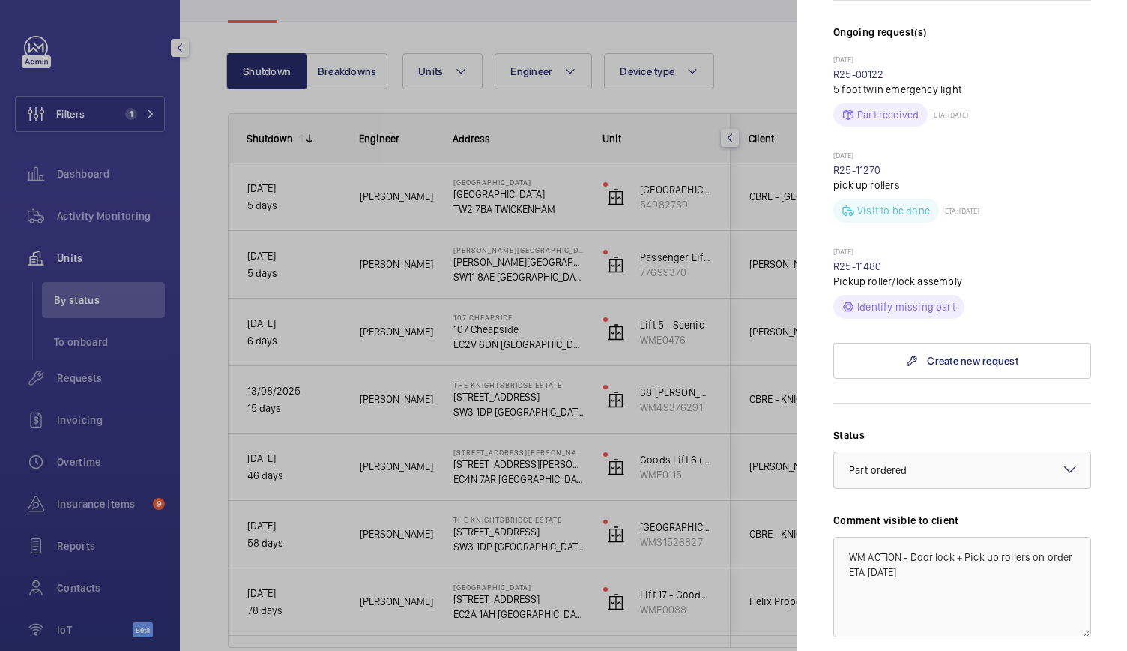
scroll to position [454, 0]
click at [862, 259] on link "R25-11480" at bounding box center [857, 265] width 49 height 12
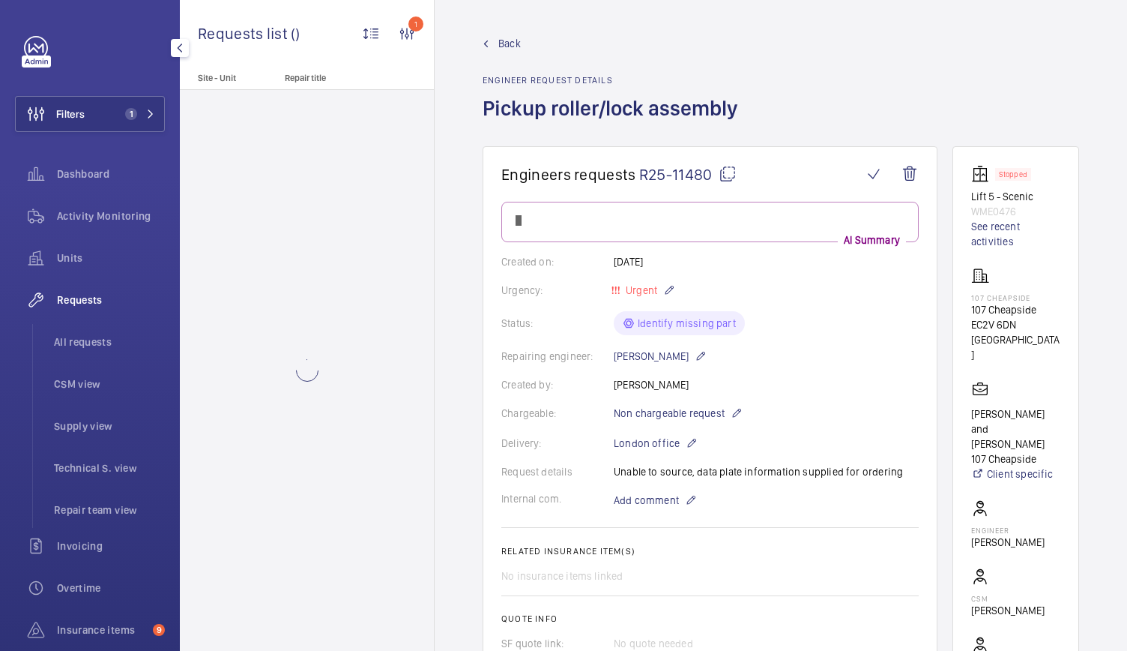
click at [862, 232] on div "AI Summary" at bounding box center [709, 222] width 417 height 40
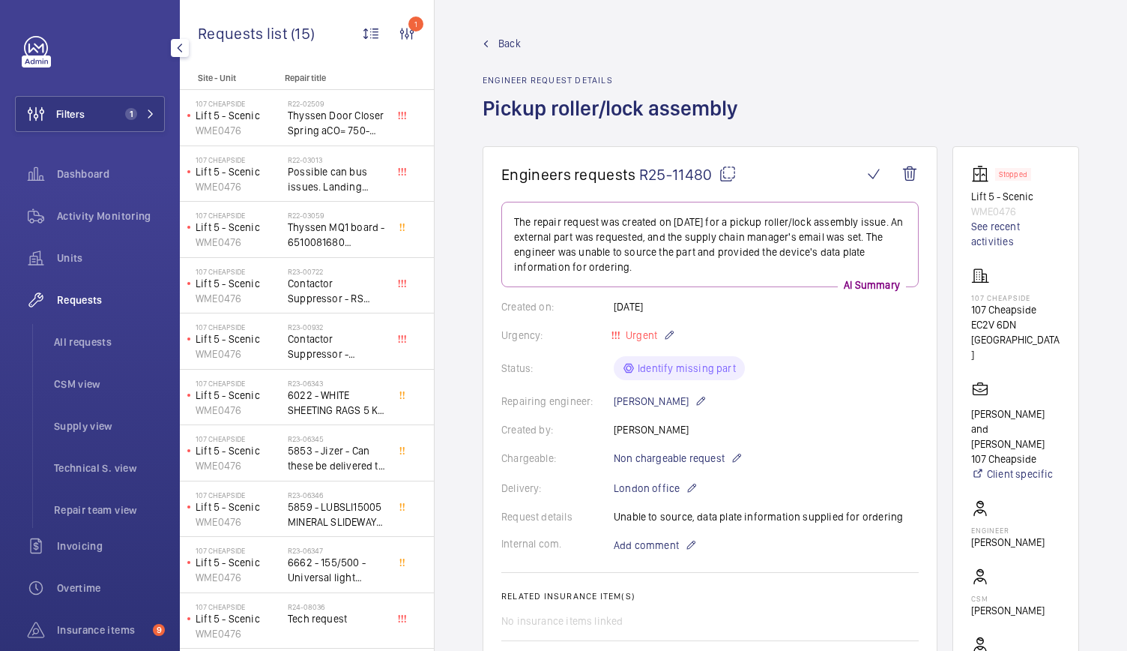
click at [503, 44] on span "Back" at bounding box center [509, 43] width 22 height 15
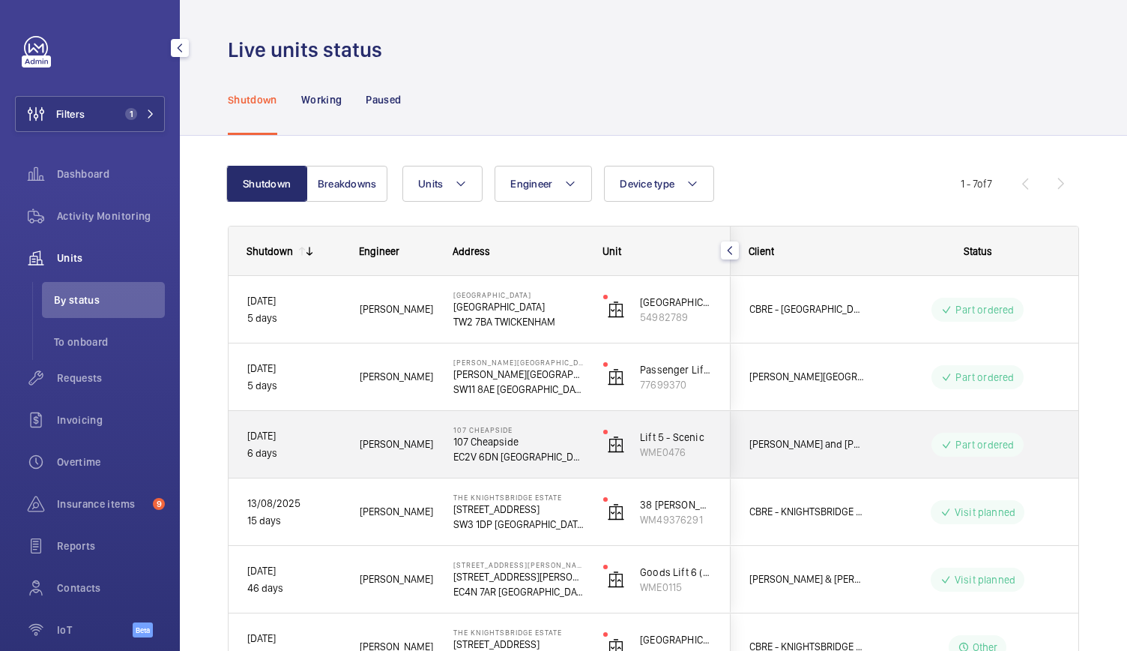
click at [562, 449] on p "EC2V 6DN [GEOGRAPHIC_DATA]" at bounding box center [518, 456] width 130 height 15
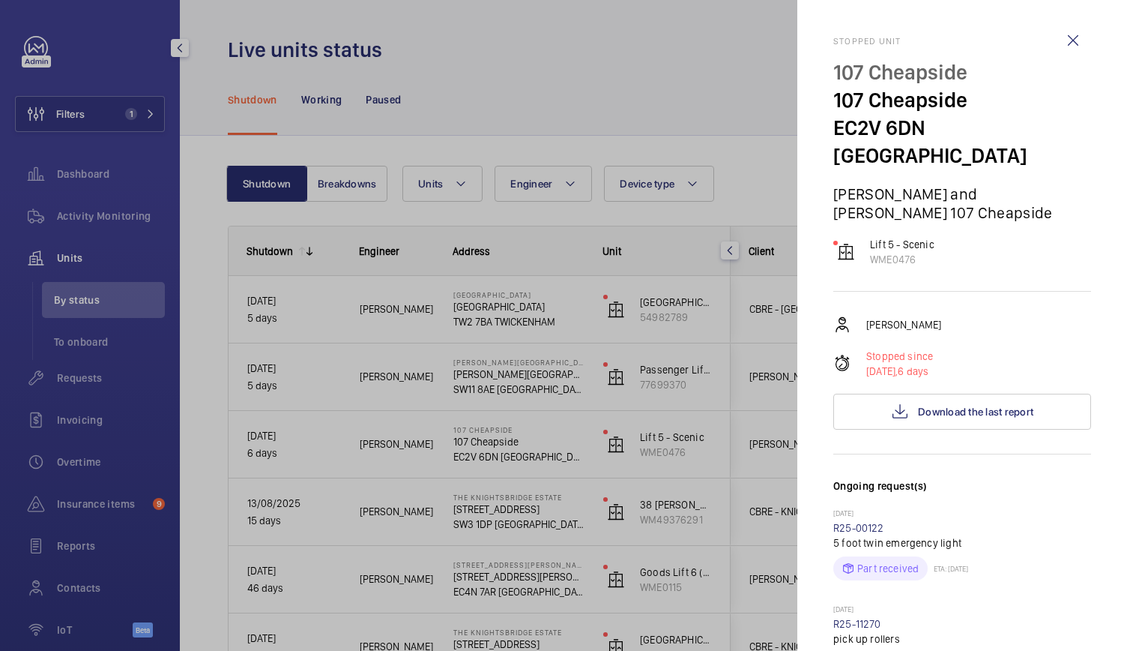
scroll to position [262, 0]
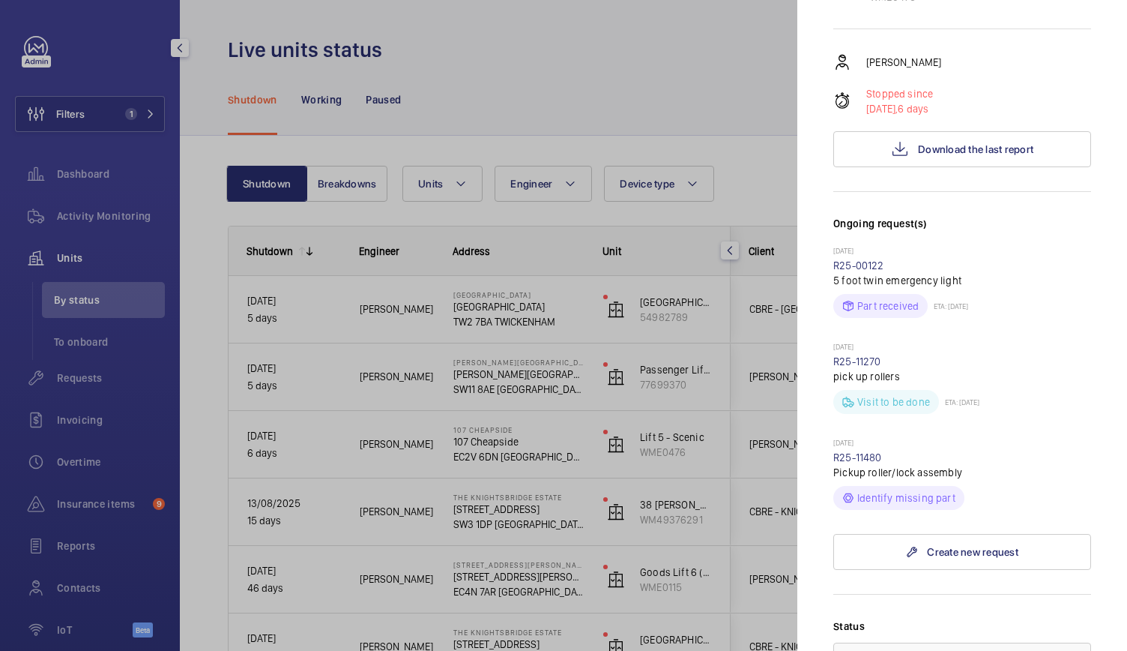
click at [525, 479] on div at bounding box center [563, 325] width 1127 height 651
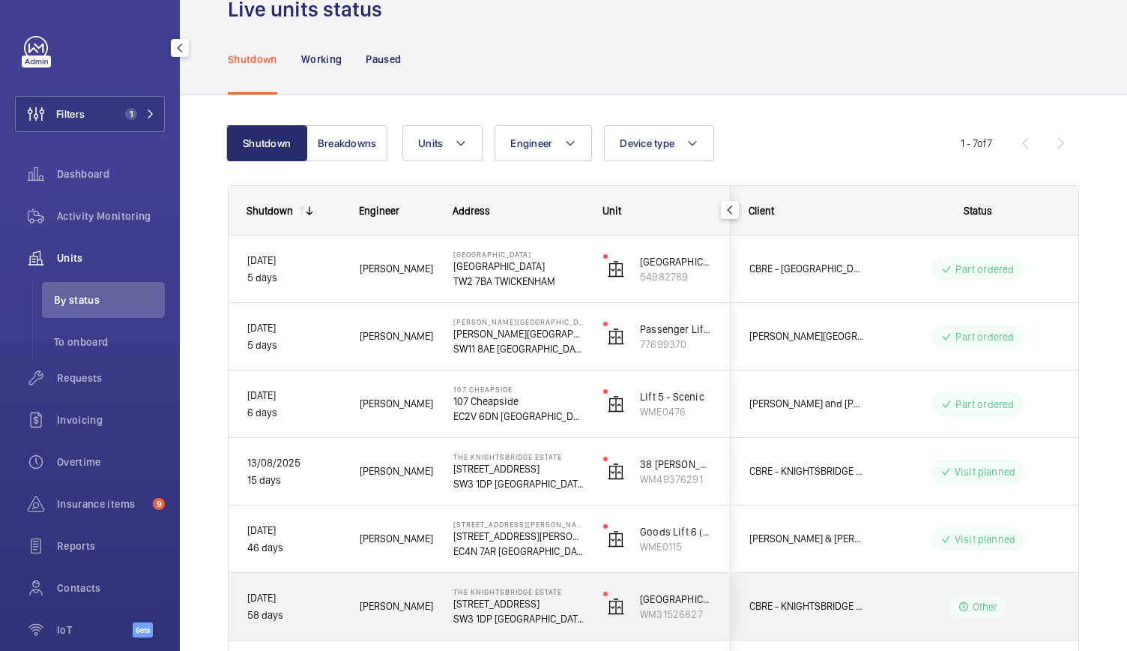
scroll to position [36, 0]
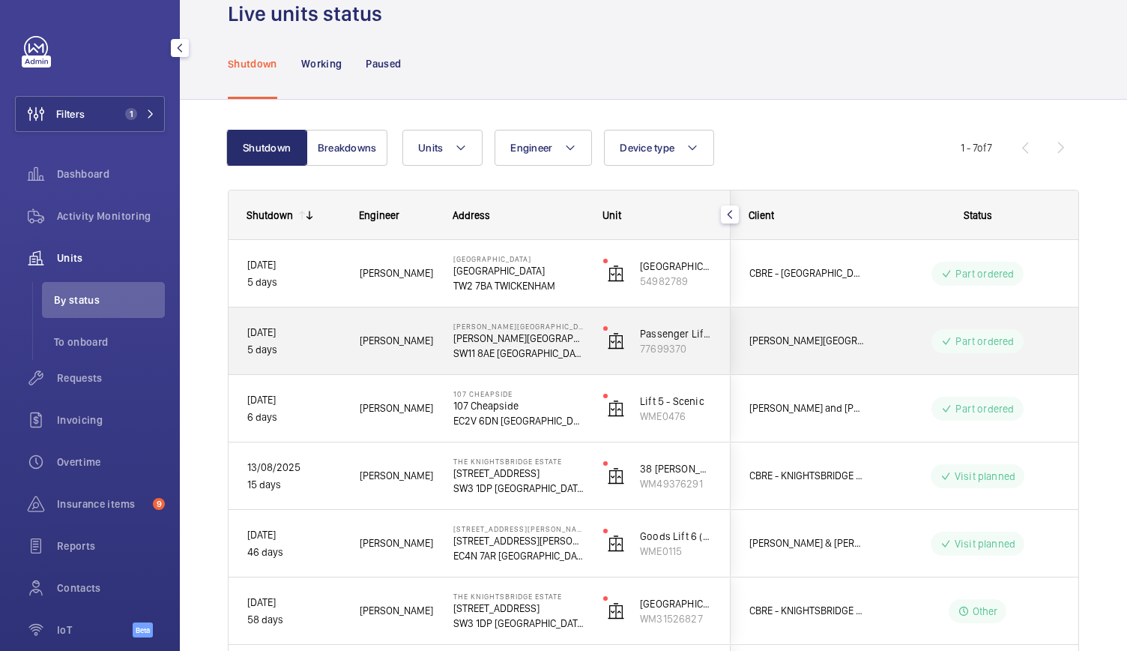
drag, startPoint x: 523, startPoint y: 543, endPoint x: 474, endPoint y: 350, distance: 198.9
click at [474, 350] on div "[DATE] 5 days [PERSON_NAME][GEOGRAPHIC_DATA] [GEOGRAPHIC_DATA] 7BA [GEOGRAPHIC_…" at bounding box center [480, 476] width 502 height 472
click at [474, 350] on p "SW11 8AE [GEOGRAPHIC_DATA]" at bounding box center [518, 353] width 130 height 15
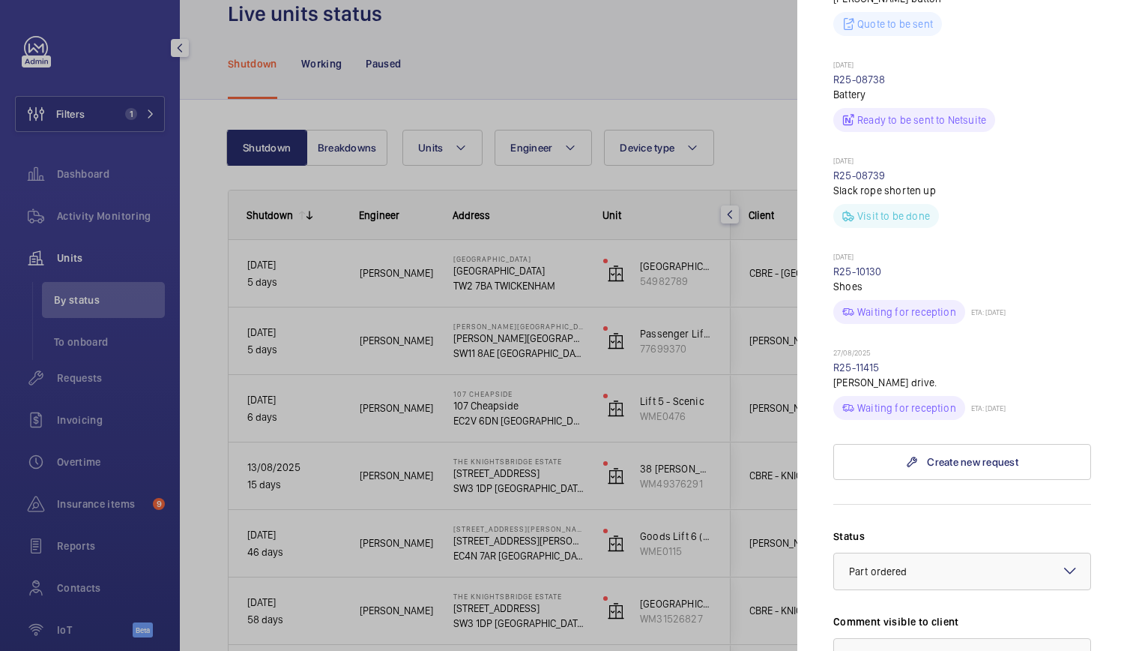
scroll to position [582, 0]
click at [435, 305] on div at bounding box center [563, 325] width 1127 height 651
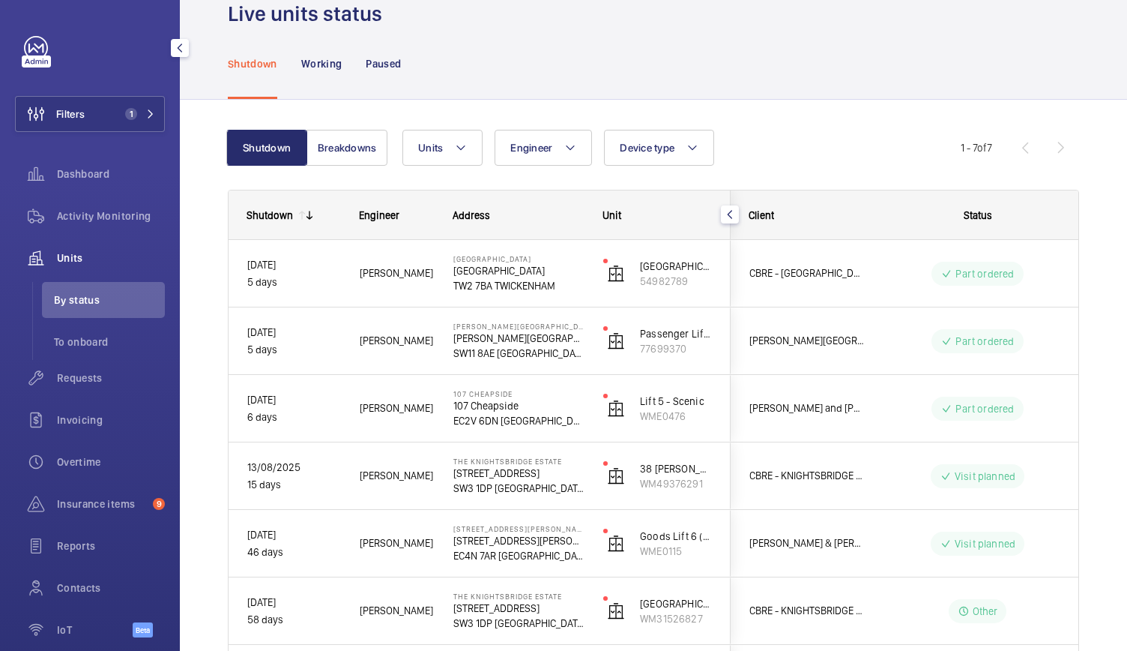
scroll to position [0, 0]
click at [96, 110] on button "Filters 1" at bounding box center [90, 114] width 150 height 36
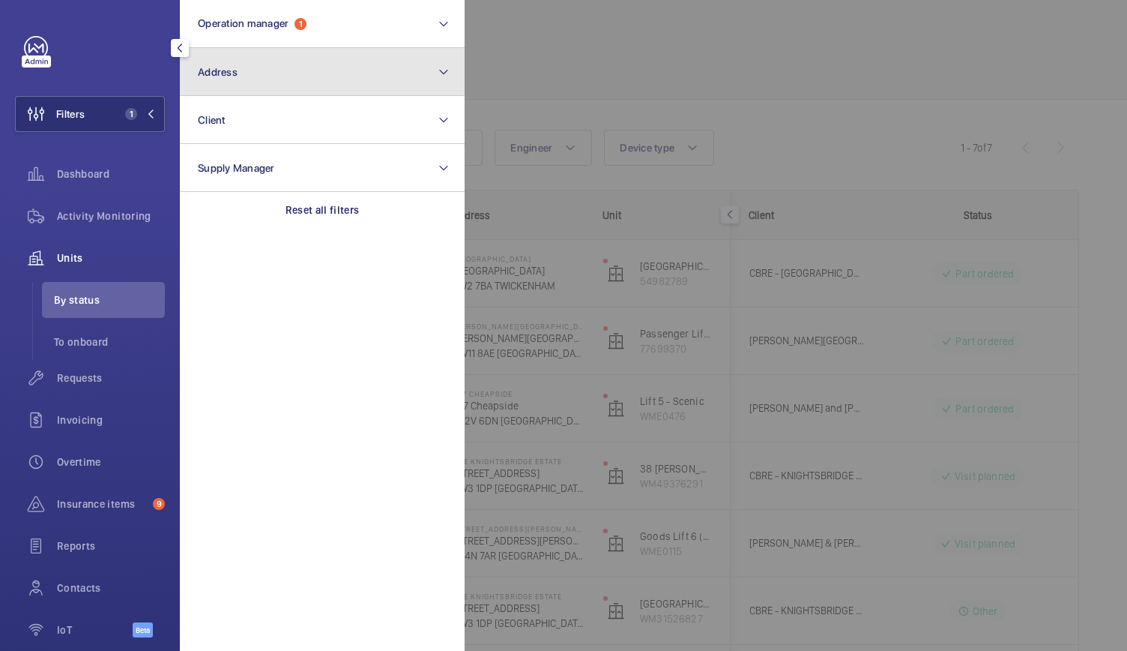
click at [228, 62] on button "Address" at bounding box center [322, 72] width 285 height 48
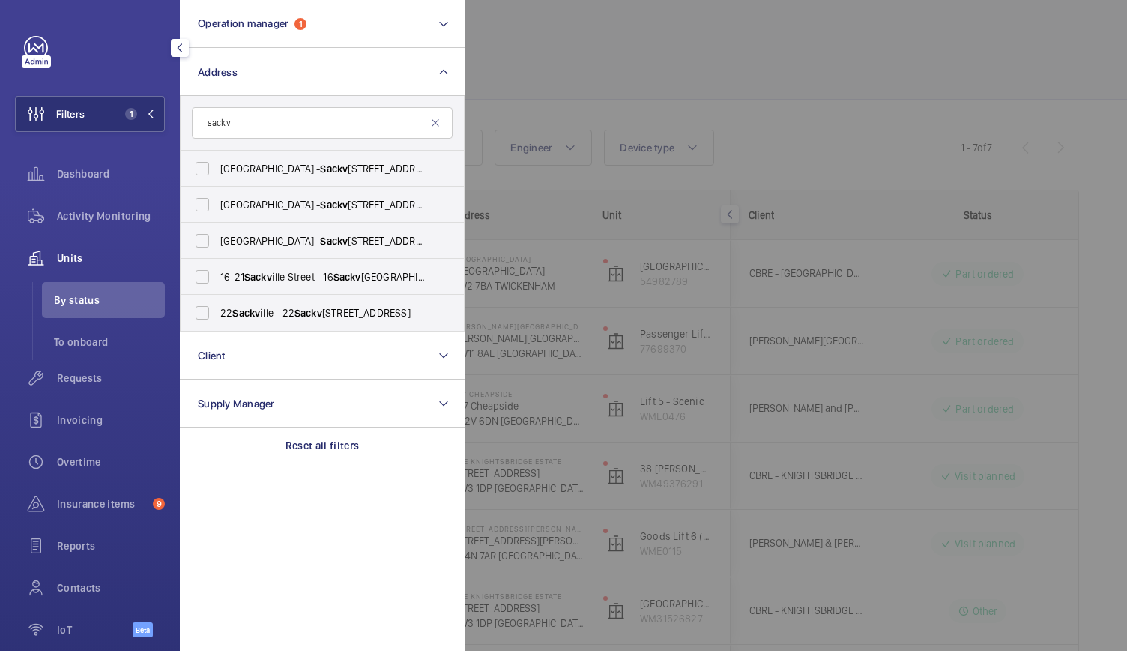
type input "sackv"
click at [238, 164] on span "[GEOGRAPHIC_DATA] - [STREET_ADDRESS]" at bounding box center [323, 168] width 206 height 15
click at [217, 164] on input "[GEOGRAPHIC_DATA] - [STREET_ADDRESS]" at bounding box center [202, 169] width 30 height 30
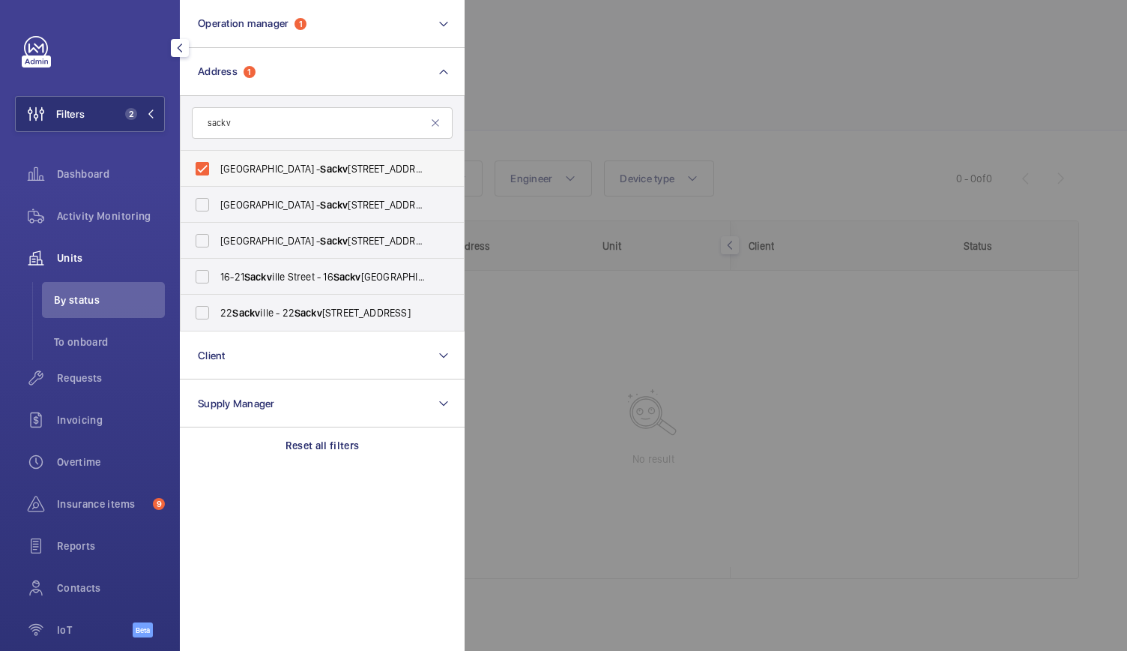
click at [204, 169] on label "[GEOGRAPHIC_DATA] - [STREET_ADDRESS]" at bounding box center [311, 169] width 261 height 36
click at [204, 169] on input "[GEOGRAPHIC_DATA] - [STREET_ADDRESS]" at bounding box center [202, 169] width 30 height 30
checkbox input "false"
click at [212, 309] on label "[STREET_ADDRESS]" at bounding box center [311, 313] width 261 height 36
click at [212, 309] on input "[STREET_ADDRESS]" at bounding box center [202, 313] width 30 height 30
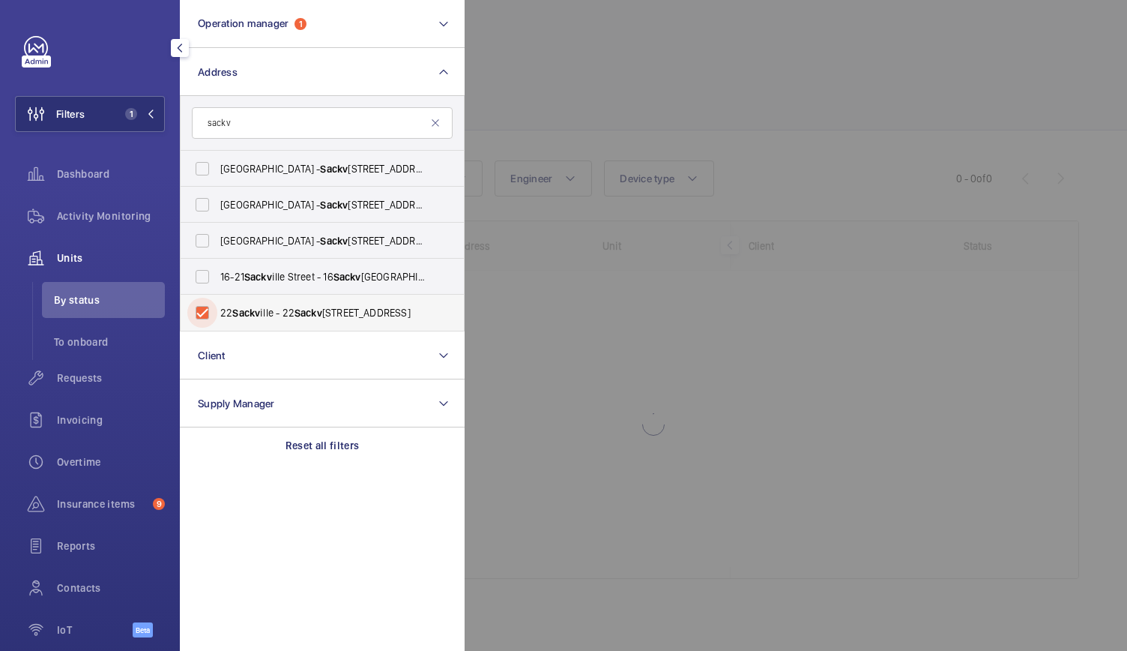
checkbox input "true"
click at [700, 56] on div at bounding box center [1028, 325] width 1127 height 651
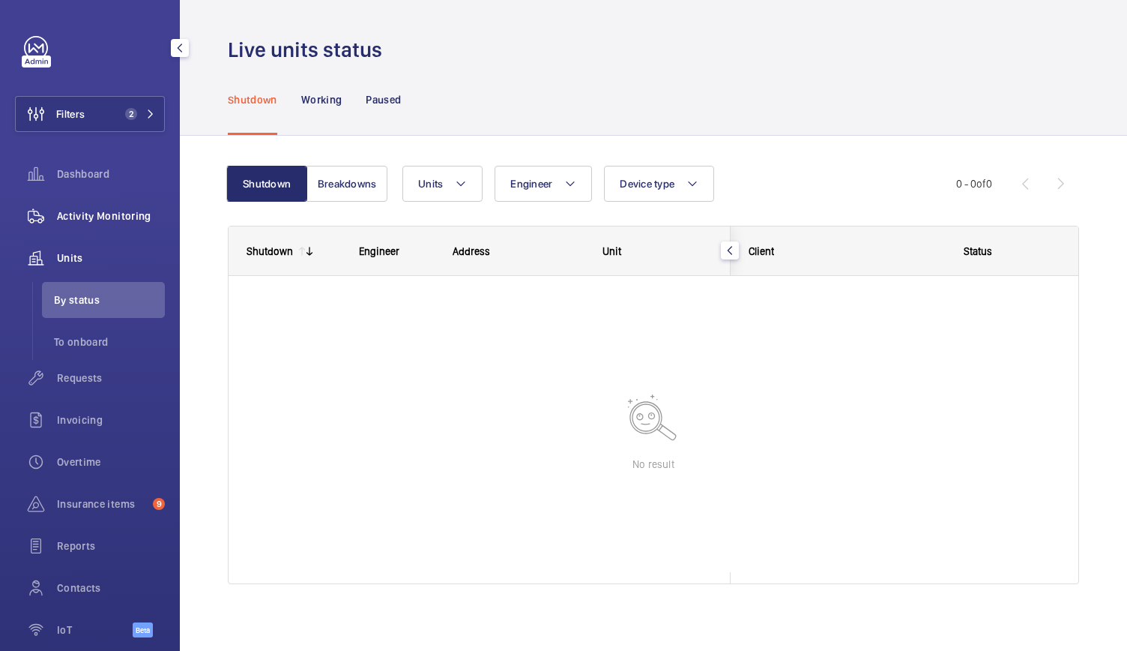
click at [134, 203] on div "Activity Monitoring" at bounding box center [90, 216] width 150 height 36
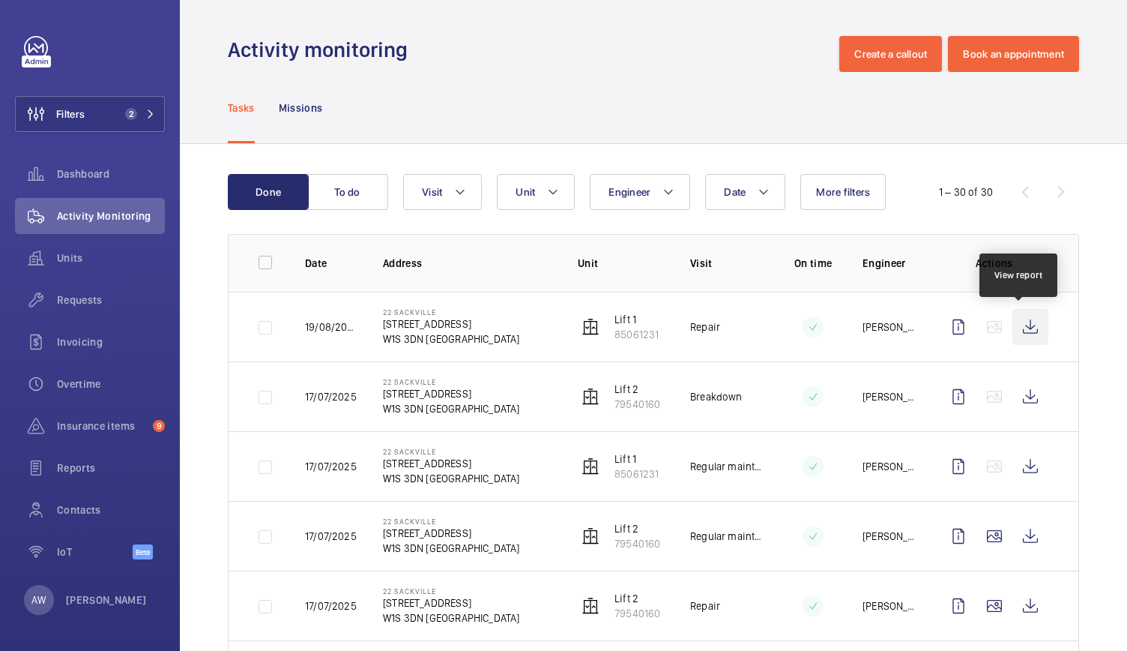
click at [1025, 331] on wm-front-icon-button at bounding box center [1031, 327] width 36 height 36
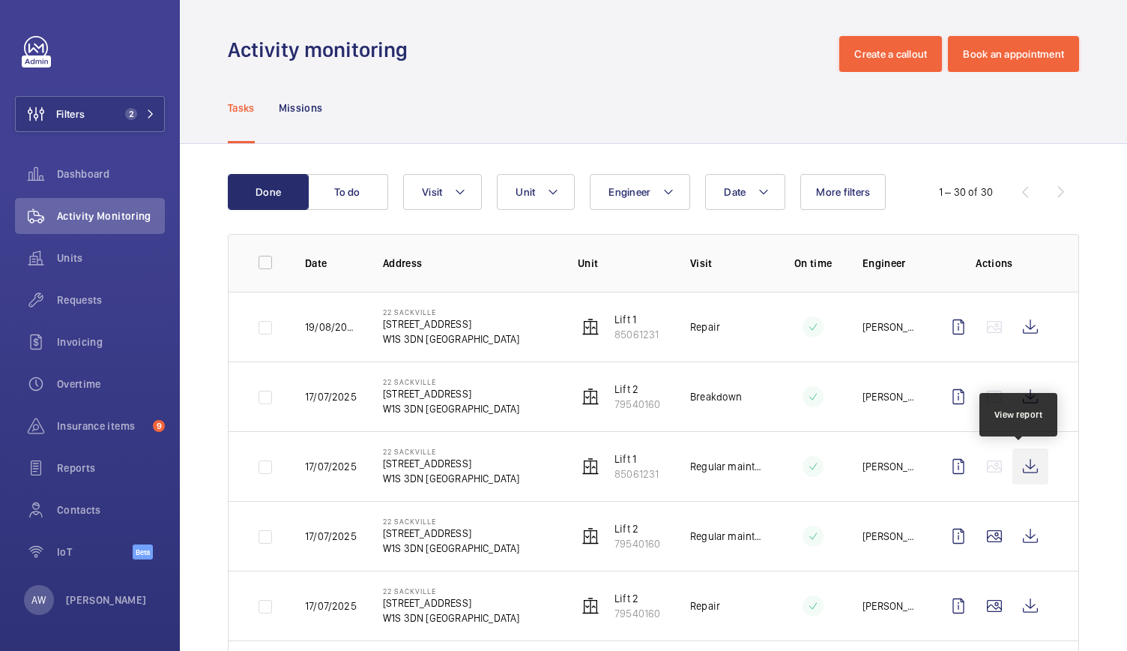
click at [1017, 476] on wm-front-icon-button at bounding box center [1031, 466] width 36 height 36
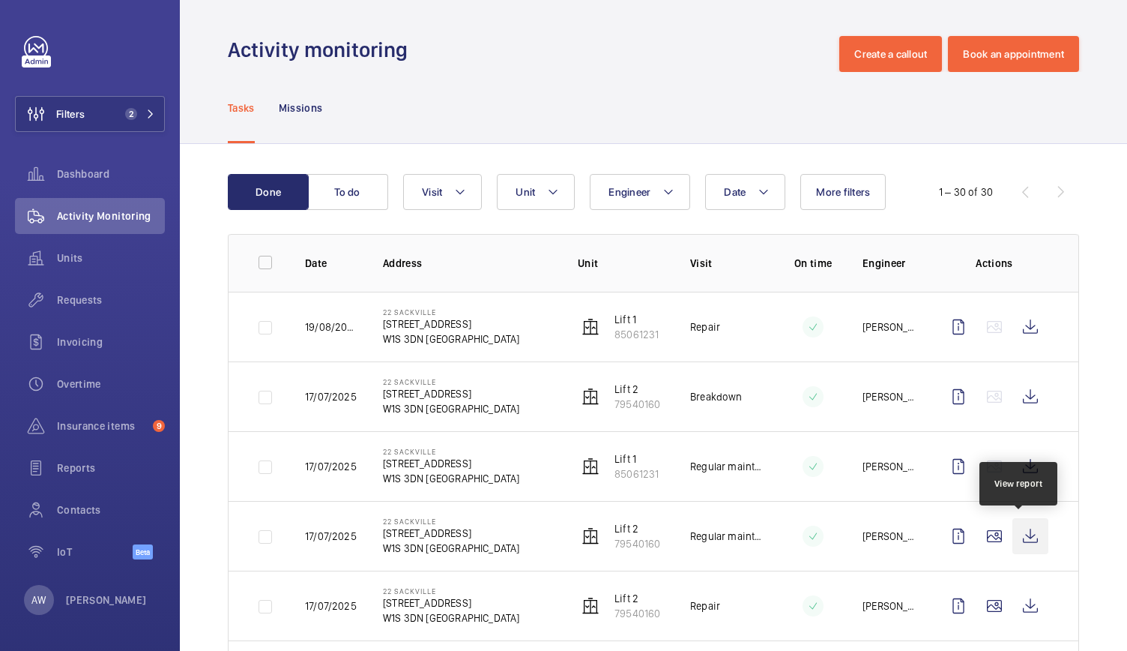
click at [1019, 533] on wm-front-icon-button at bounding box center [1031, 536] width 36 height 36
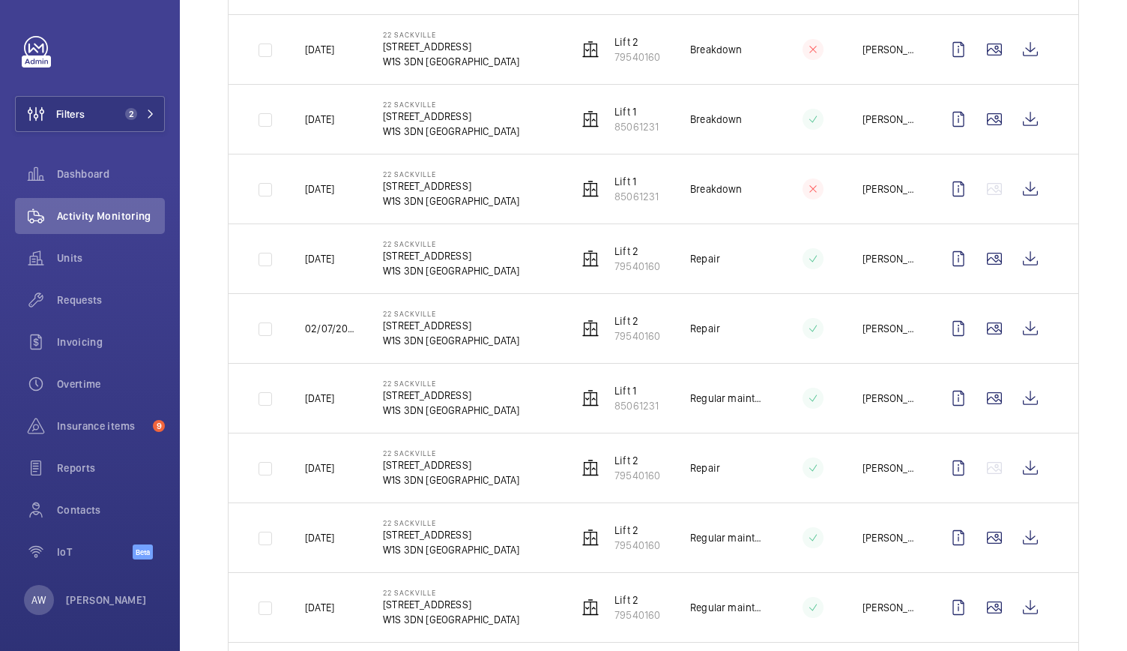
scroll to position [836, 0]
click at [1022, 536] on wm-front-icon-button at bounding box center [1031, 537] width 36 height 36
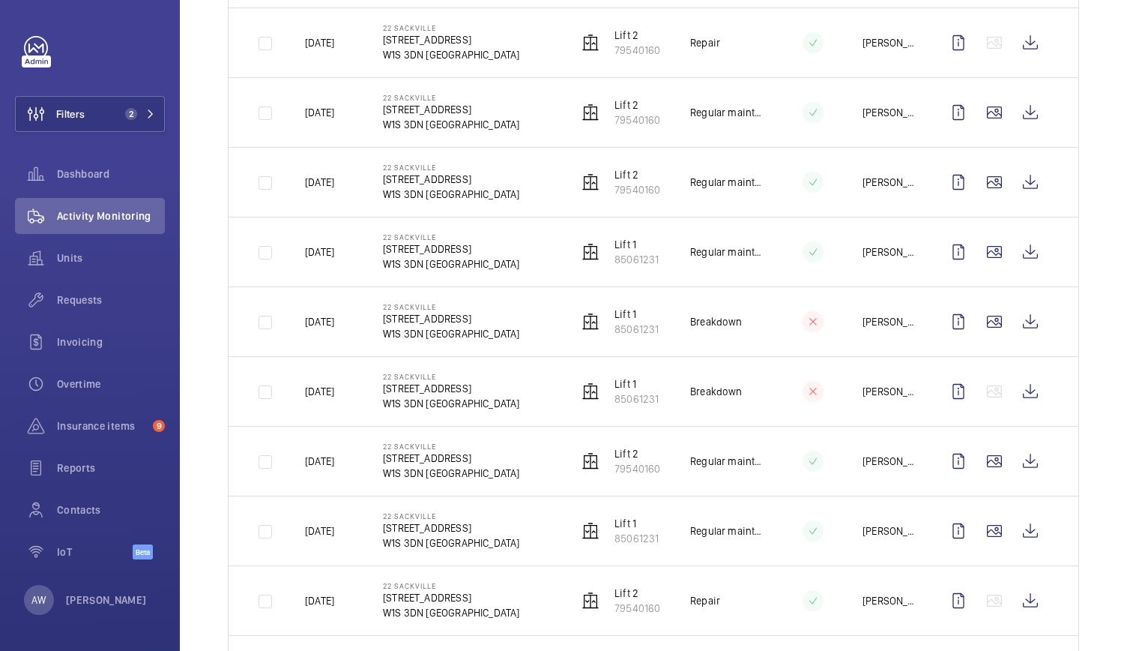
scroll to position [1261, 0]
click at [1021, 466] on wm-front-icon-button at bounding box center [1031, 460] width 36 height 36
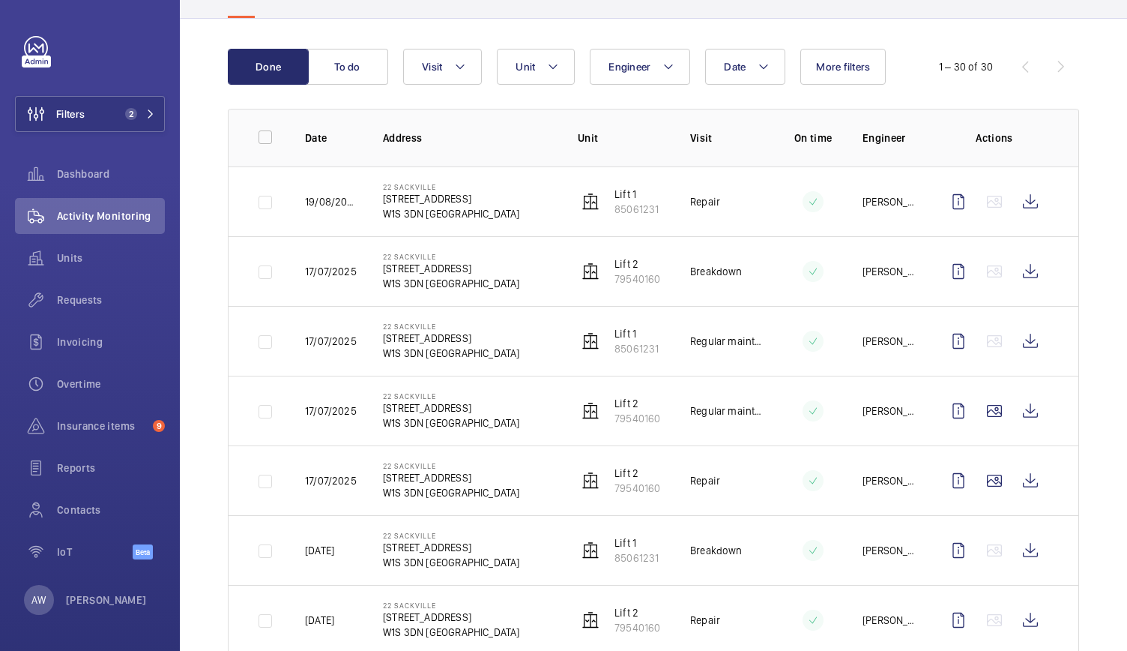
scroll to position [126, 0]
click at [1028, 334] on wm-front-icon-button at bounding box center [1031, 340] width 36 height 36
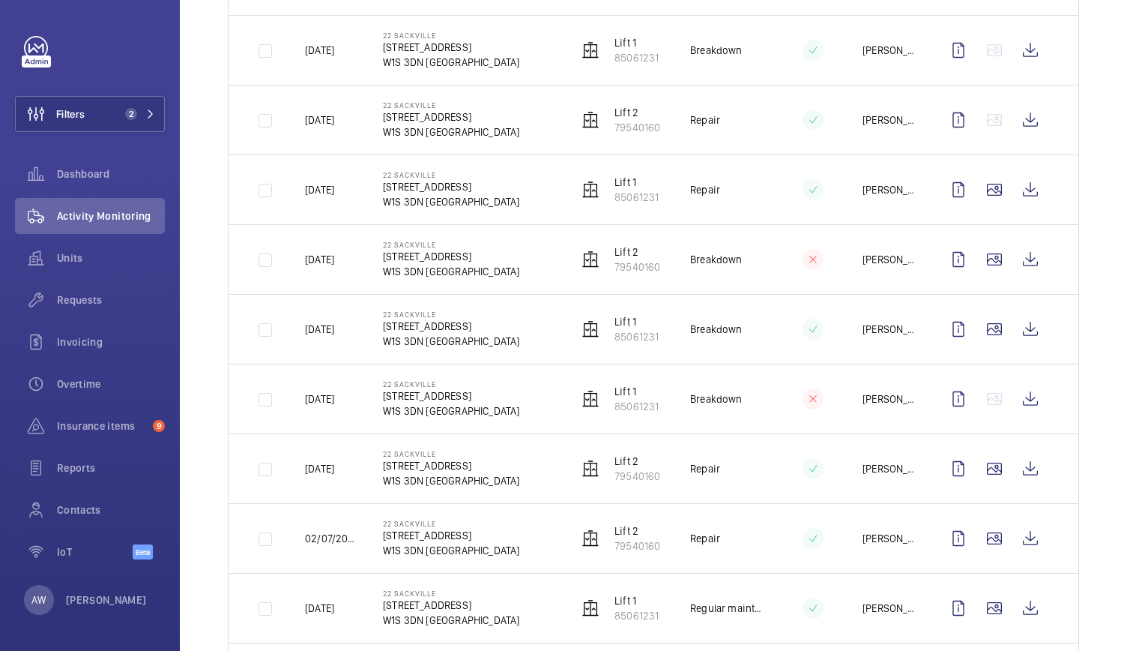
scroll to position [742, 0]
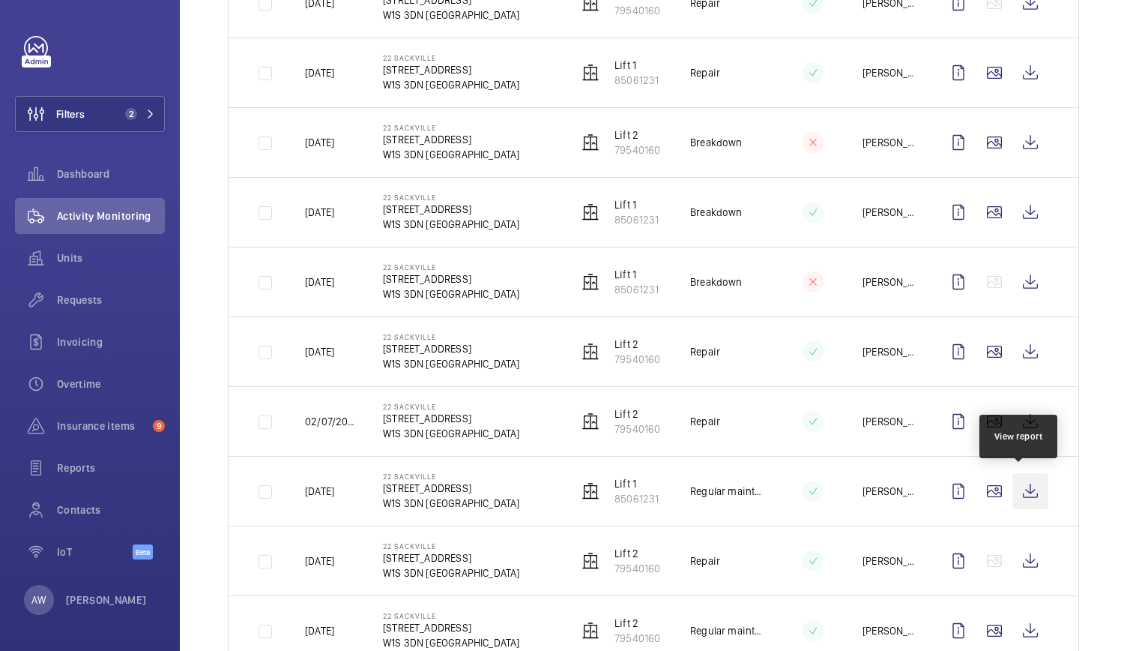
click at [1016, 488] on wm-front-icon-button at bounding box center [1031, 491] width 36 height 36
click at [88, 299] on span "Requests" at bounding box center [111, 299] width 108 height 15
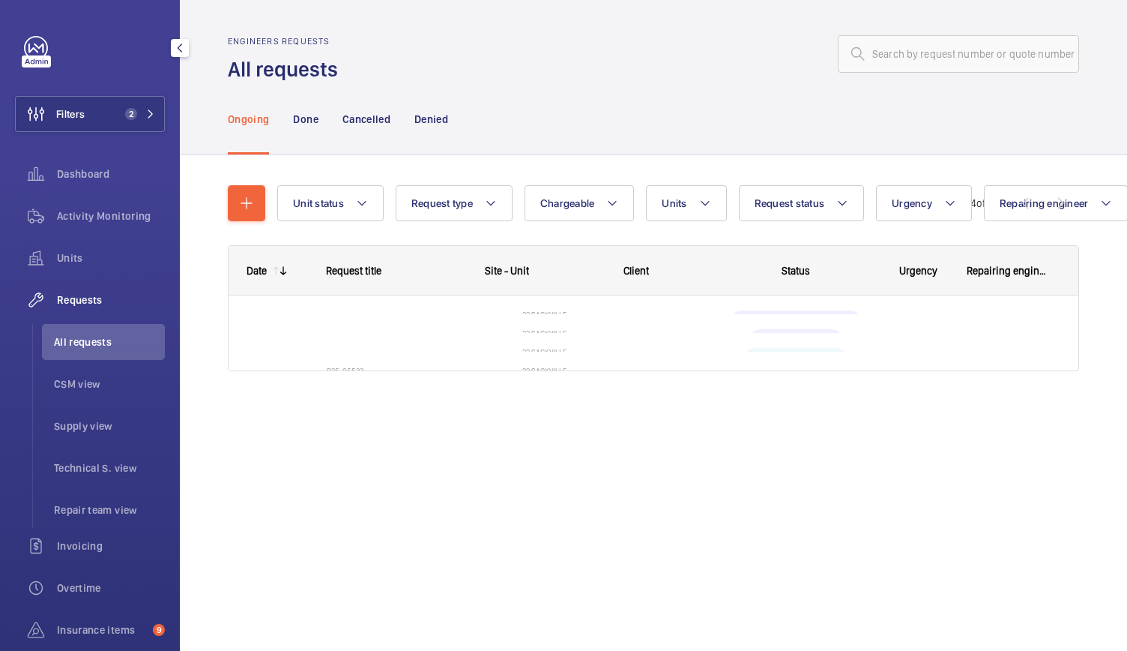
scroll to position [25, 0]
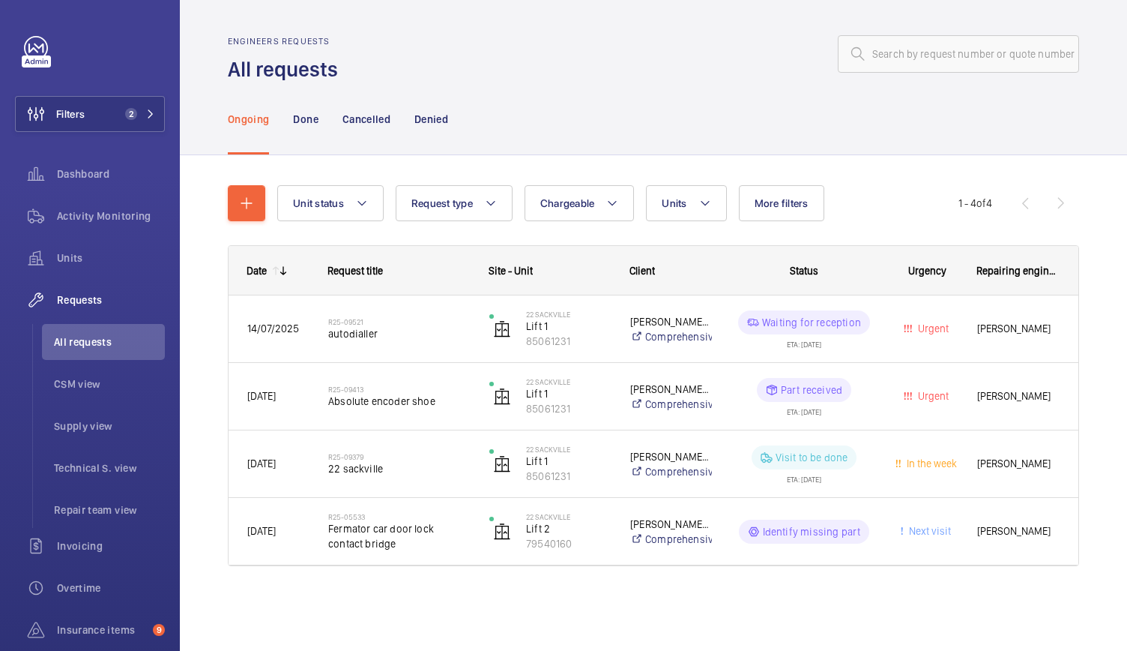
click at [492, 43] on div at bounding box center [713, 54] width 732 height 36
click at [112, 223] on span "Activity Monitoring" at bounding box center [111, 215] width 108 height 15
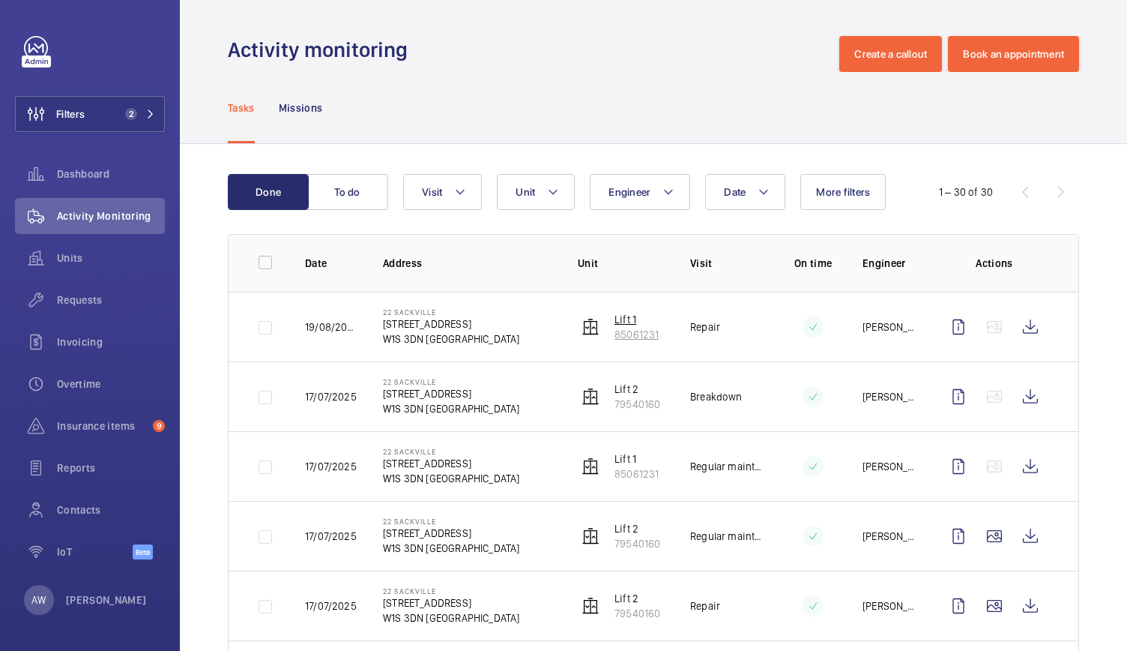
click at [615, 318] on p "Lift 1" at bounding box center [637, 319] width 44 height 15
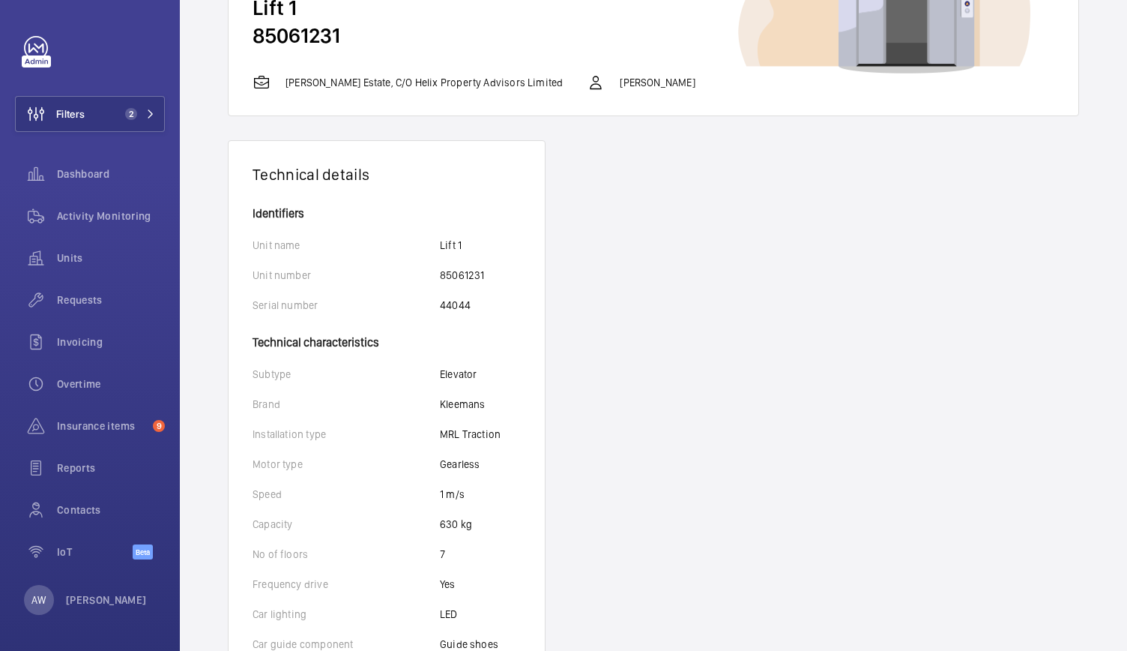
scroll to position [139, 0]
click at [149, 114] on mat-icon at bounding box center [150, 113] width 9 height 9
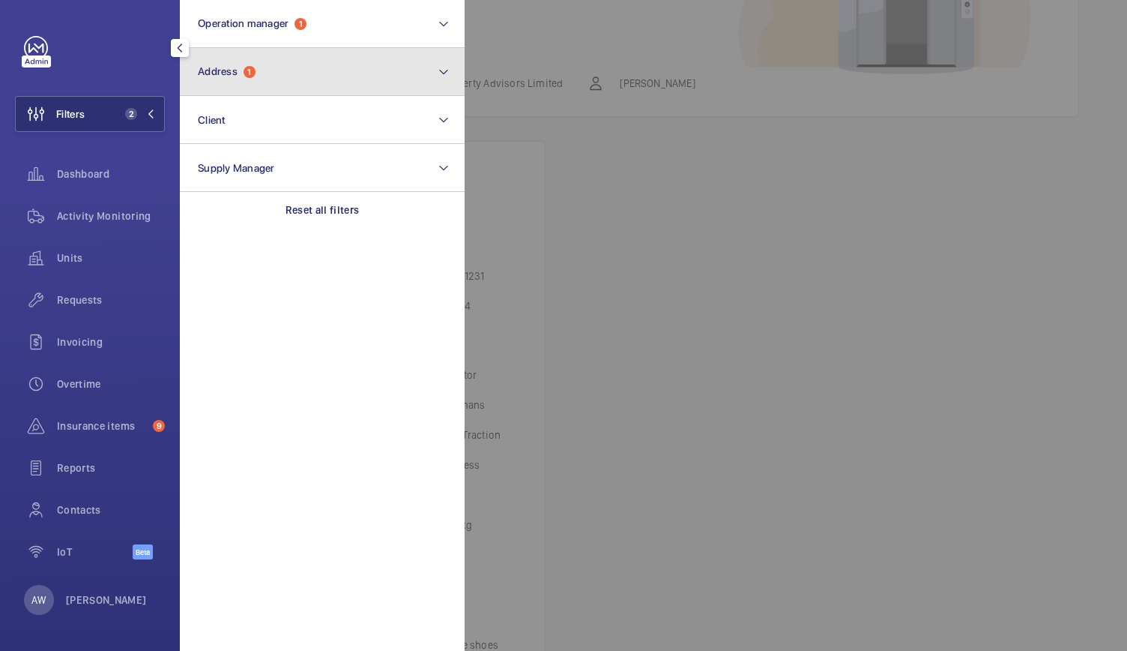
click at [250, 77] on span "1" at bounding box center [250, 72] width 12 height 12
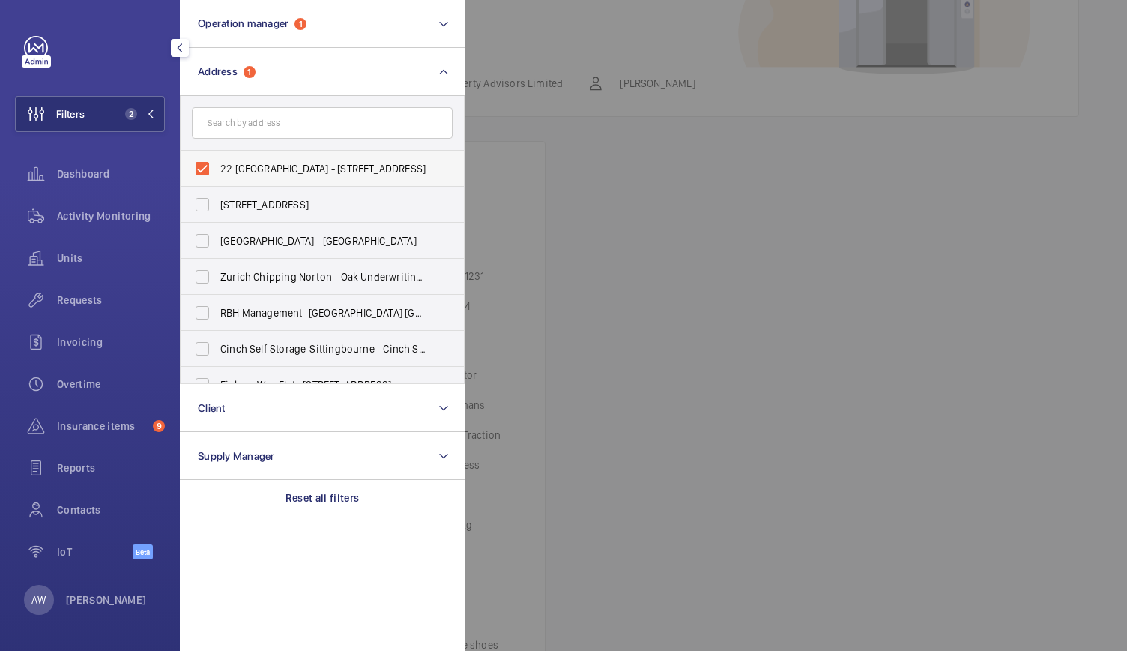
click at [204, 166] on label "22 [GEOGRAPHIC_DATA] - [STREET_ADDRESS]" at bounding box center [311, 169] width 261 height 36
click at [204, 166] on input "22 [GEOGRAPHIC_DATA] - [STREET_ADDRESS]" at bounding box center [202, 169] width 30 height 30
checkbox input "false"
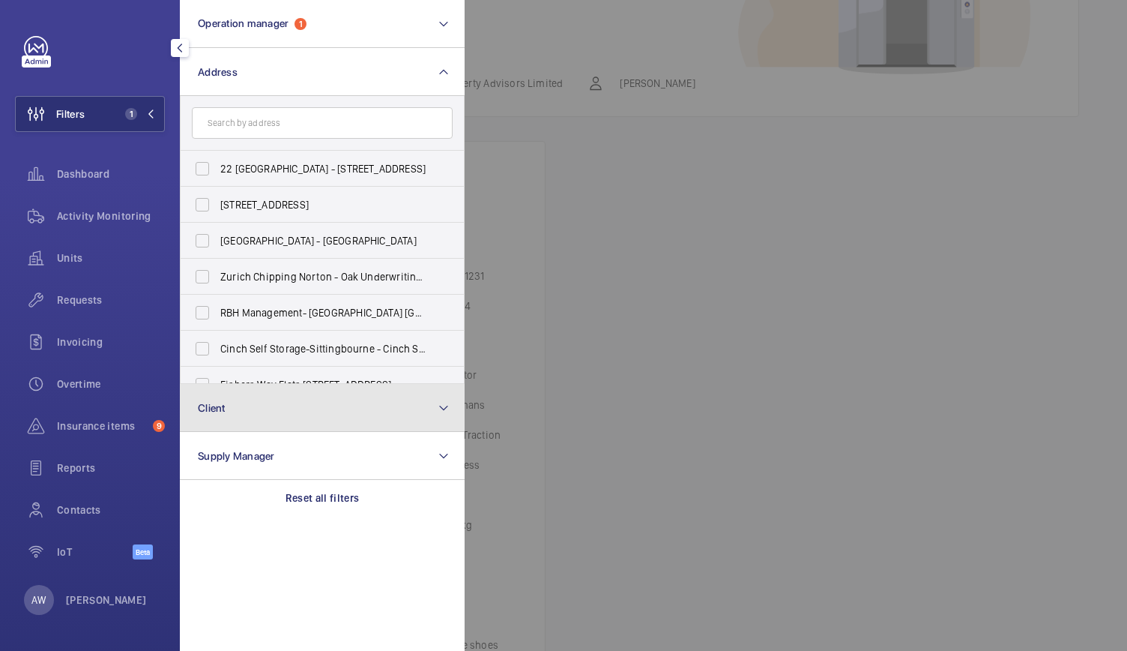
click at [217, 406] on span "Client" at bounding box center [212, 408] width 28 height 12
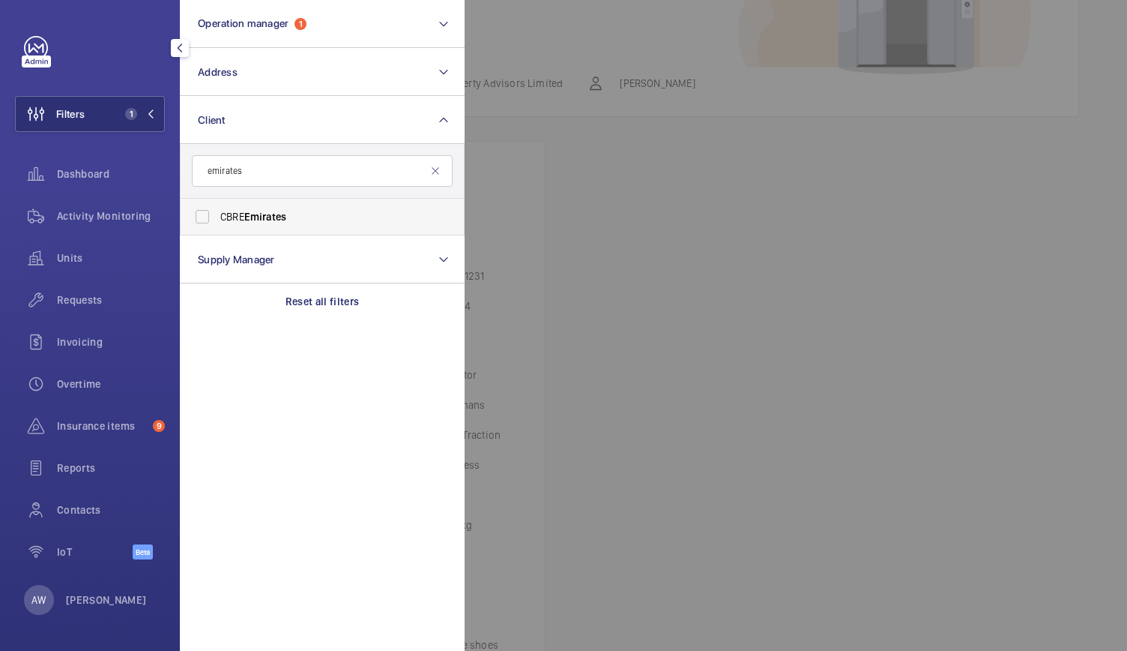
type input "emirates"
click at [208, 210] on label "CBRE Emirates" at bounding box center [311, 217] width 261 height 36
click at [208, 210] on input "CBRE Emirates" at bounding box center [202, 217] width 30 height 30
checkbox input "true"
click at [555, 211] on div at bounding box center [1028, 325] width 1127 height 651
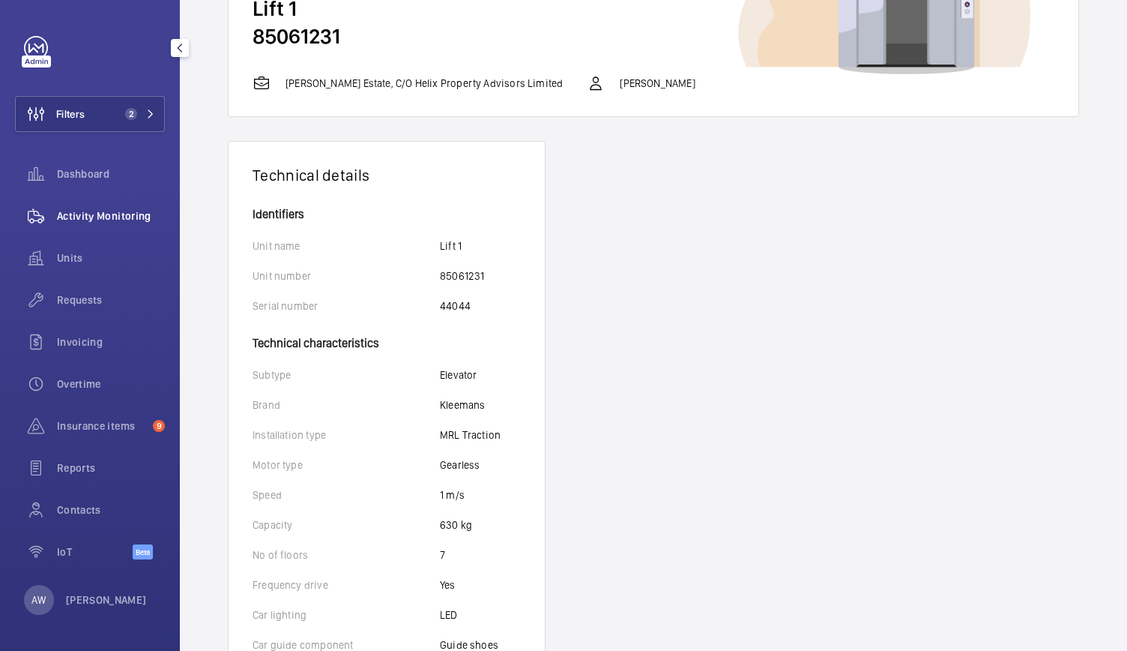
click at [78, 214] on span "Activity Monitoring" at bounding box center [111, 215] width 108 height 15
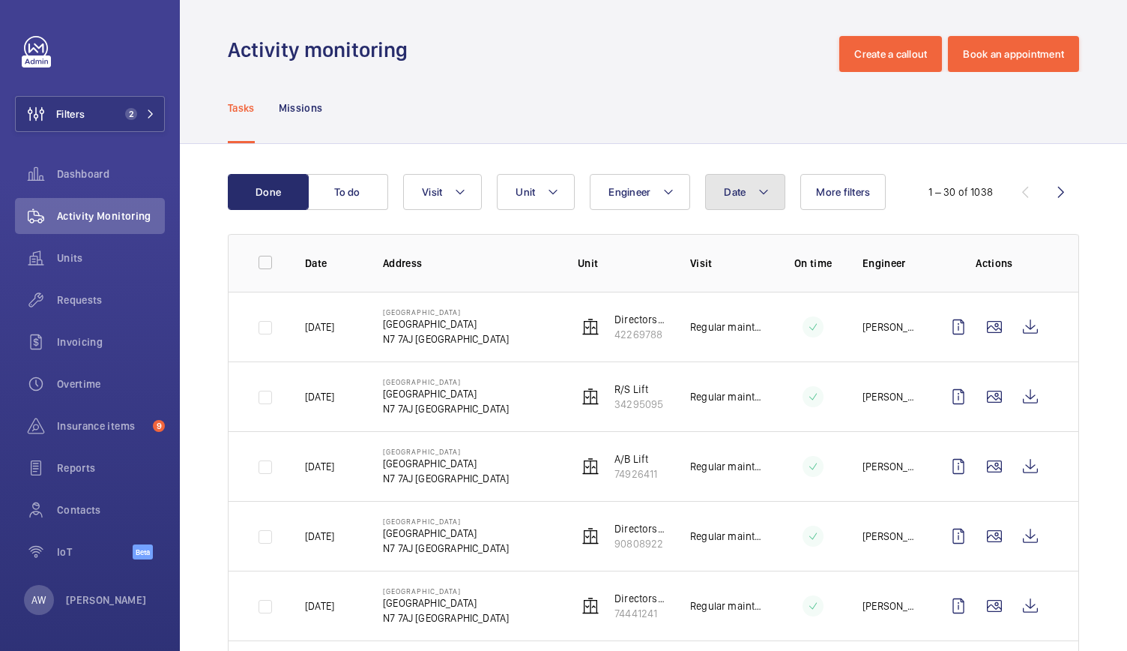
click at [737, 196] on span "Date" at bounding box center [735, 192] width 22 height 12
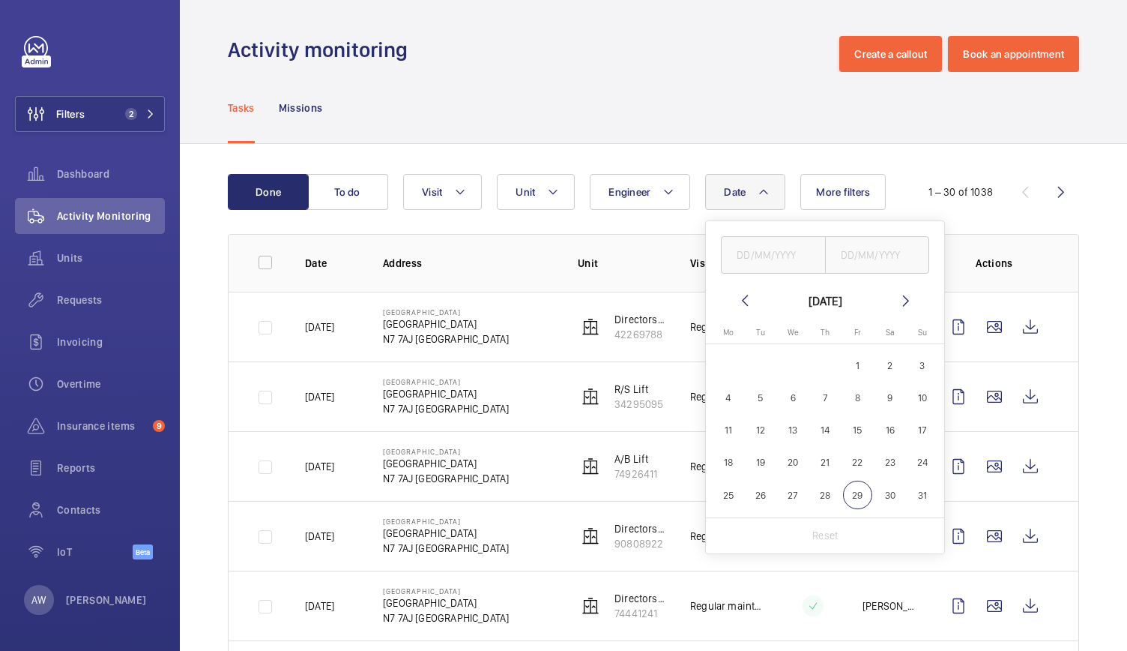
click at [741, 293] on mat-icon at bounding box center [745, 301] width 18 height 18
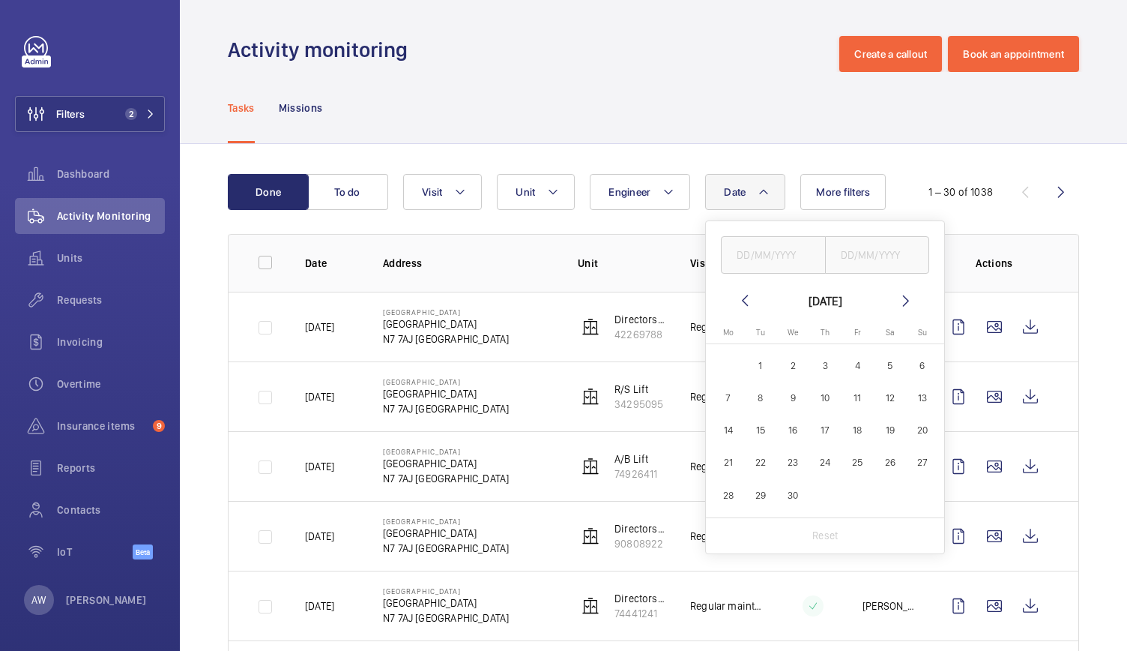
click at [741, 293] on mat-icon at bounding box center [745, 301] width 18 height 18
click at [795, 459] on span "18" at bounding box center [793, 462] width 29 height 29
type input "[DATE]"
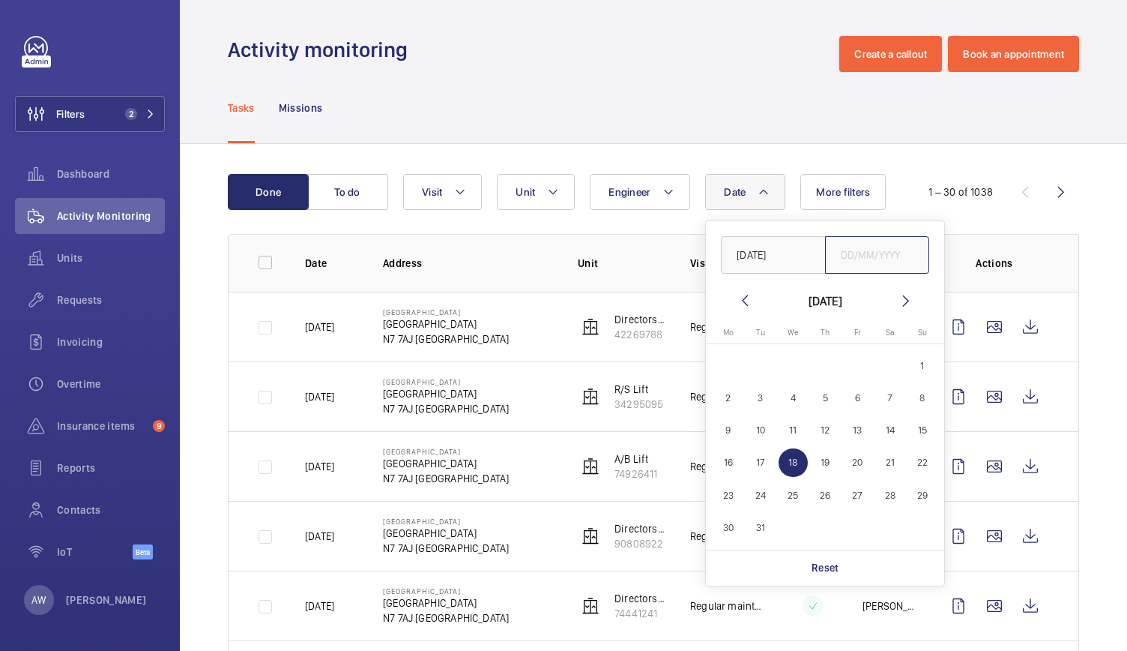
click at [868, 273] on input "text" at bounding box center [877, 254] width 105 height 37
click at [764, 518] on span "31" at bounding box center [761, 527] width 29 height 29
type input "[DATE]"
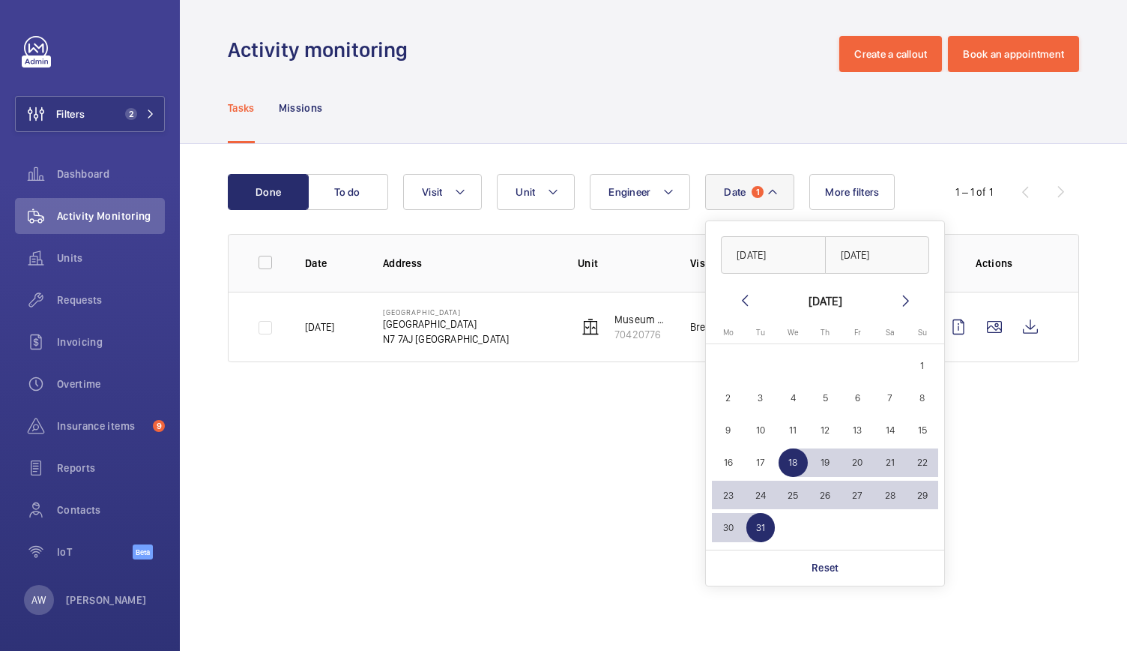
click at [595, 486] on wm-front-admin-operations-monitoring "Activity monitoring Create a callout Book an appointment Tasks Missions Done To…" at bounding box center [653, 325] width 947 height 651
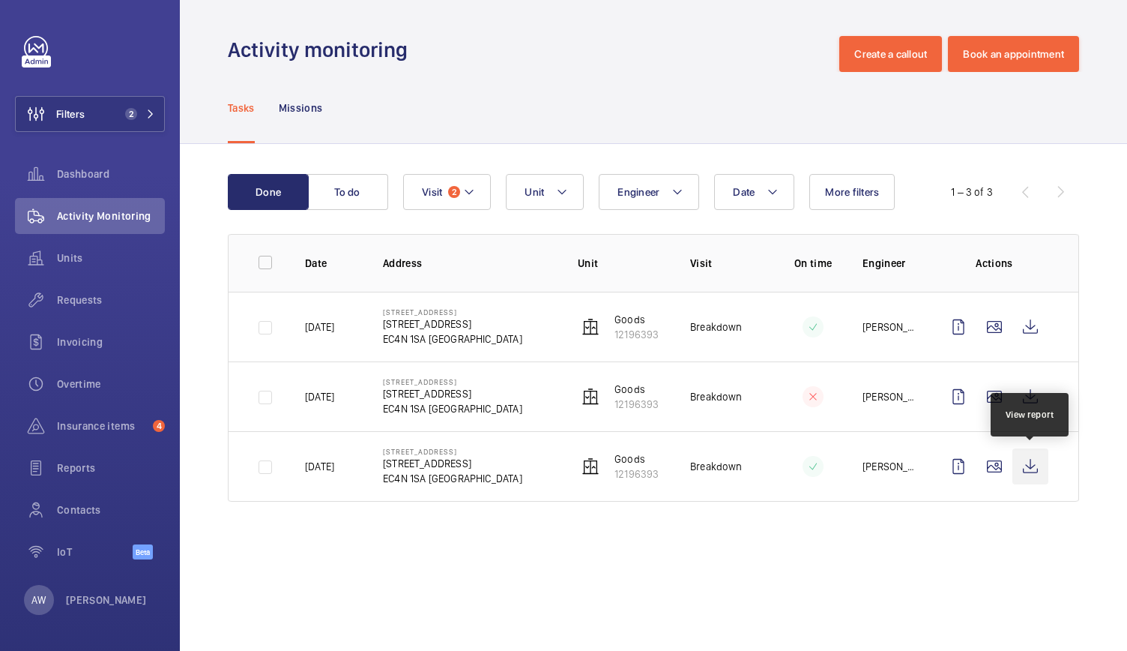
click at [1019, 470] on wm-front-icon-button at bounding box center [1031, 466] width 36 height 36
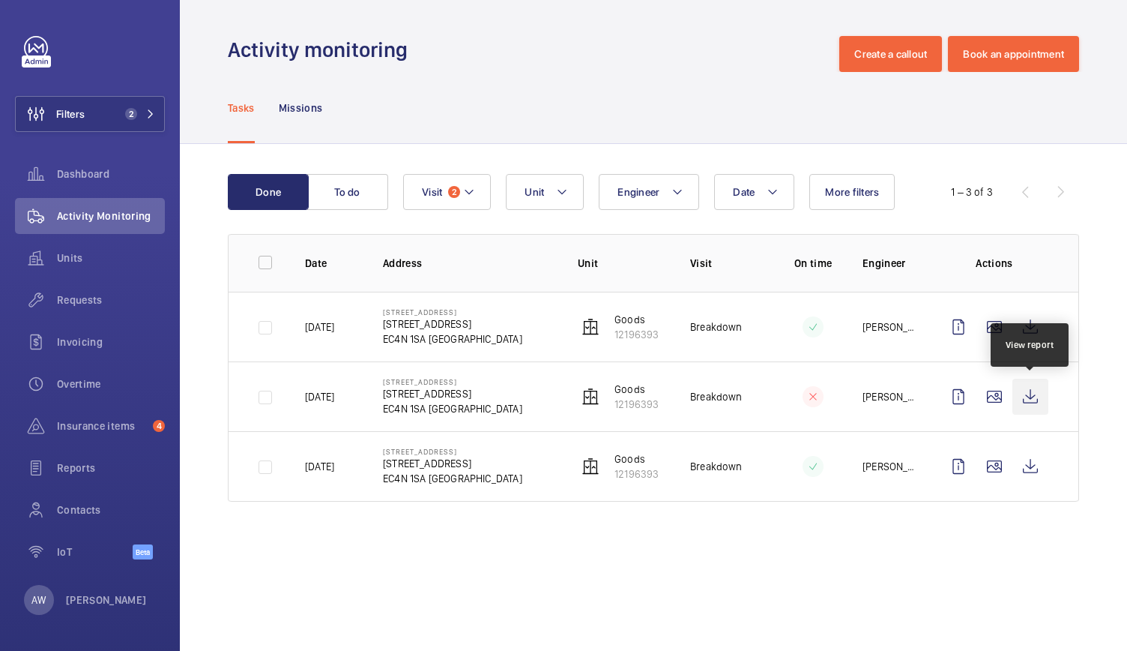
click at [1036, 395] on wm-front-icon-button at bounding box center [1031, 397] width 36 height 36
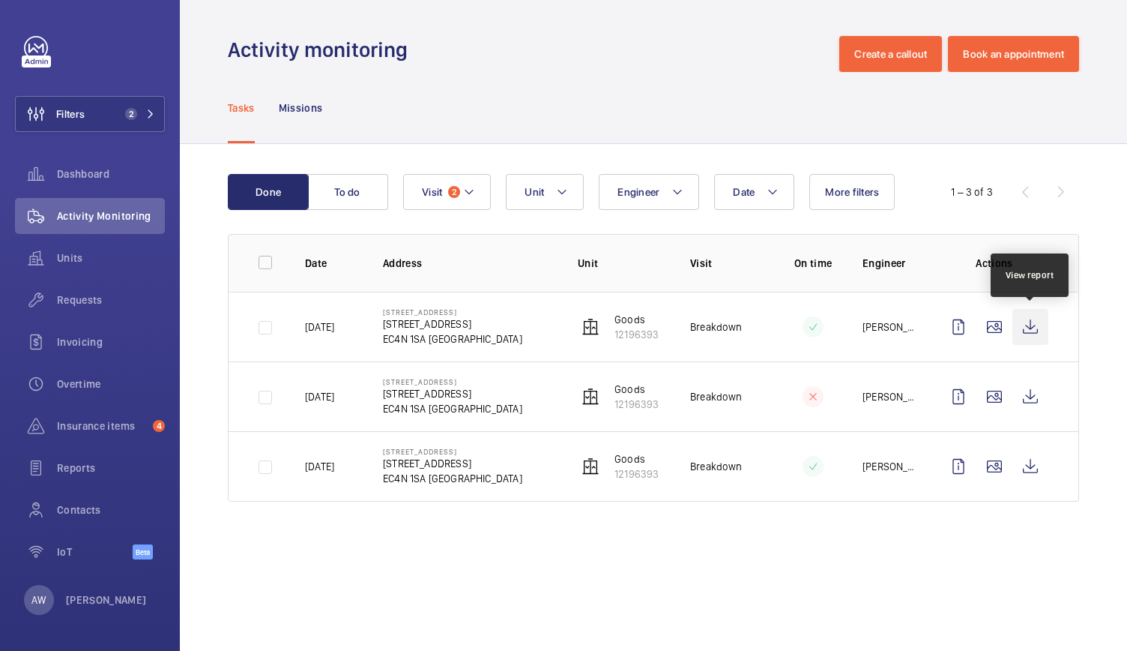
click at [1028, 323] on wm-front-icon-button at bounding box center [1031, 327] width 36 height 36
click at [472, 188] on mat-icon at bounding box center [469, 192] width 12 height 18
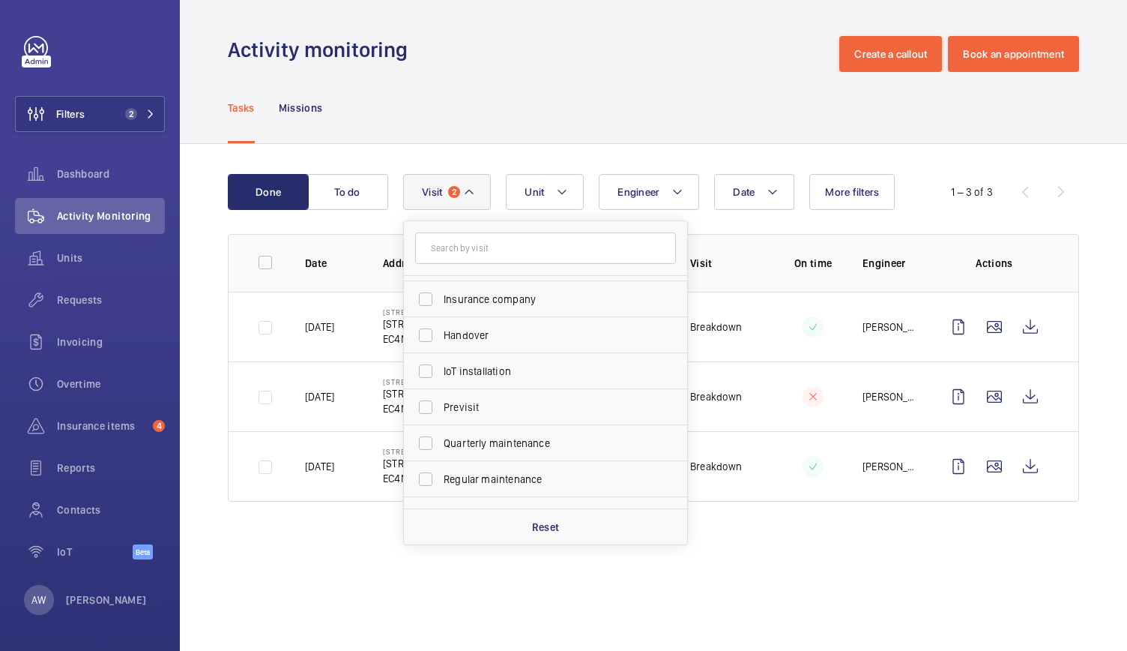
scroll to position [181, 0]
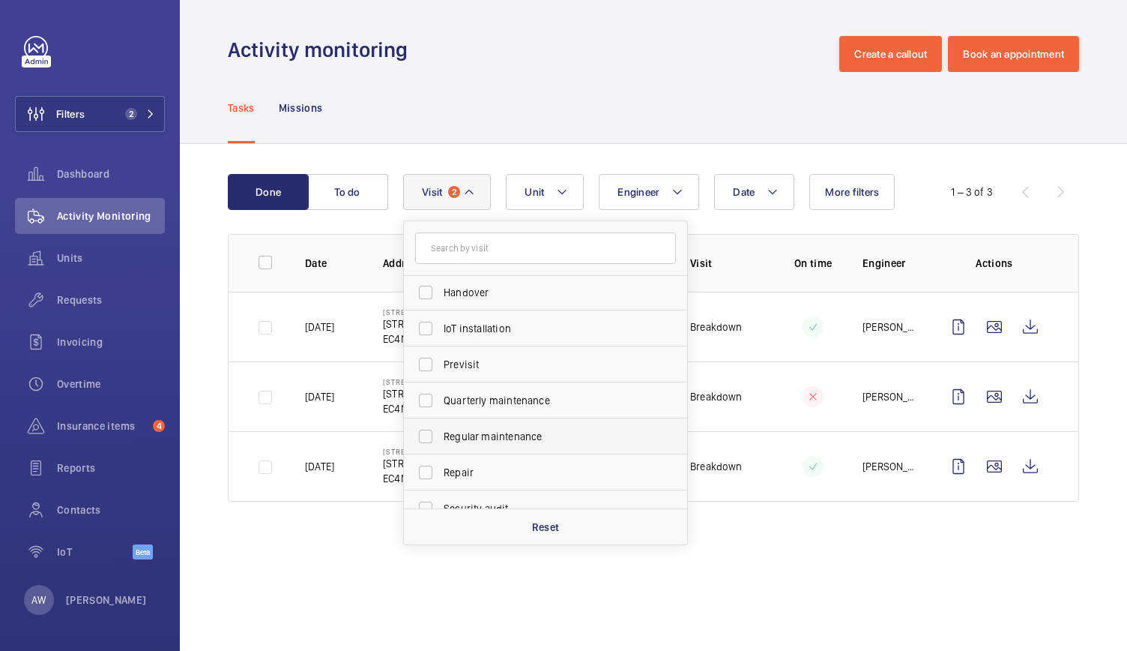
click at [453, 432] on span "Regular maintenance" at bounding box center [547, 436] width 206 height 15
click at [441, 432] on input "Regular maintenance" at bounding box center [426, 436] width 30 height 30
checkbox input "true"
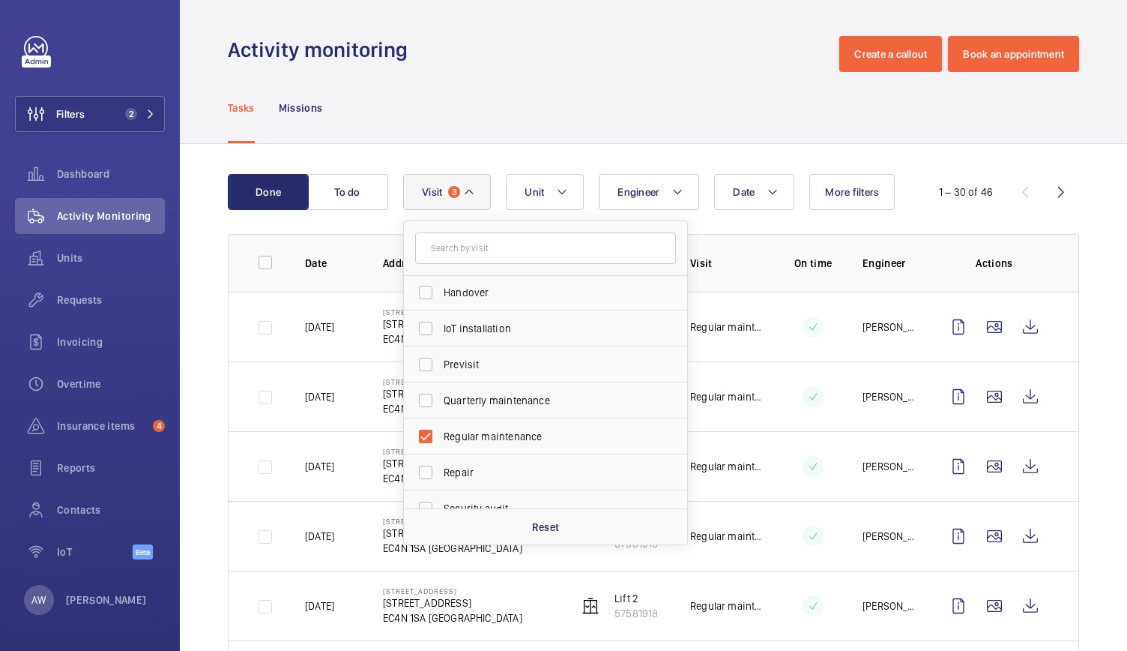
click at [756, 73] on div "Tasks Missions" at bounding box center [653, 107] width 851 height 71
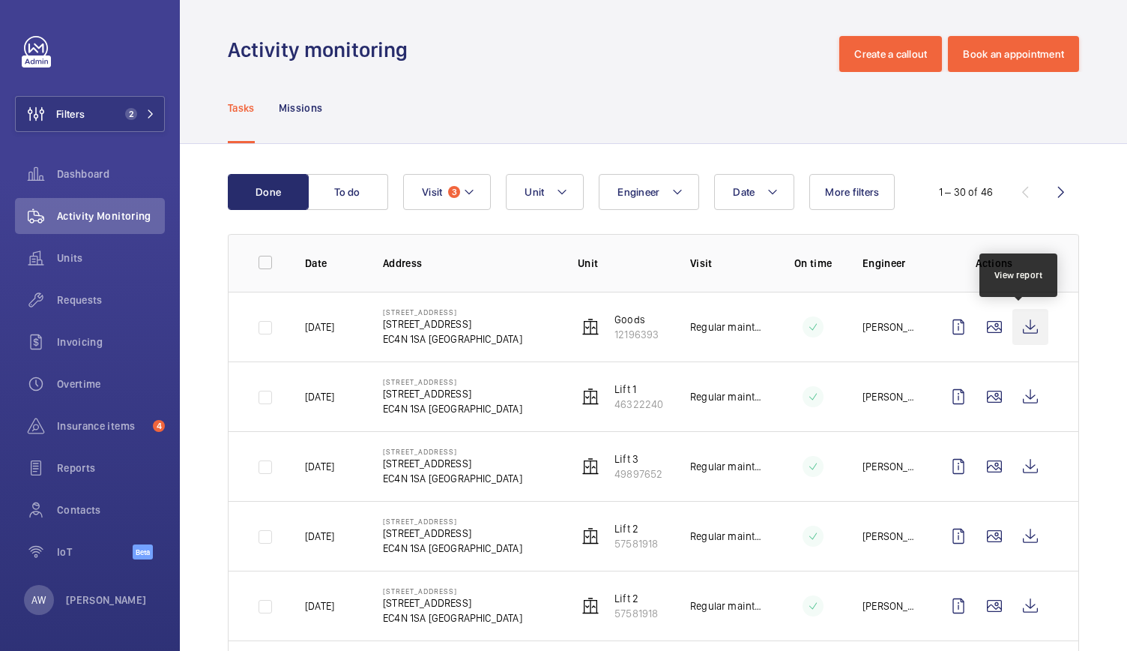
click at [1018, 329] on wm-front-icon-button at bounding box center [1031, 327] width 36 height 36
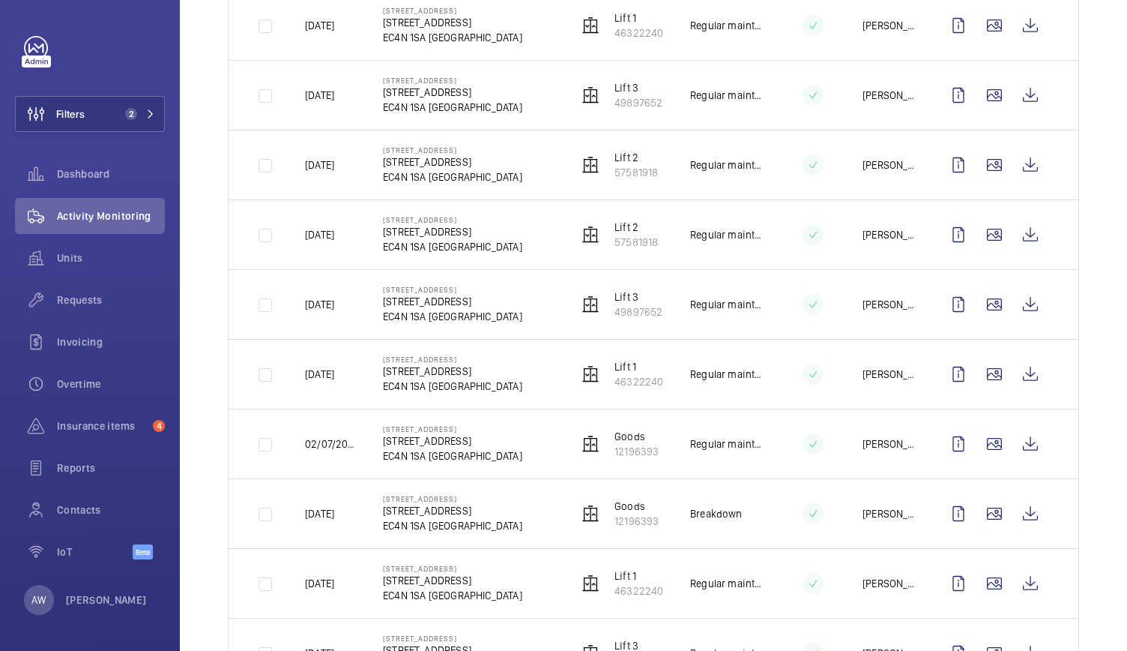
scroll to position [372, 0]
click at [1019, 438] on wm-front-icon-button at bounding box center [1031, 443] width 36 height 36
click at [1018, 516] on wm-front-icon-button at bounding box center [1031, 513] width 36 height 36
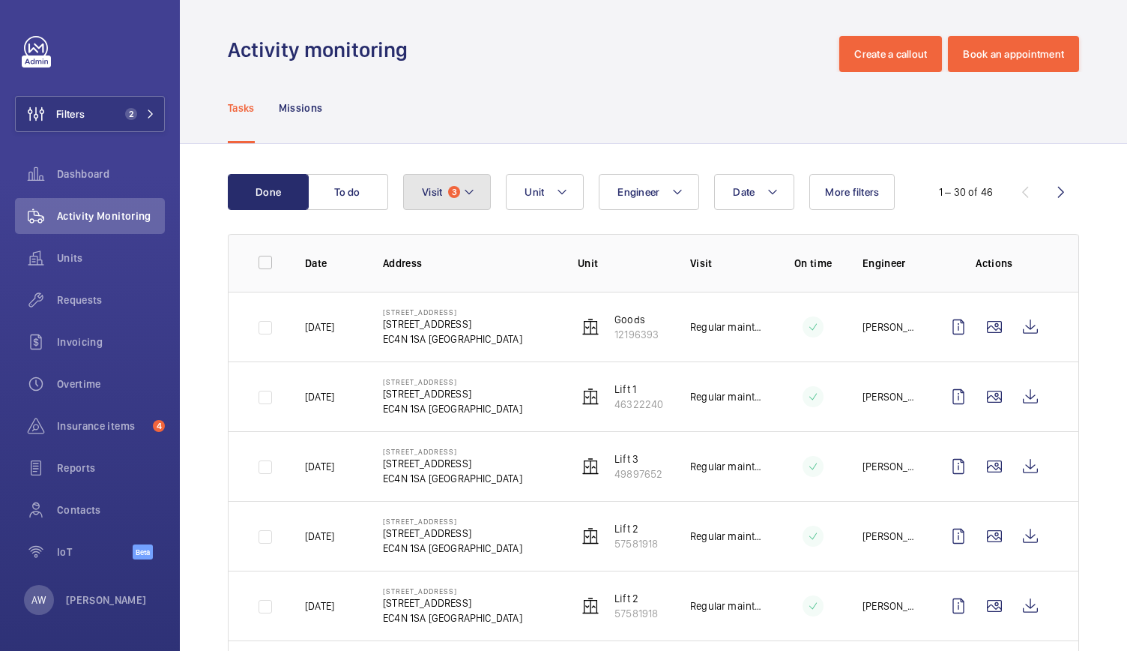
click at [468, 207] on button "Visit 3" at bounding box center [447, 192] width 88 height 36
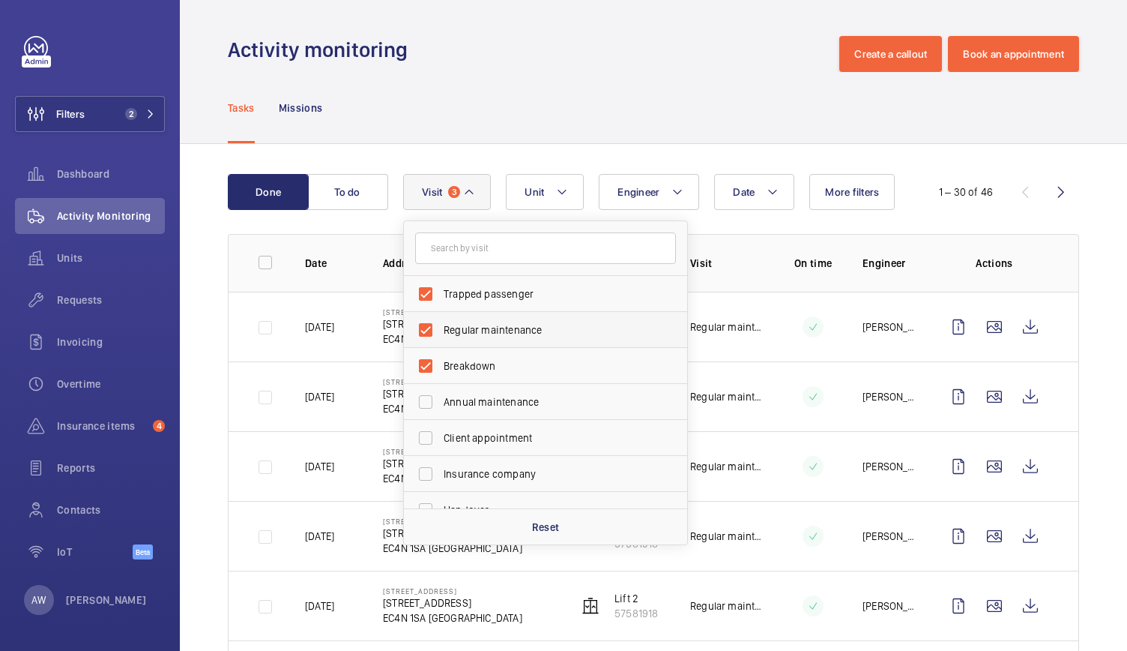
click at [429, 328] on label "Regular maintenance" at bounding box center [534, 330] width 261 height 36
click at [429, 328] on input "Regular maintenance" at bounding box center [426, 330] width 30 height 30
checkbox input "false"
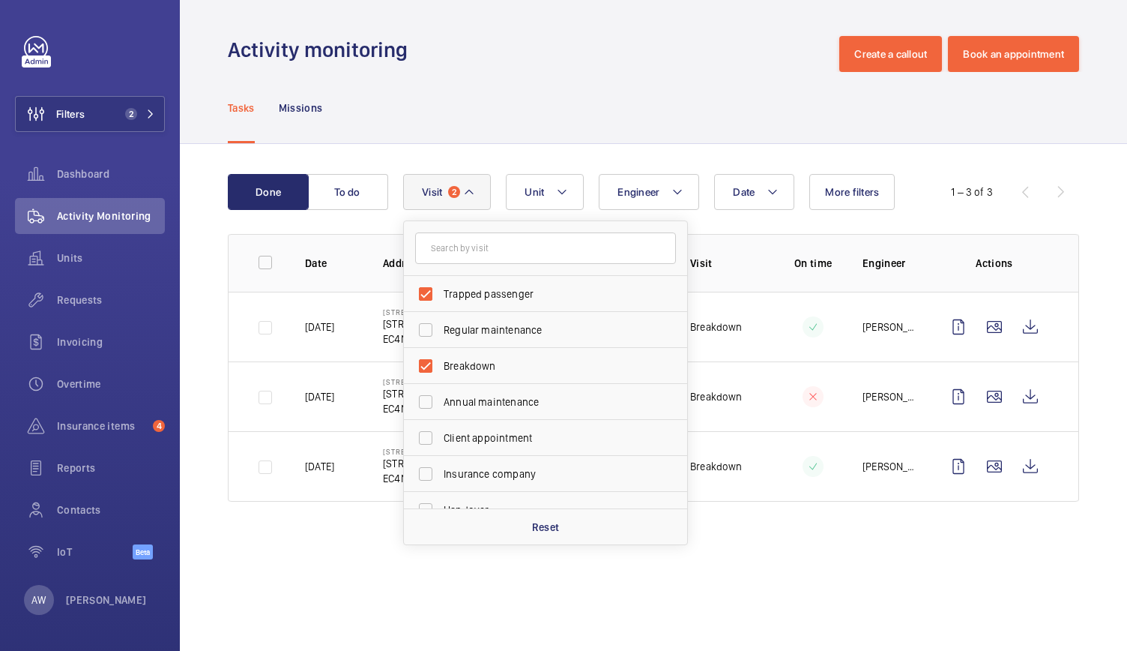
click at [483, 96] on div "Tasks Missions" at bounding box center [653, 107] width 851 height 71
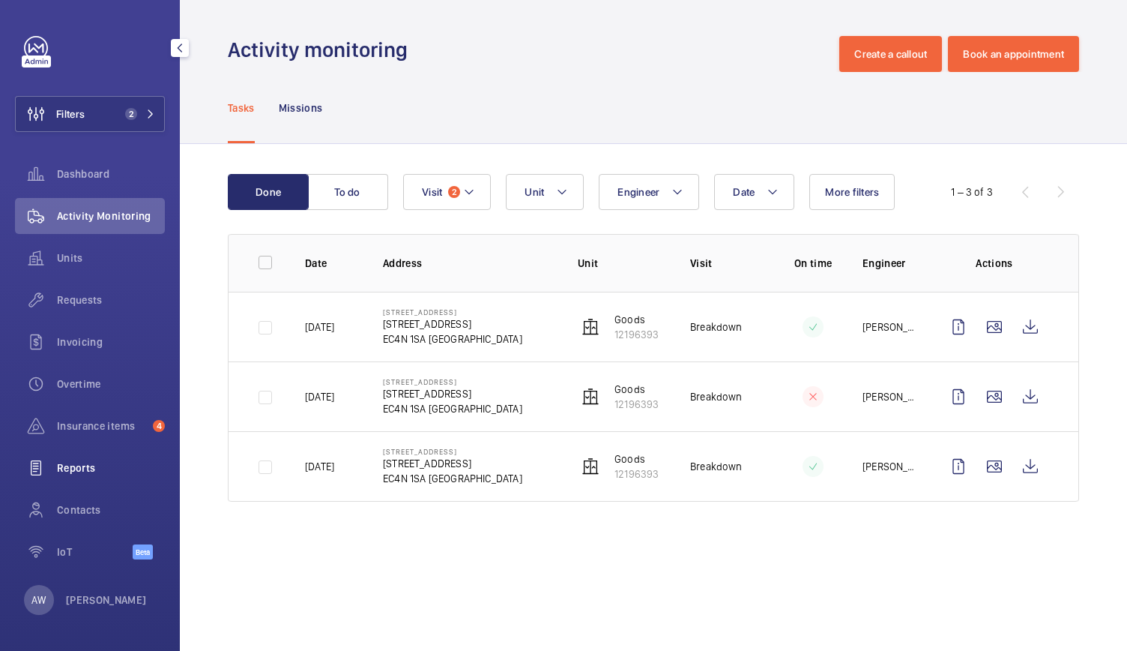
click at [80, 466] on span "Reports" at bounding box center [111, 467] width 108 height 15
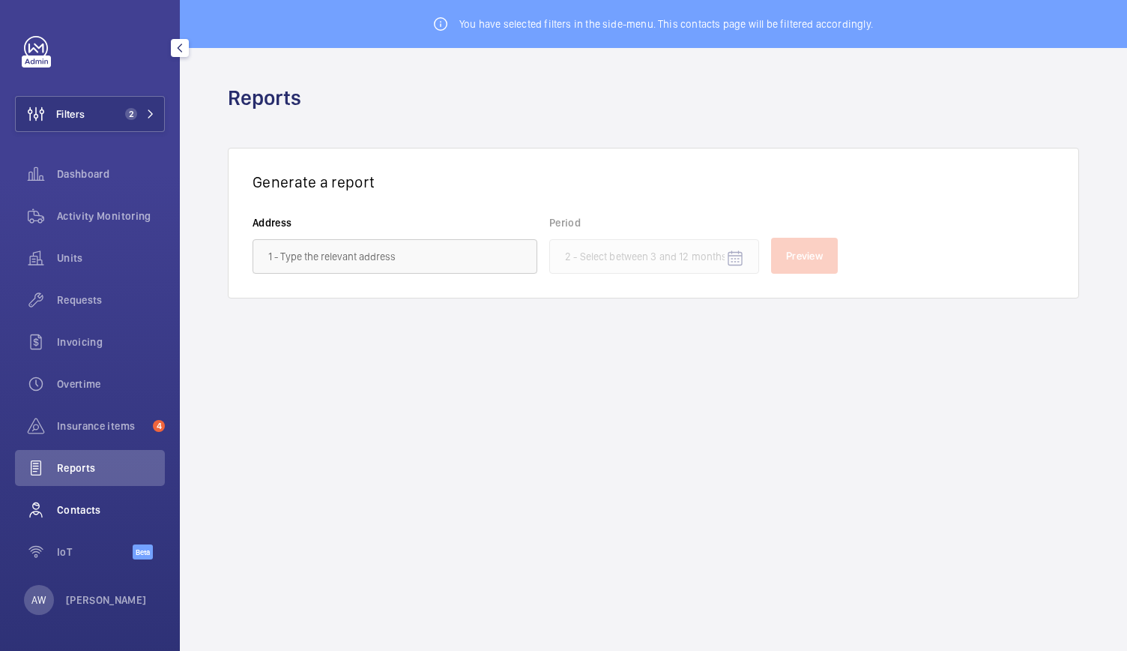
click at [79, 509] on span "Contacts" at bounding box center [111, 509] width 108 height 15
